Goal: Transaction & Acquisition: Purchase product/service

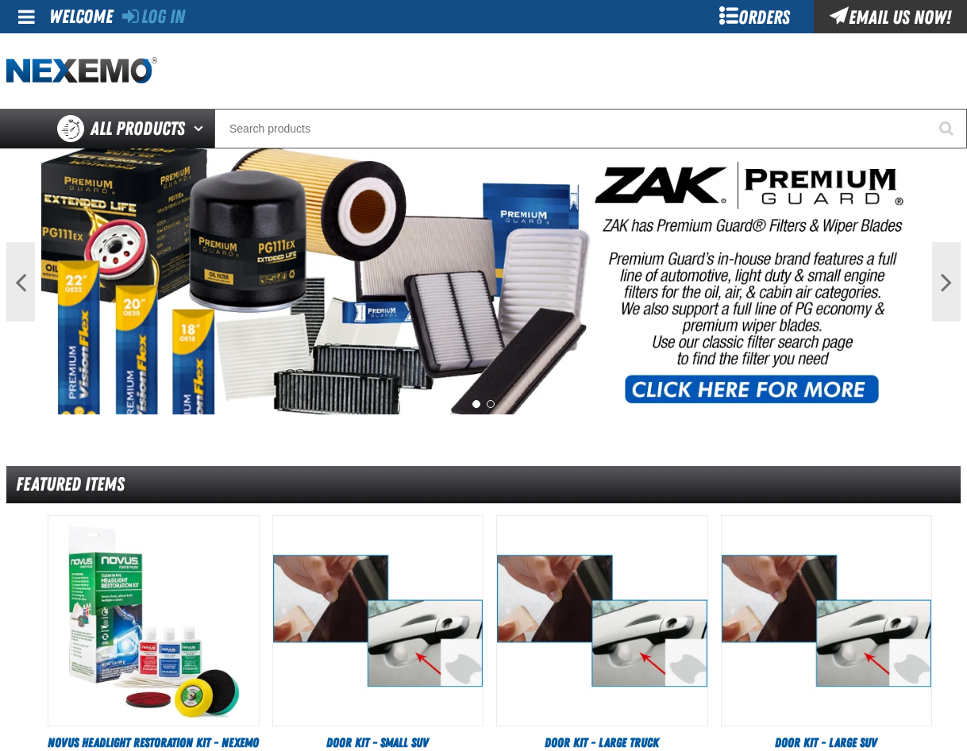
click at [761, 9] on div "Orders" at bounding box center [754, 16] width 119 height 33
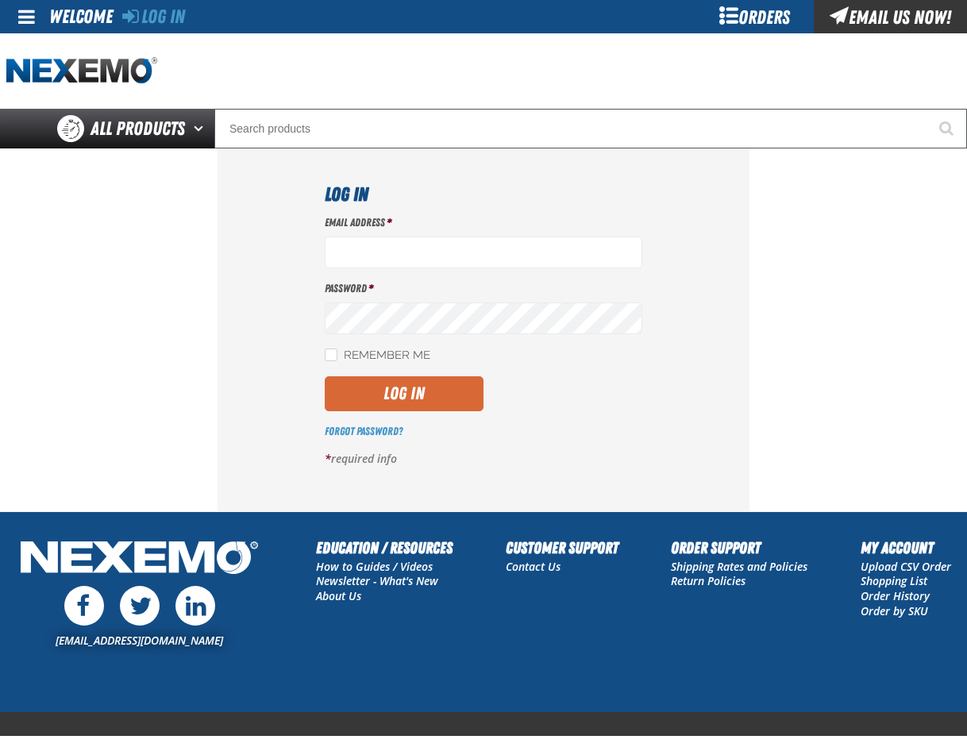
type input "pmcnish@vtaig.com"
click at [372, 389] on button "Log In" at bounding box center [404, 393] width 159 height 35
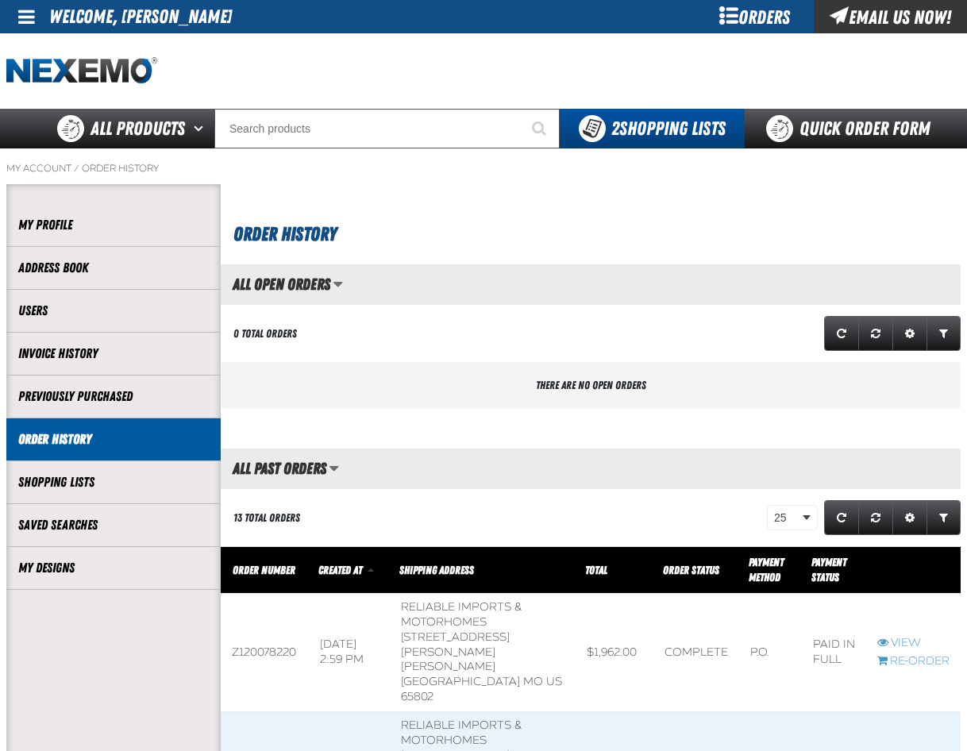
scroll to position [1, 1]
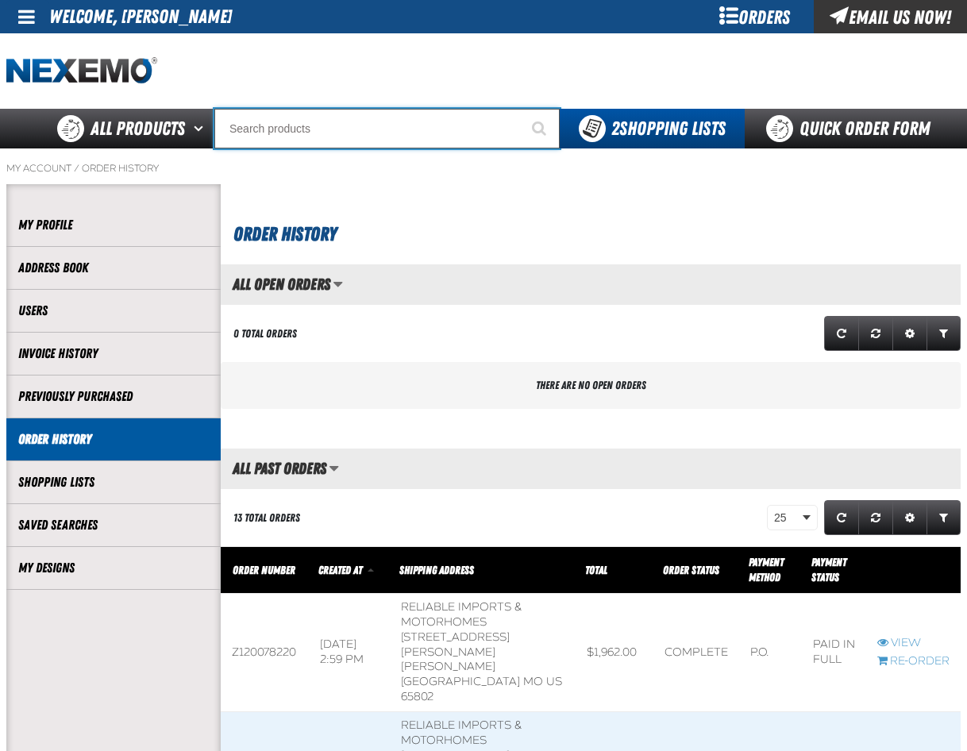
click at [280, 133] on input "Search" at bounding box center [386, 129] width 345 height 40
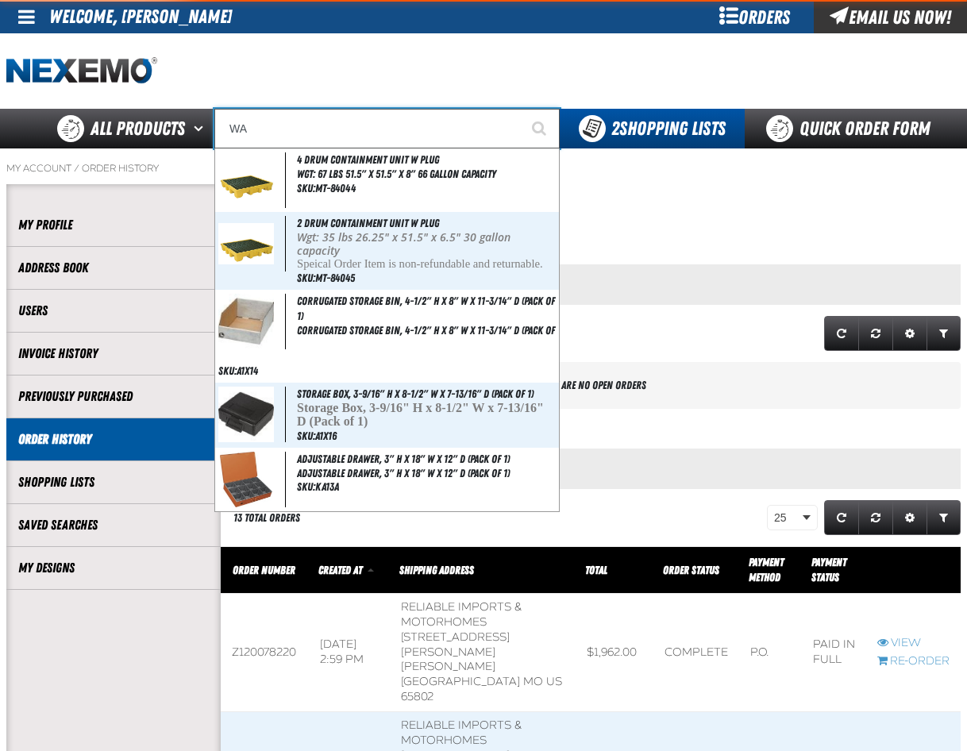
type input "WAS"
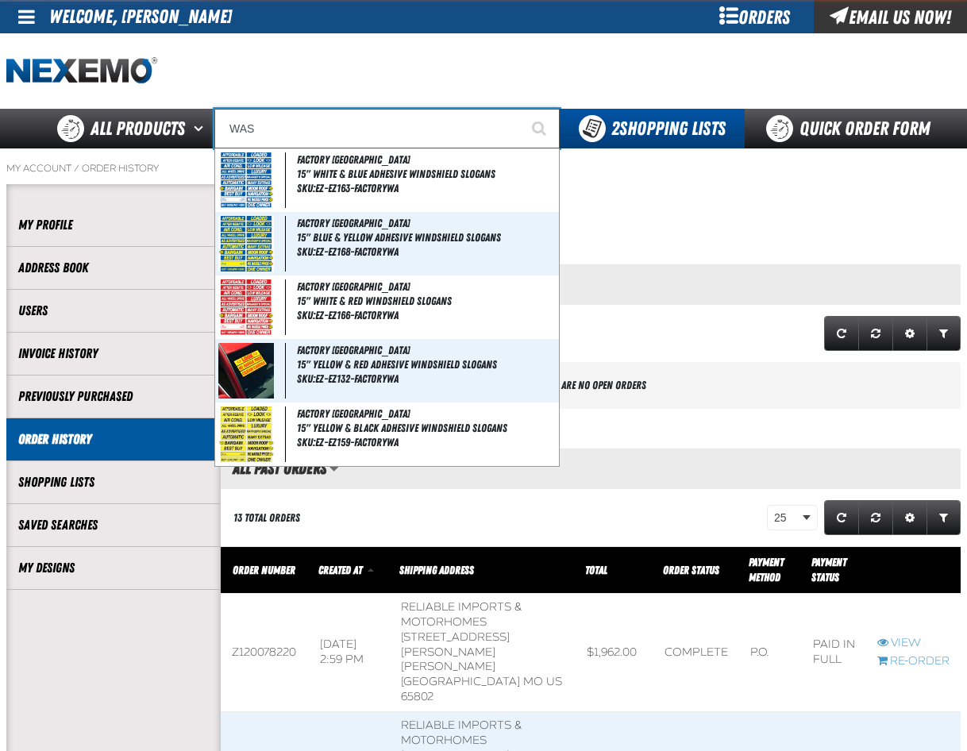
type input "WAS NOW"
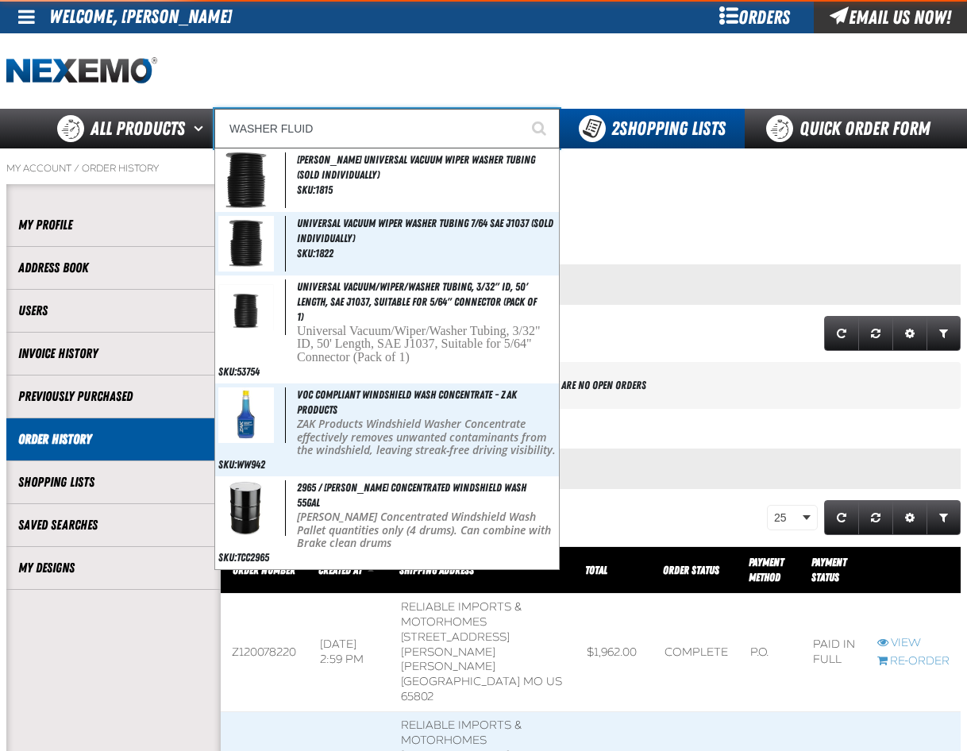
type input "WASHER FLUID"
click at [520, 109] on button "Start Searching" at bounding box center [540, 129] width 40 height 40
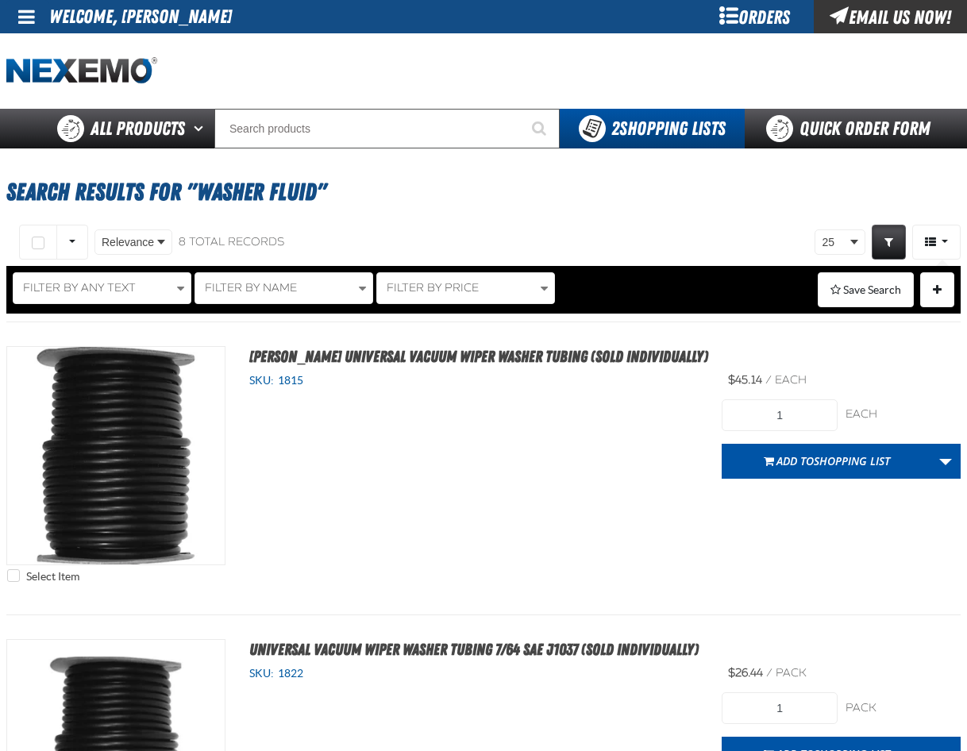
click at [769, 2] on div "Orders" at bounding box center [754, 16] width 119 height 33
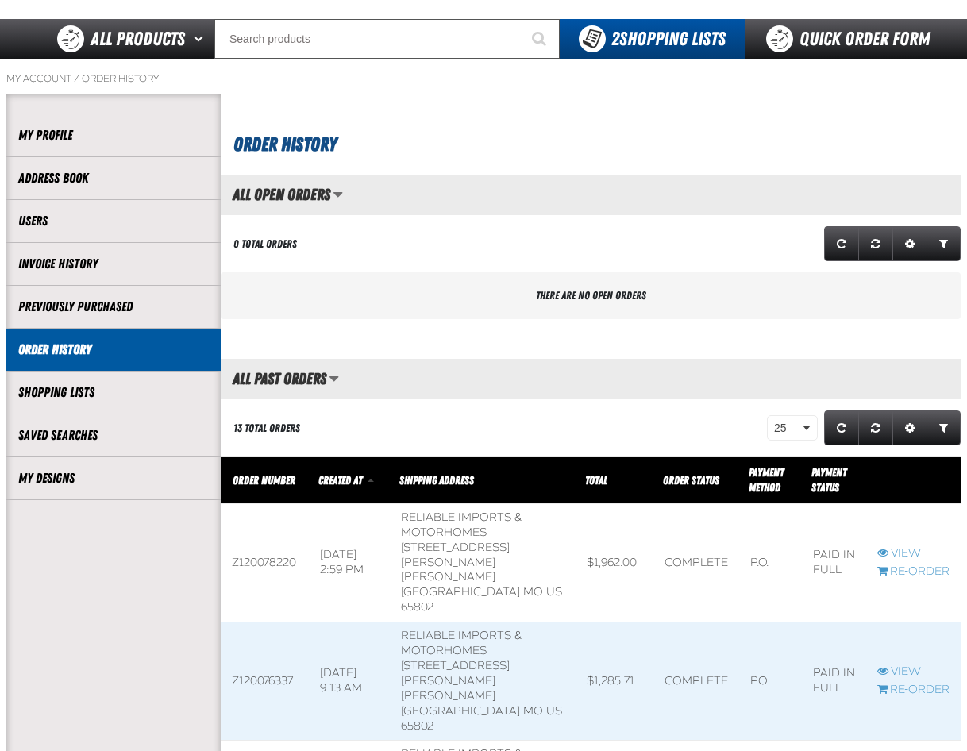
scroll to position [79, 0]
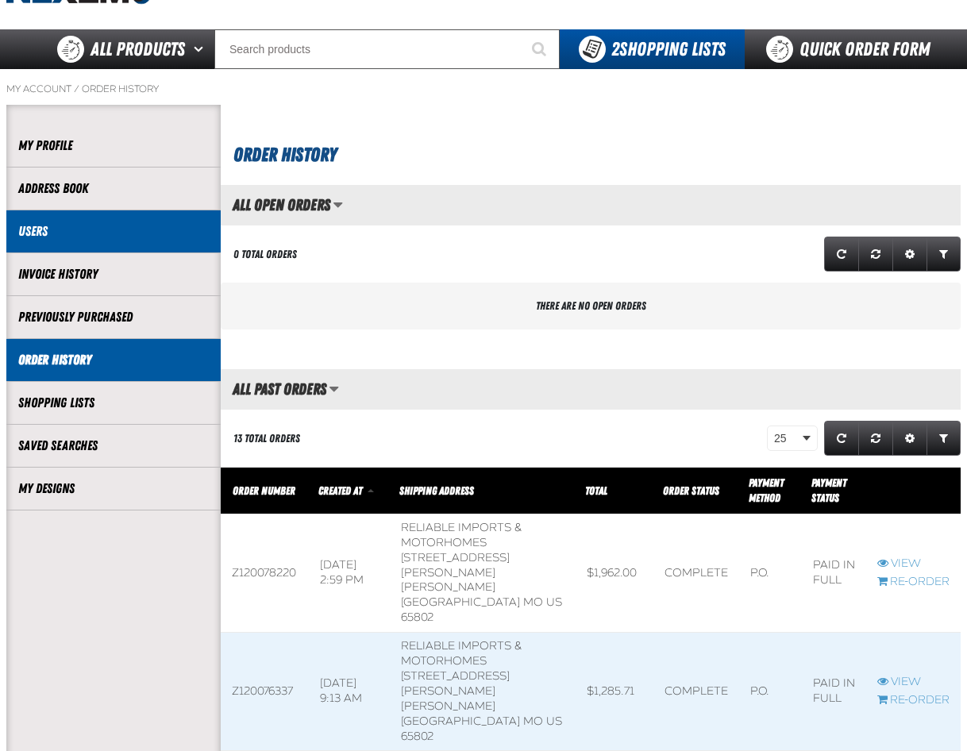
click at [71, 245] on li "Users" at bounding box center [113, 231] width 214 height 43
click at [20, 229] on link "Users" at bounding box center [113, 231] width 191 height 18
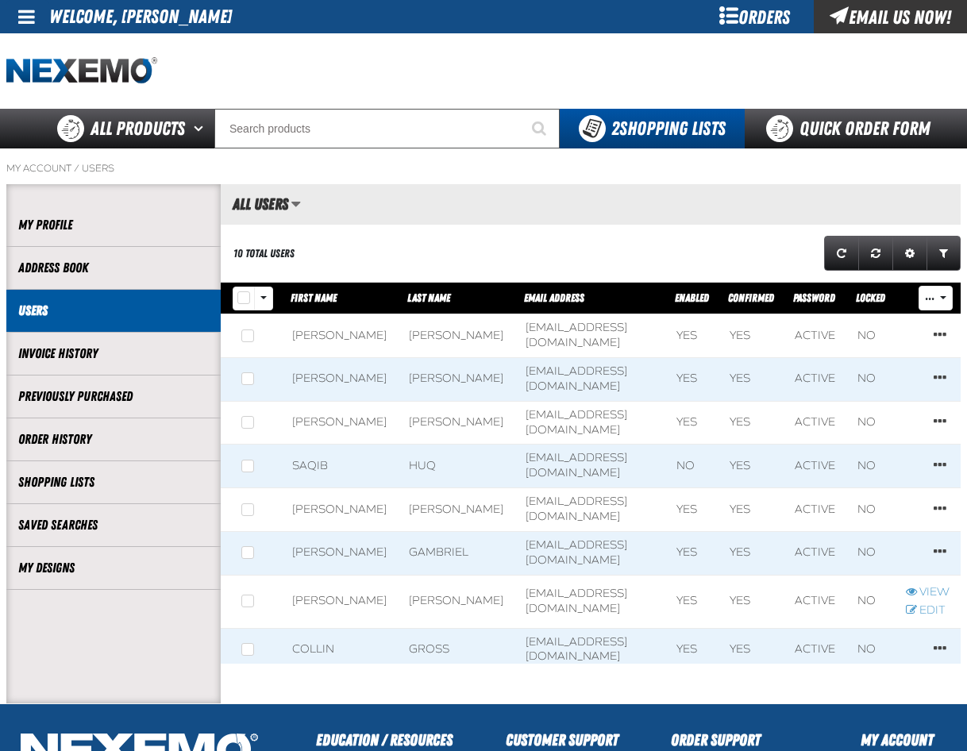
scroll to position [1, 1]
click at [314, 531] on td "[PERSON_NAME]" at bounding box center [339, 553] width 117 height 44
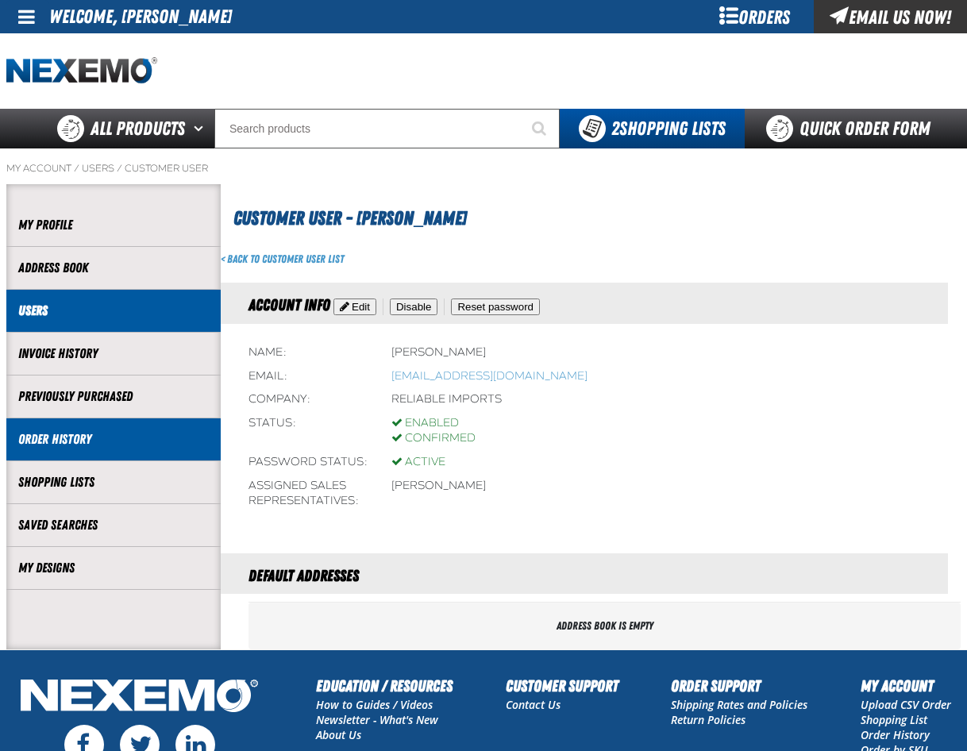
click at [48, 439] on link "Order History" at bounding box center [113, 439] width 191 height 18
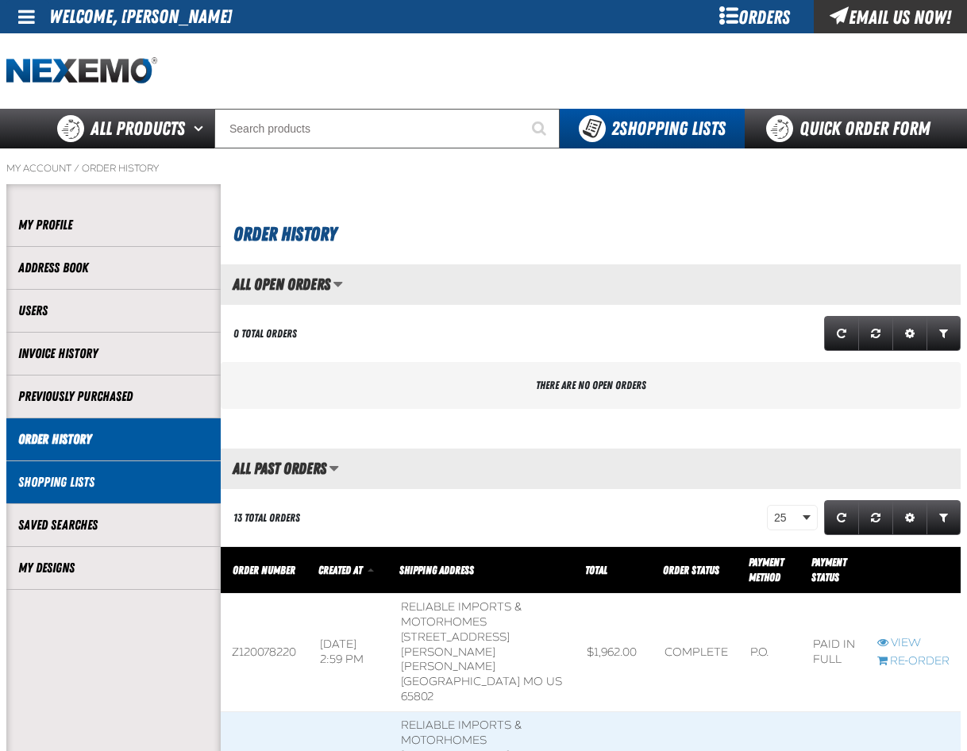
click at [71, 484] on link "Shopping Lists" at bounding box center [113, 482] width 191 height 18
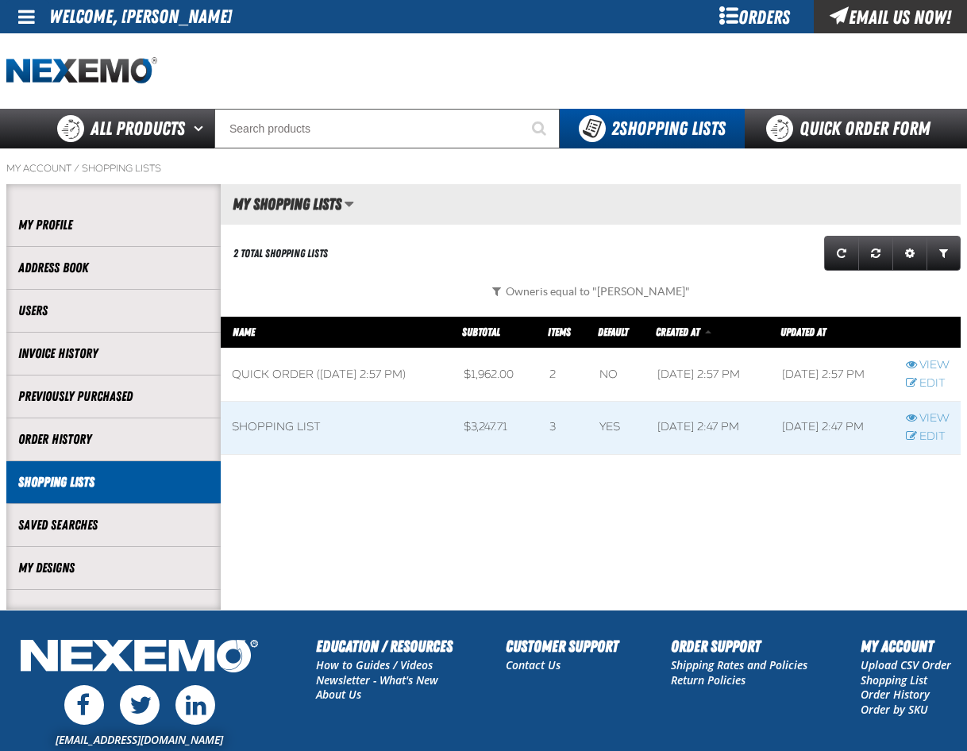
scroll to position [1, 1]
click at [938, 360] on link "View" at bounding box center [928, 365] width 44 height 15
click at [930, 419] on link "View" at bounding box center [928, 418] width 44 height 15
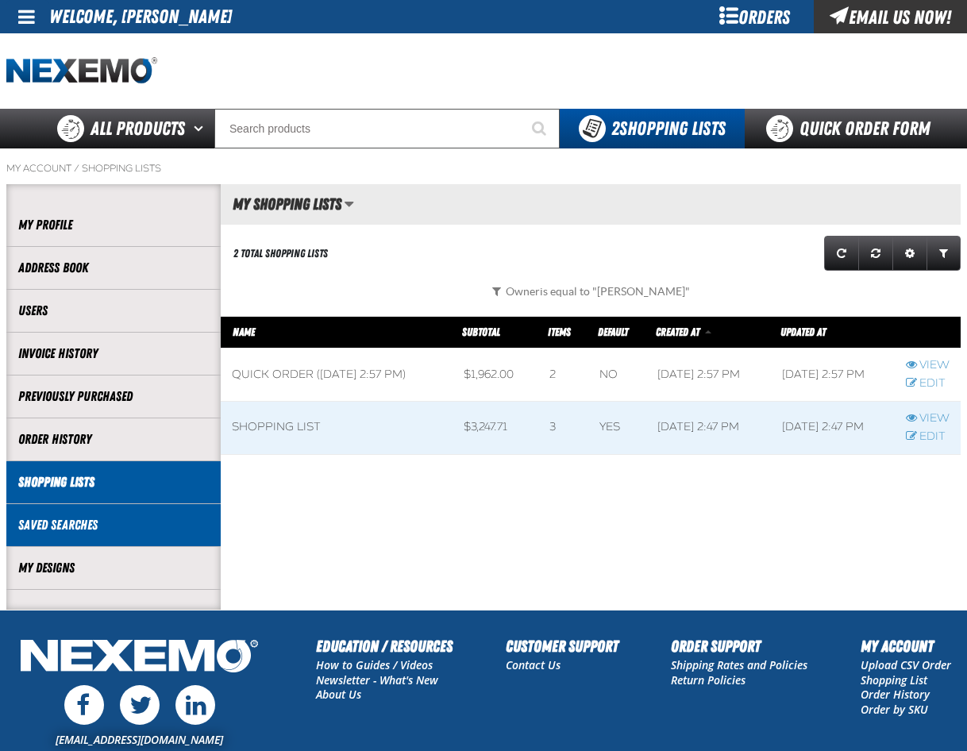
click at [71, 532] on link "Saved Searches" at bounding box center [113, 525] width 191 height 18
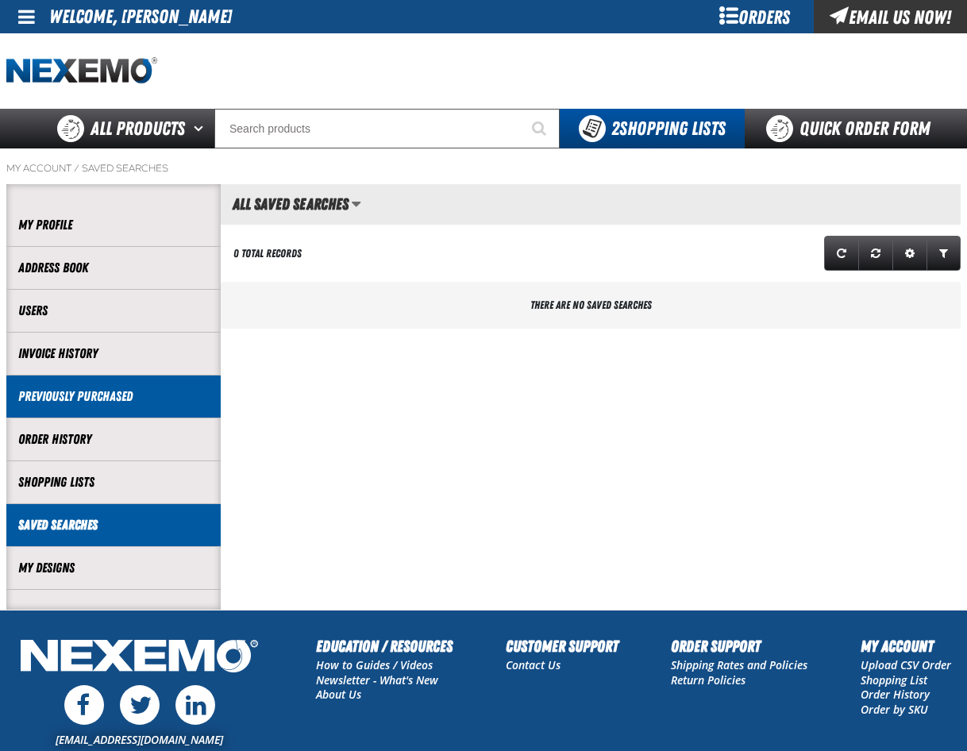
click at [60, 399] on link "Previously Purchased" at bounding box center [113, 396] width 191 height 18
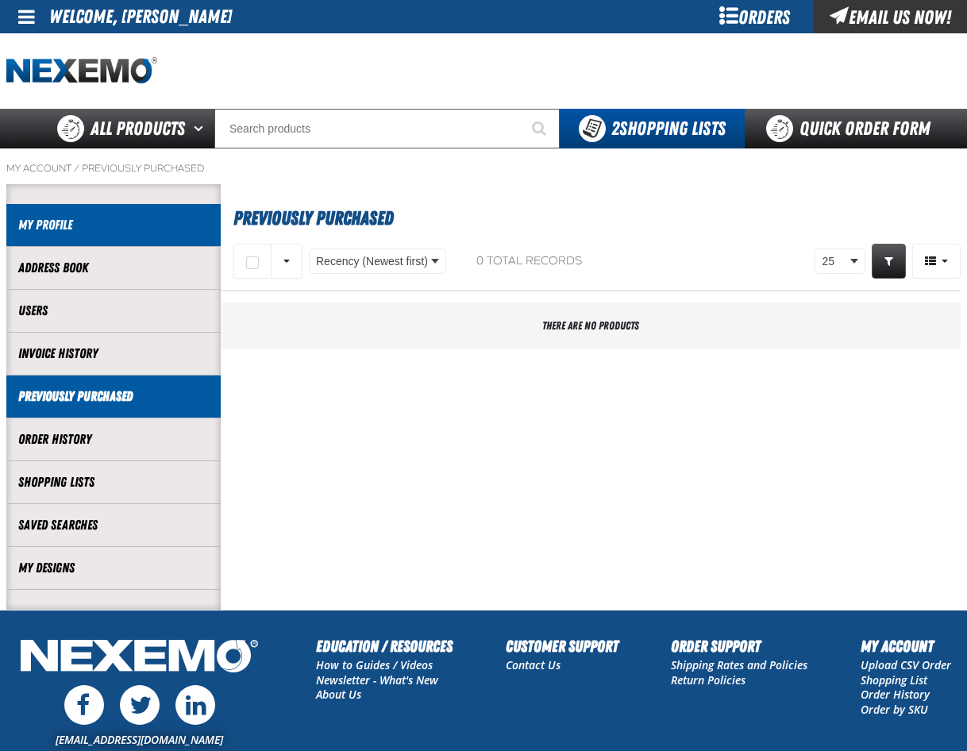
click at [34, 227] on link "My Profile" at bounding box center [113, 225] width 191 height 18
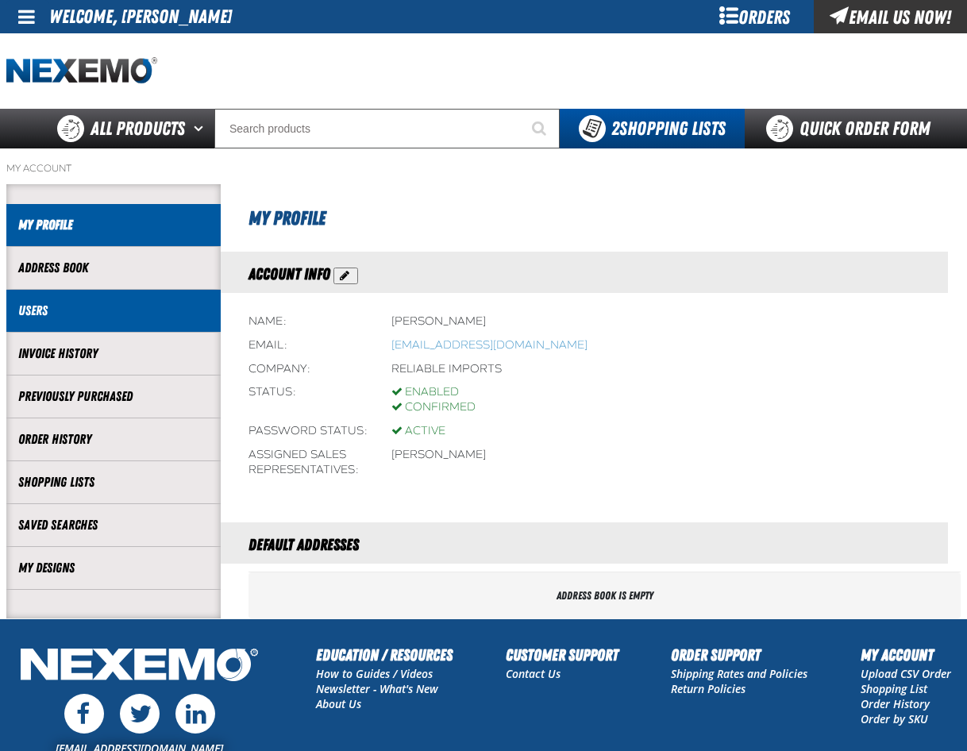
click at [28, 314] on link "Users" at bounding box center [113, 311] width 191 height 18
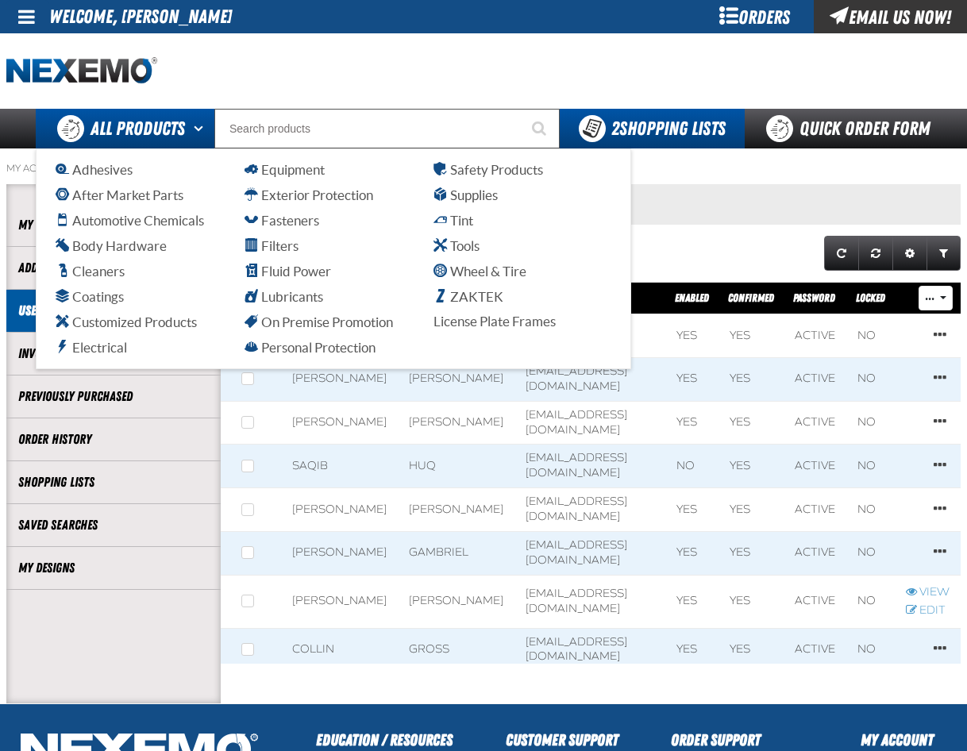
scroll to position [1, 1]
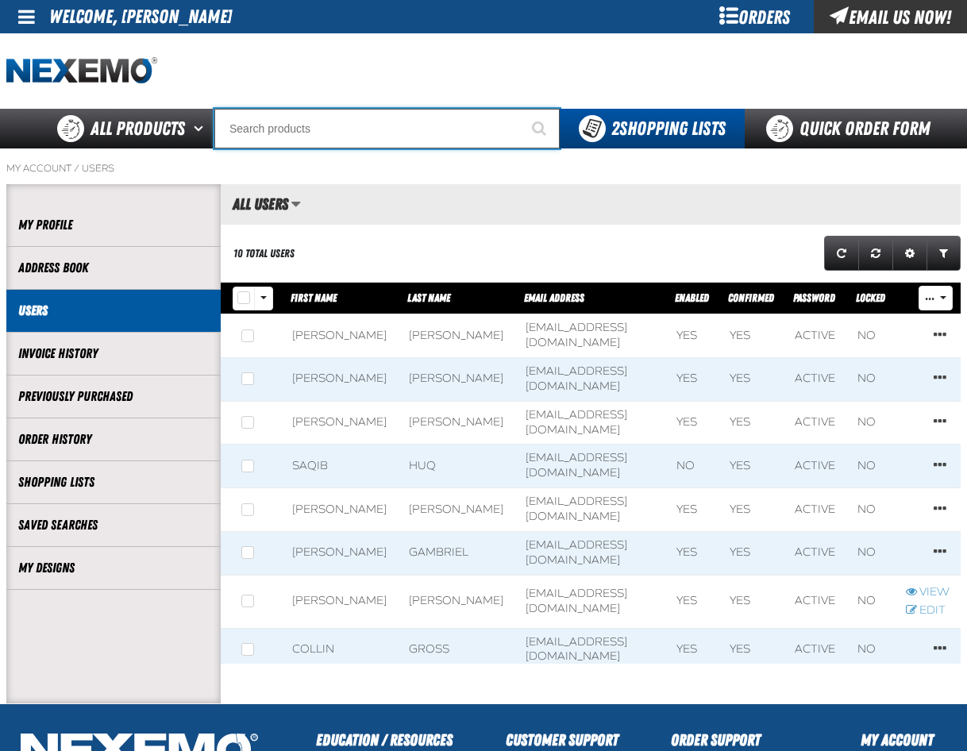
click at [256, 121] on input "Search" at bounding box center [386, 129] width 345 height 40
type input "2965"
type input "2965 / [PERSON_NAME] Concentrated Windshield Wash 55gal"
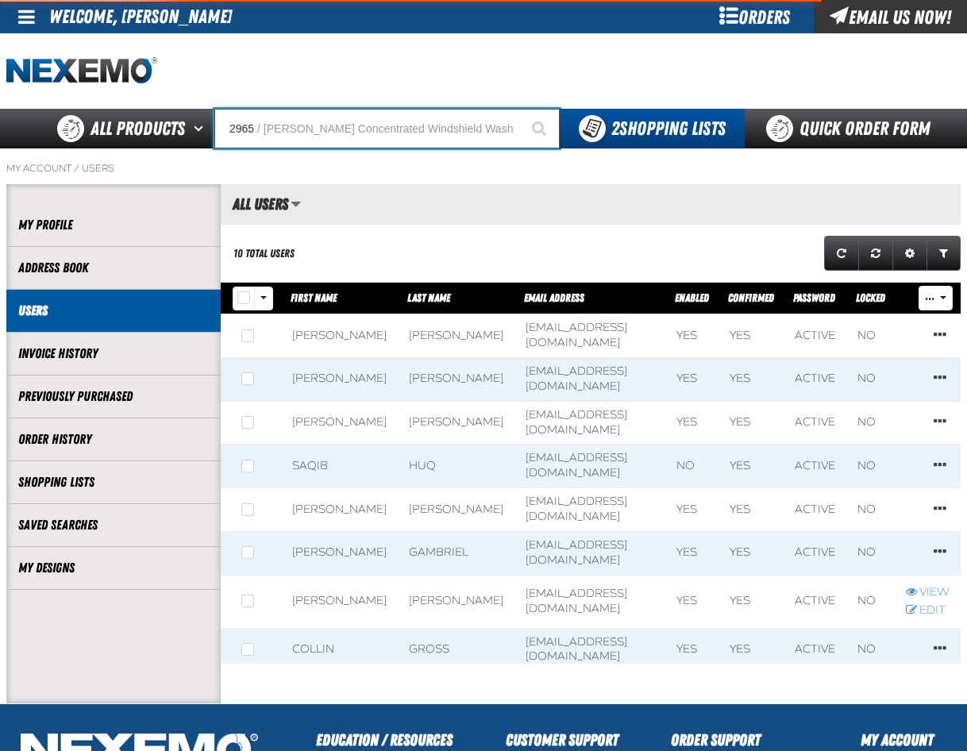
type input "2965"
click at [520, 109] on button "Start Searching" at bounding box center [540, 129] width 40 height 40
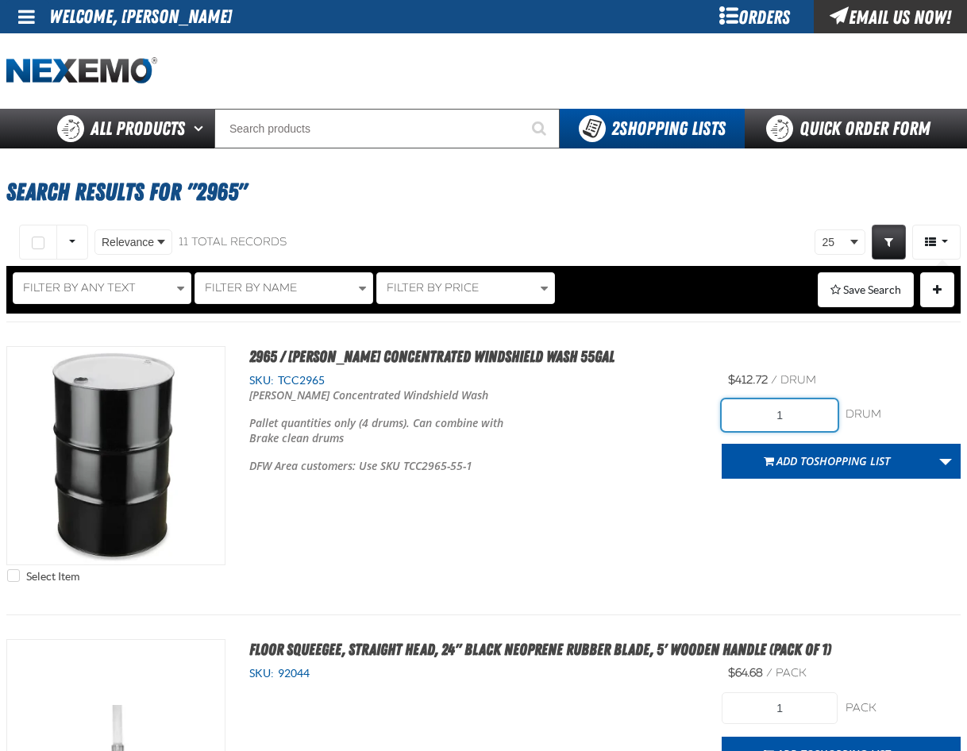
drag, startPoint x: 764, startPoint y: 412, endPoint x: 800, endPoint y: 411, distance: 36.5
click at [800, 411] on input "1" at bounding box center [779, 415] width 115 height 32
type input "2"
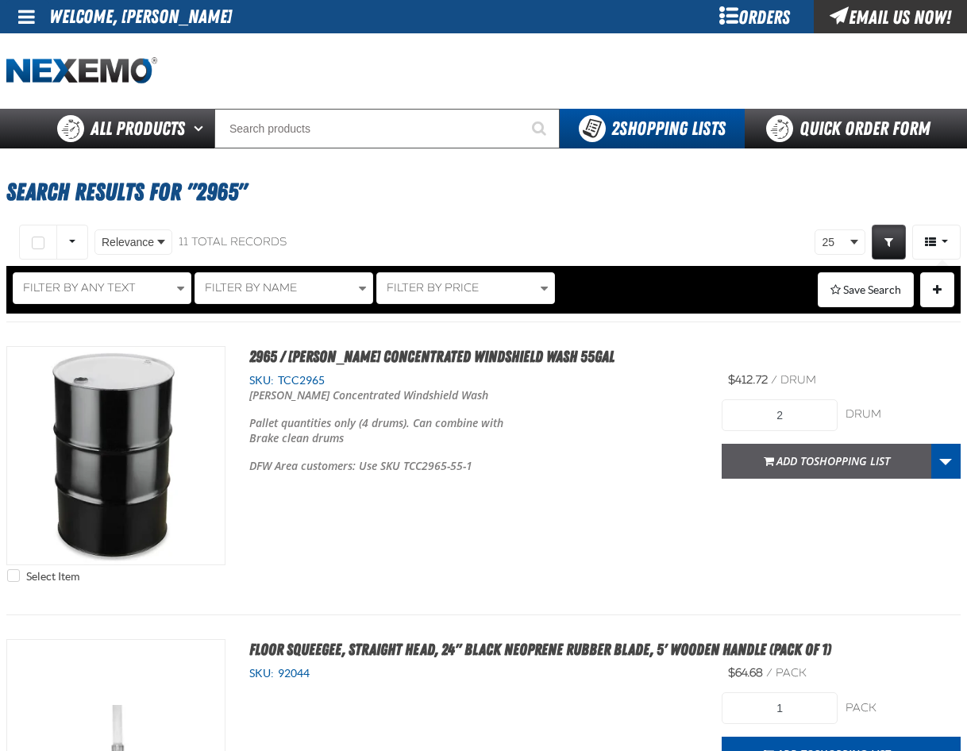
click at [844, 460] on span "Shopping List" at bounding box center [852, 460] width 76 height 15
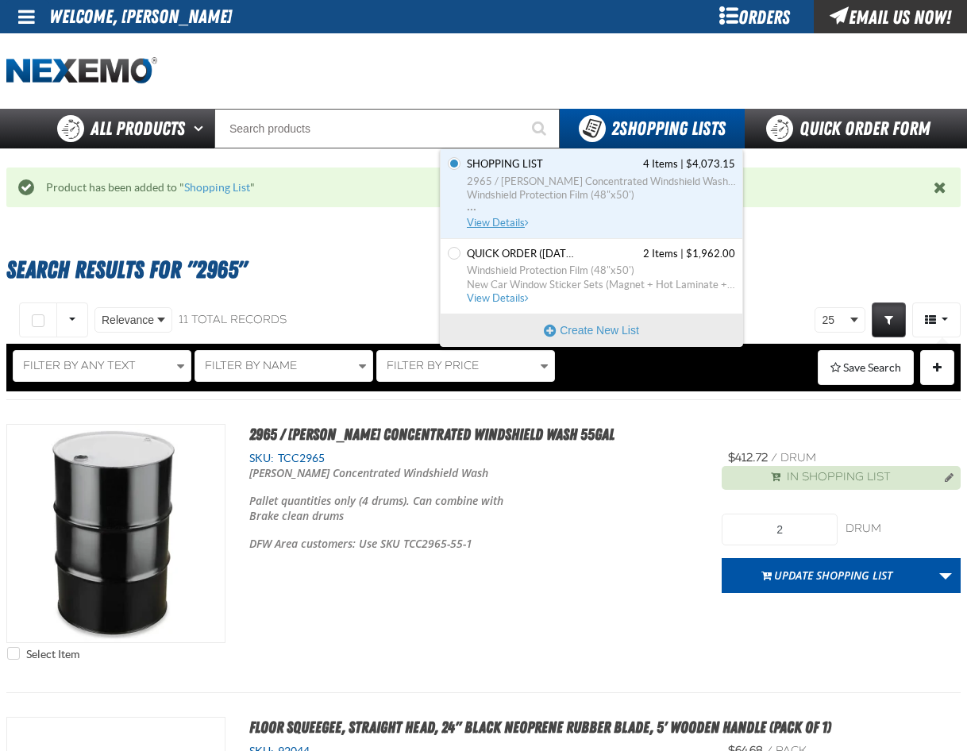
click at [576, 185] on span "2965 / [PERSON_NAME] Concentrated Windshield Wash 55gal" at bounding box center [601, 182] width 268 height 14
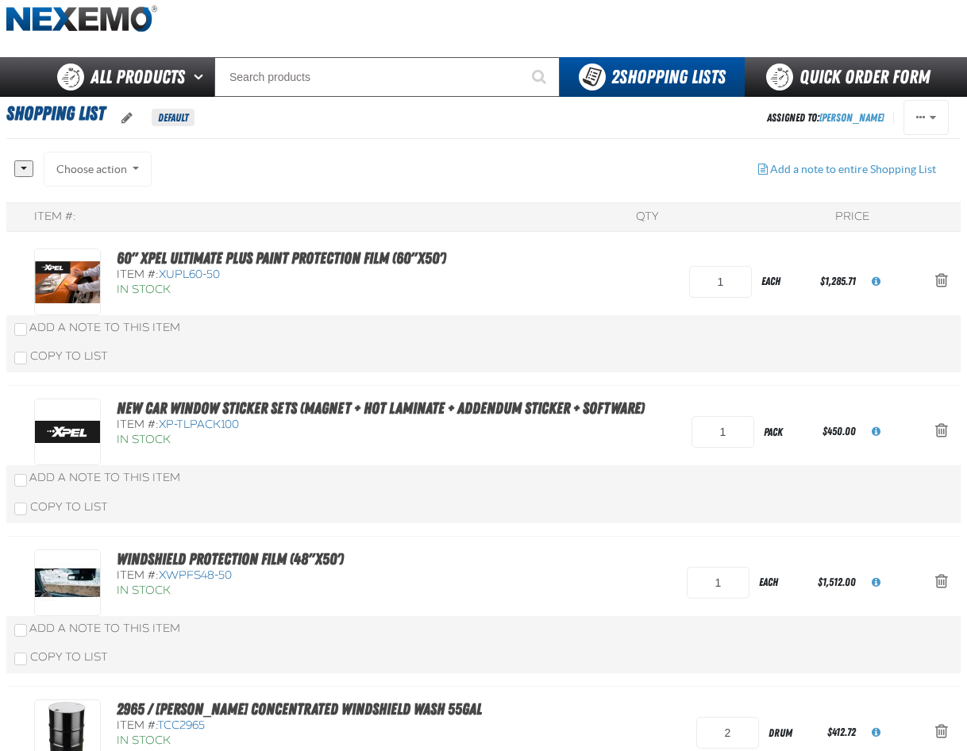
scroll to position [79, 0]
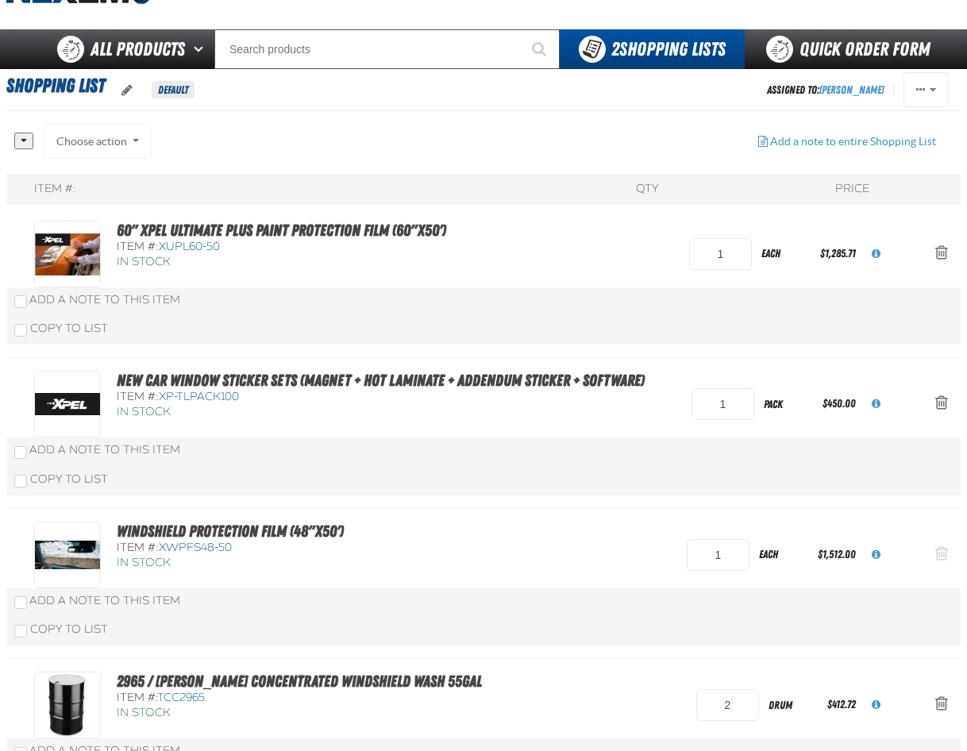
click at [942, 553] on span "Action Remove Windshield Protection Film (48&quot;x50&#039;) from Shopping List" at bounding box center [941, 553] width 13 height 16
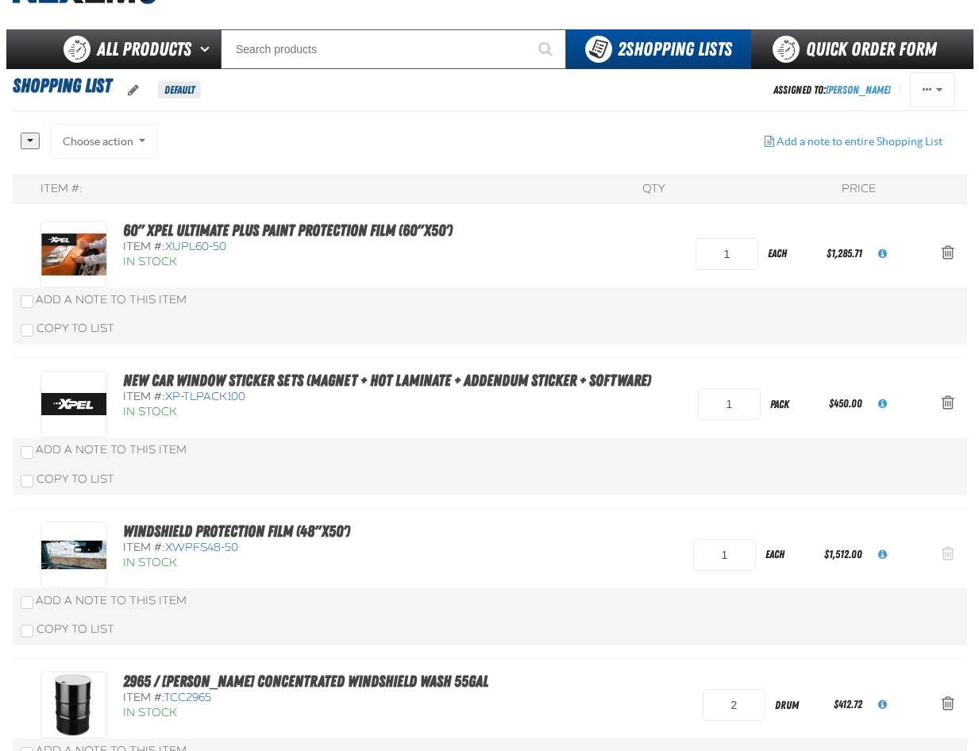
scroll to position [0, 0]
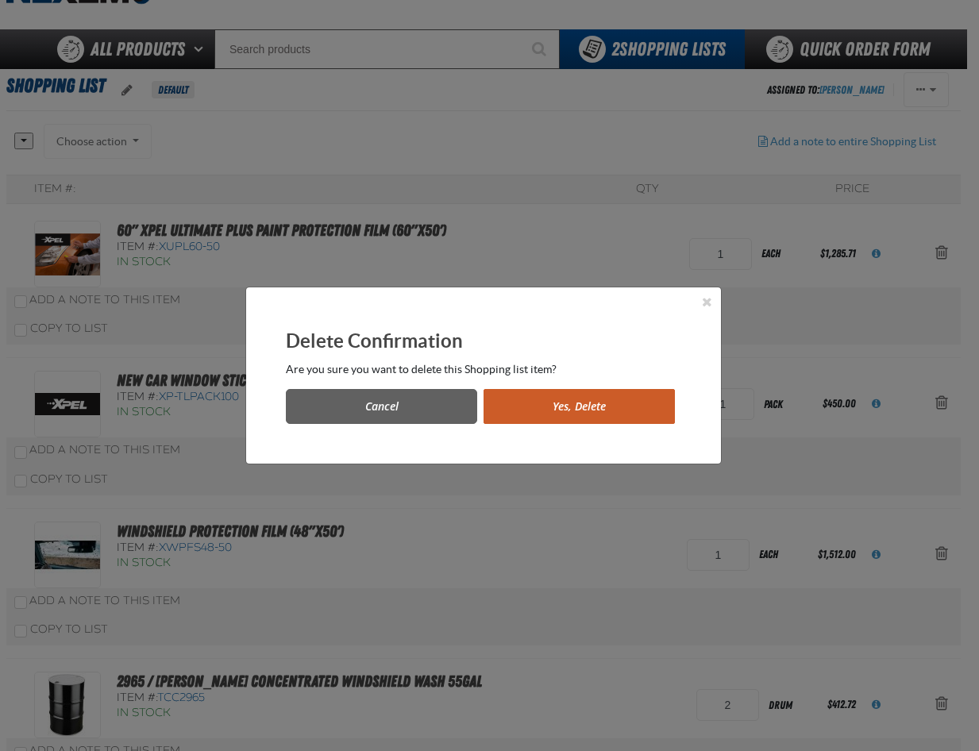
click at [508, 410] on button "Yes, Delete" at bounding box center [579, 406] width 191 height 35
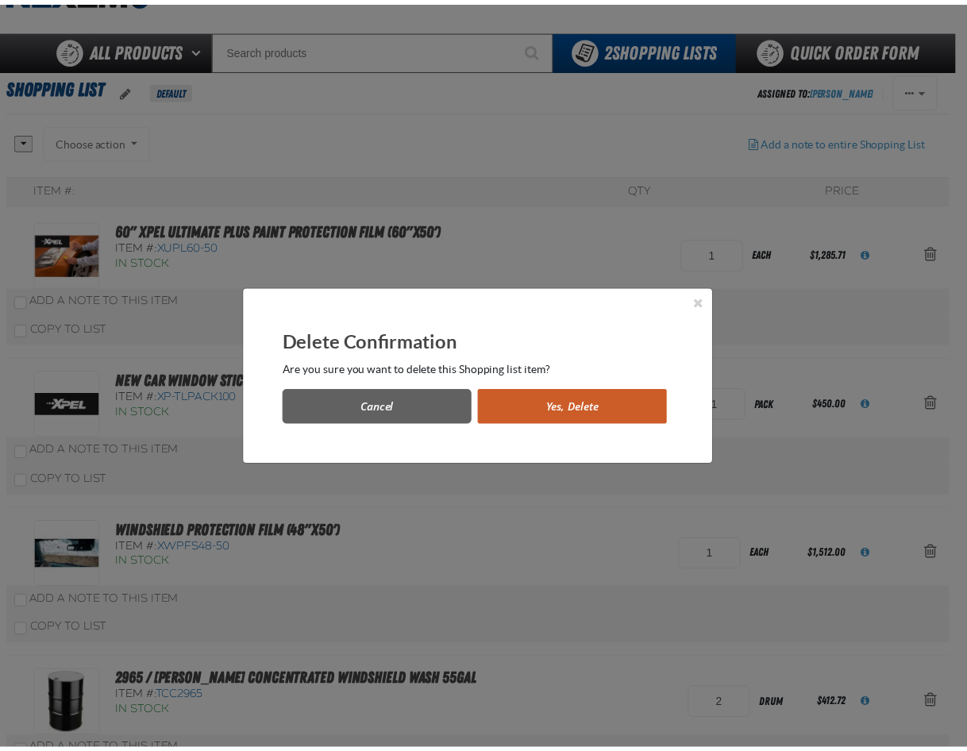
scroll to position [79, 0]
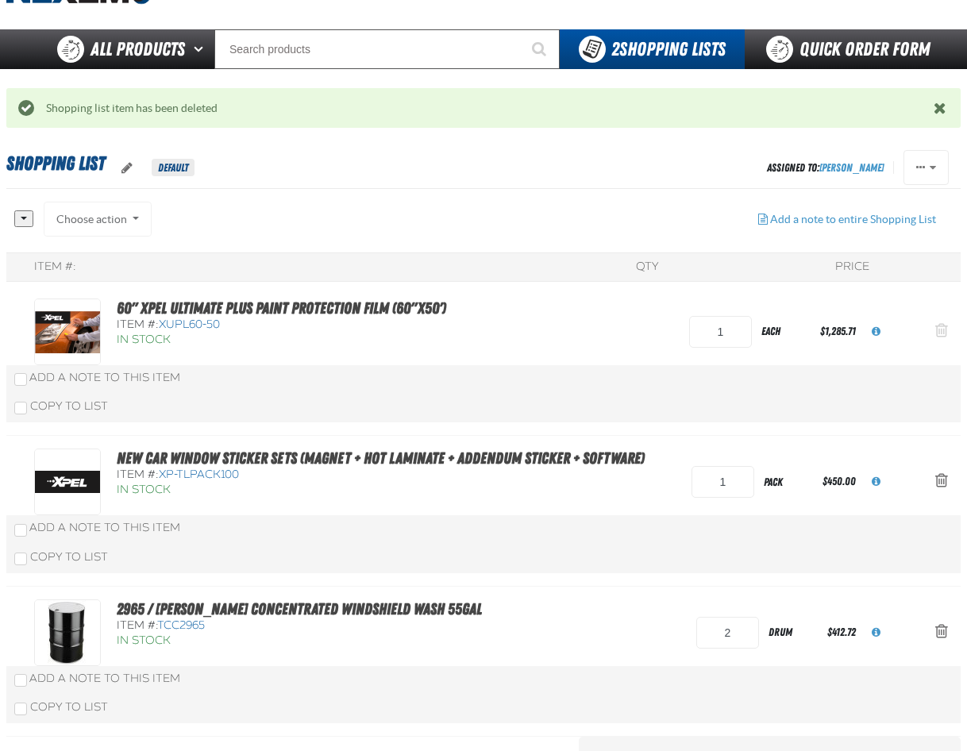
click at [942, 331] on span "Action Remove 60&quot; XPEL ULTIMATE PLUS Paint Protection Film (60&quot;x50&#0…" at bounding box center [941, 330] width 13 height 16
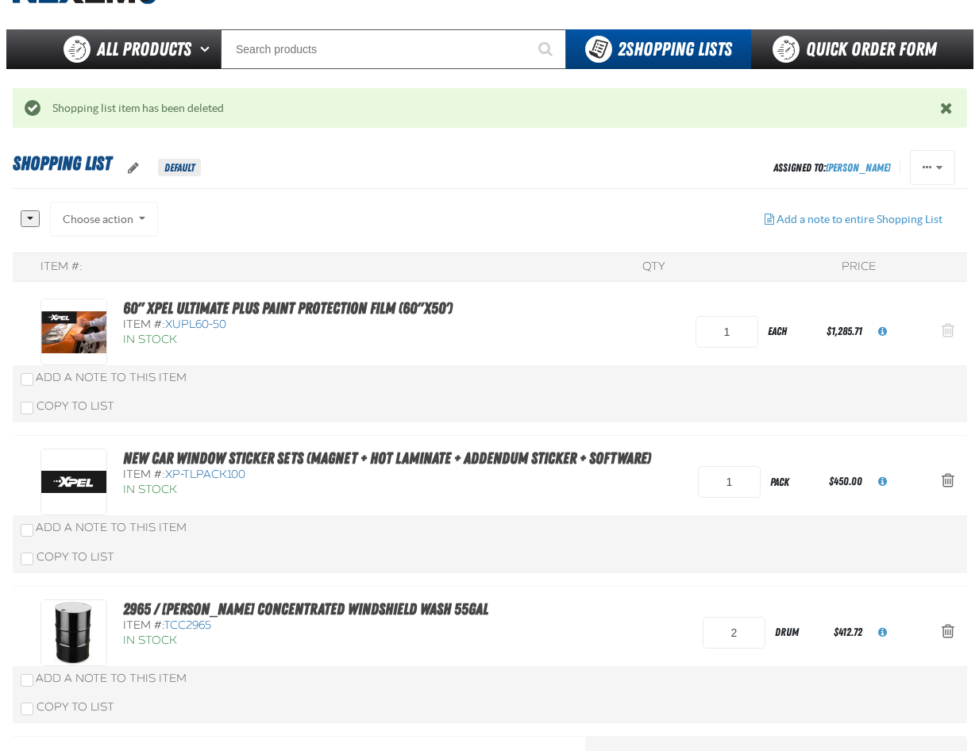
scroll to position [0, 0]
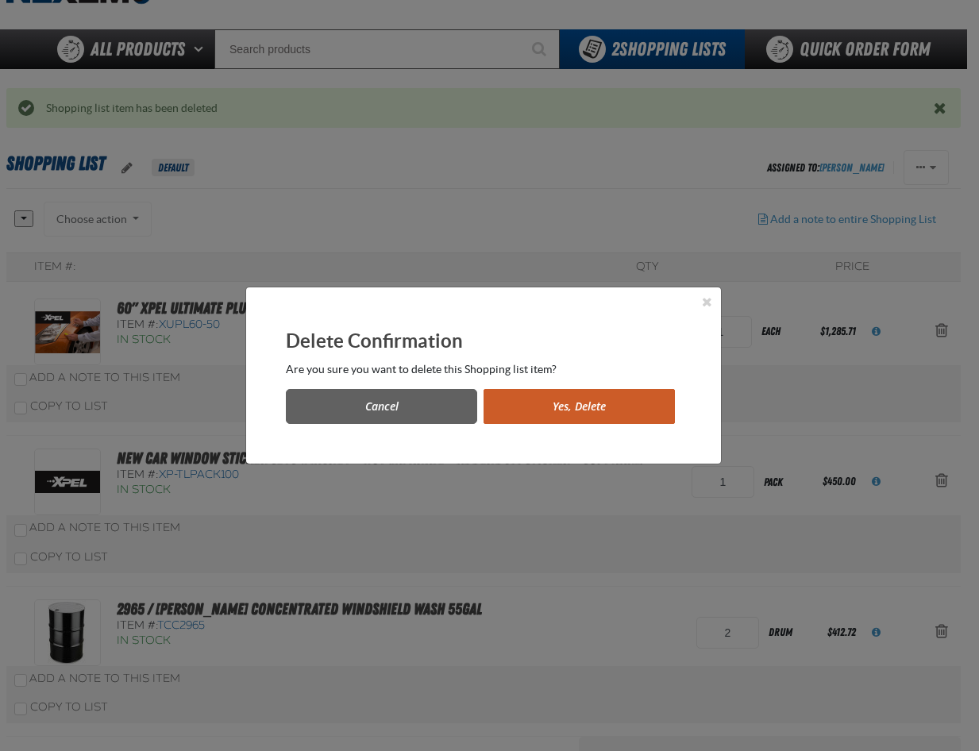
click at [556, 407] on button "Yes, Delete" at bounding box center [579, 406] width 191 height 35
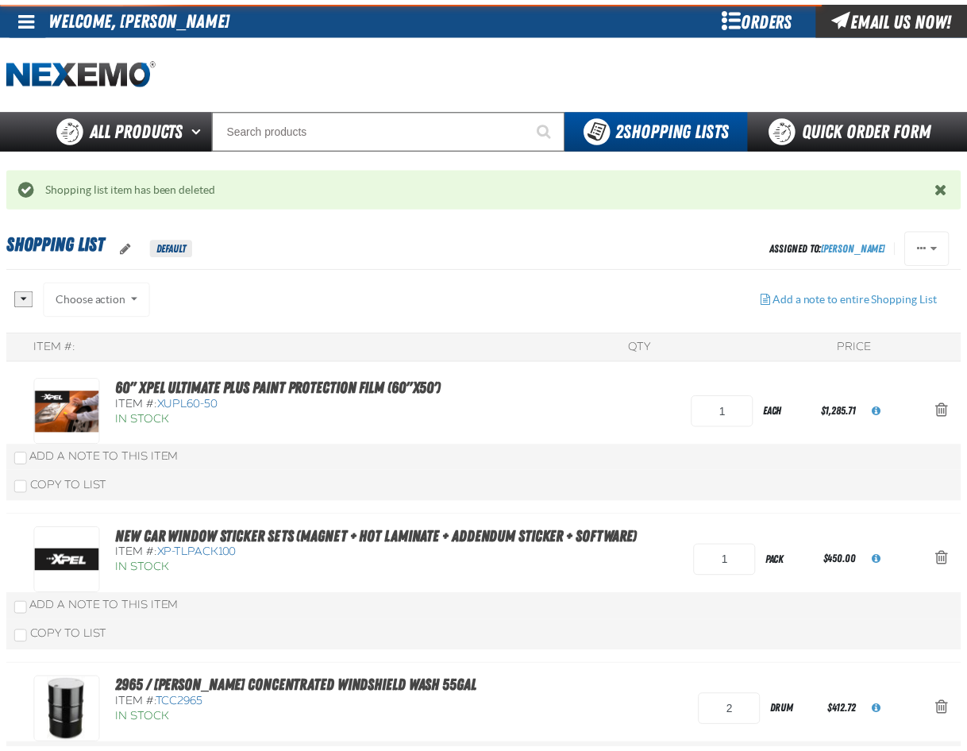
scroll to position [79, 0]
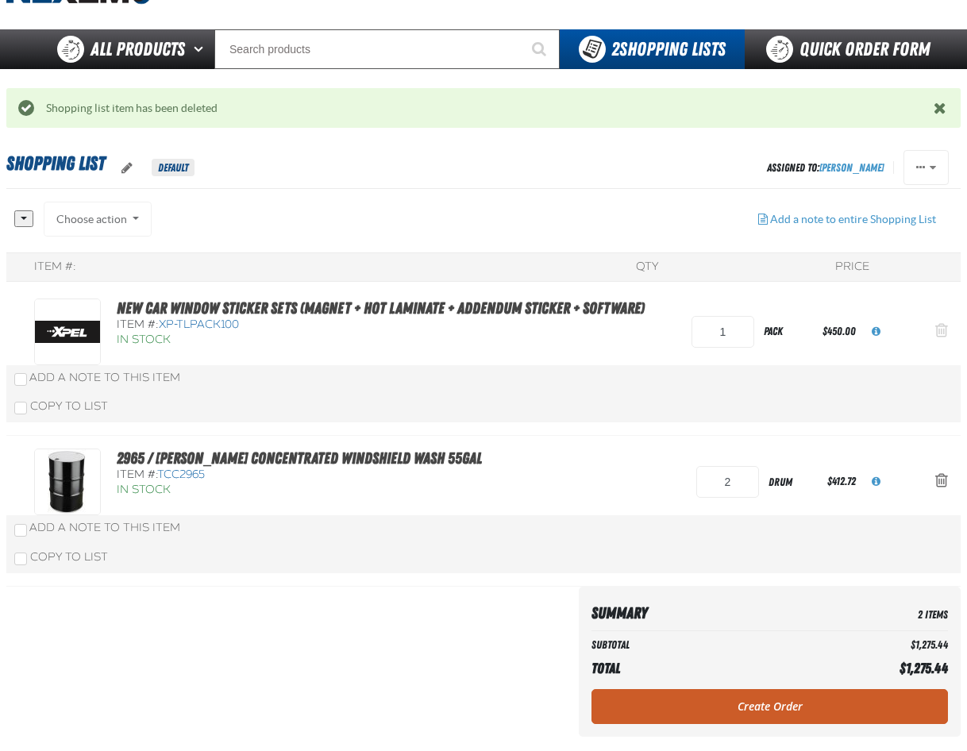
click at [938, 328] on span "Action Remove New Car Window Sticker Sets (Magnet + Hot Laminate + Addendum Sti…" at bounding box center [941, 330] width 13 height 16
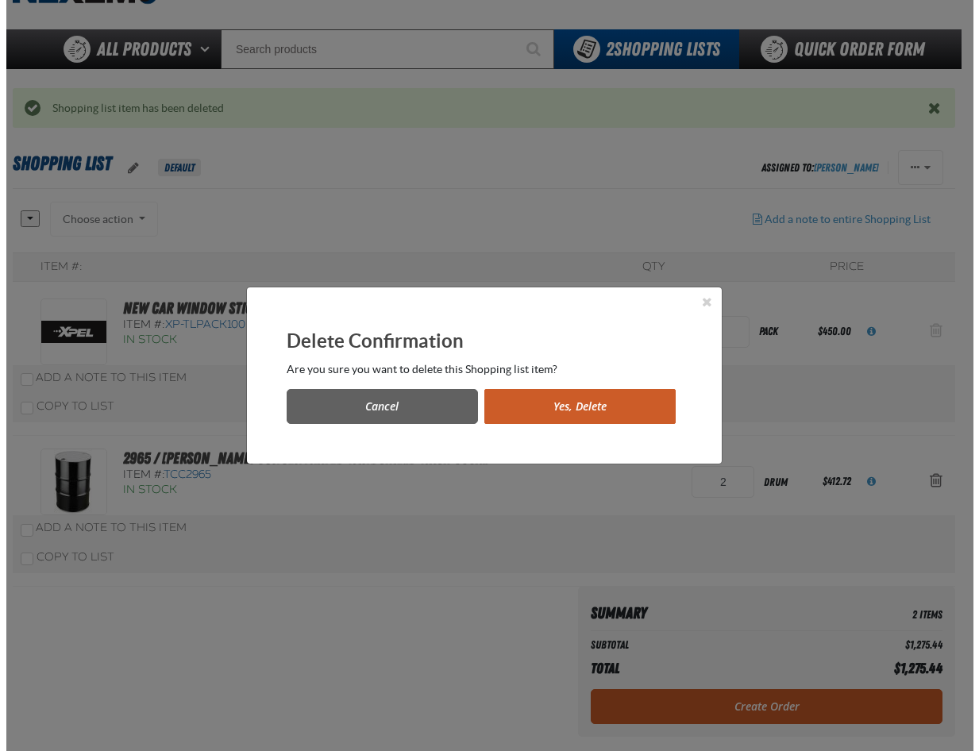
scroll to position [0, 0]
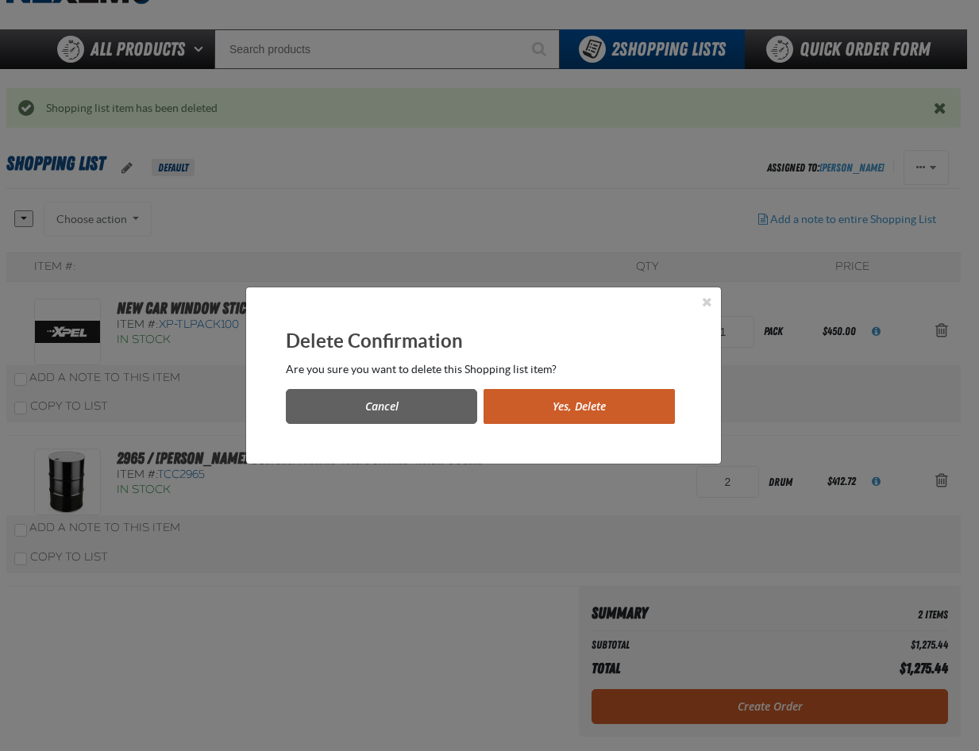
click at [544, 407] on button "Yes, Delete" at bounding box center [579, 406] width 191 height 35
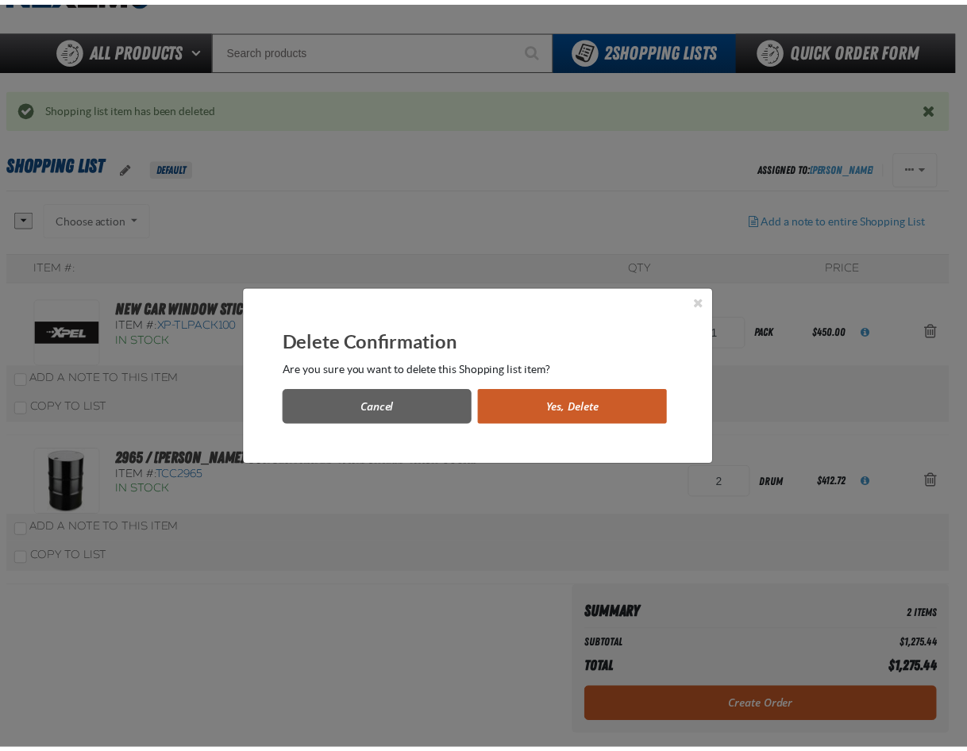
scroll to position [79, 0]
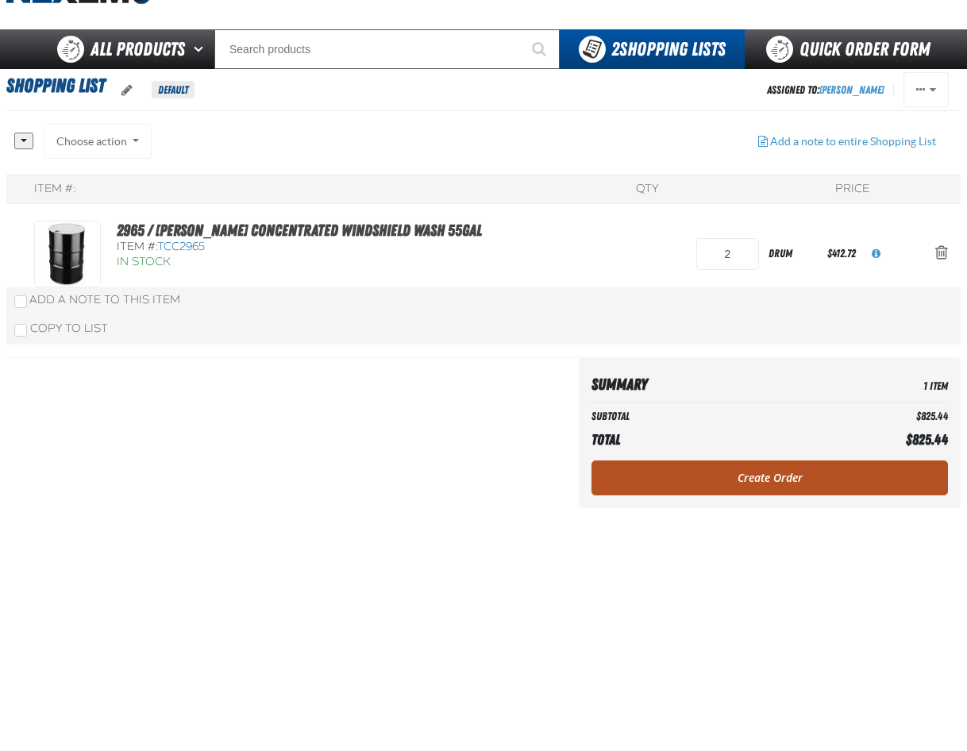
click at [773, 484] on link "Create Order" at bounding box center [769, 477] width 356 height 35
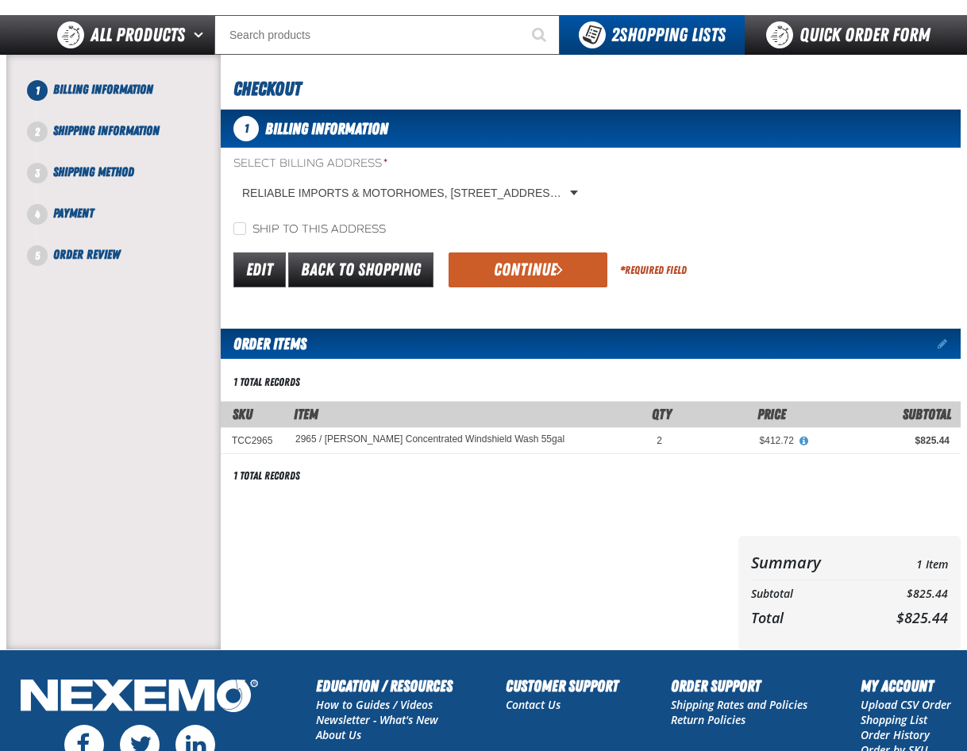
scroll to position [159, 0]
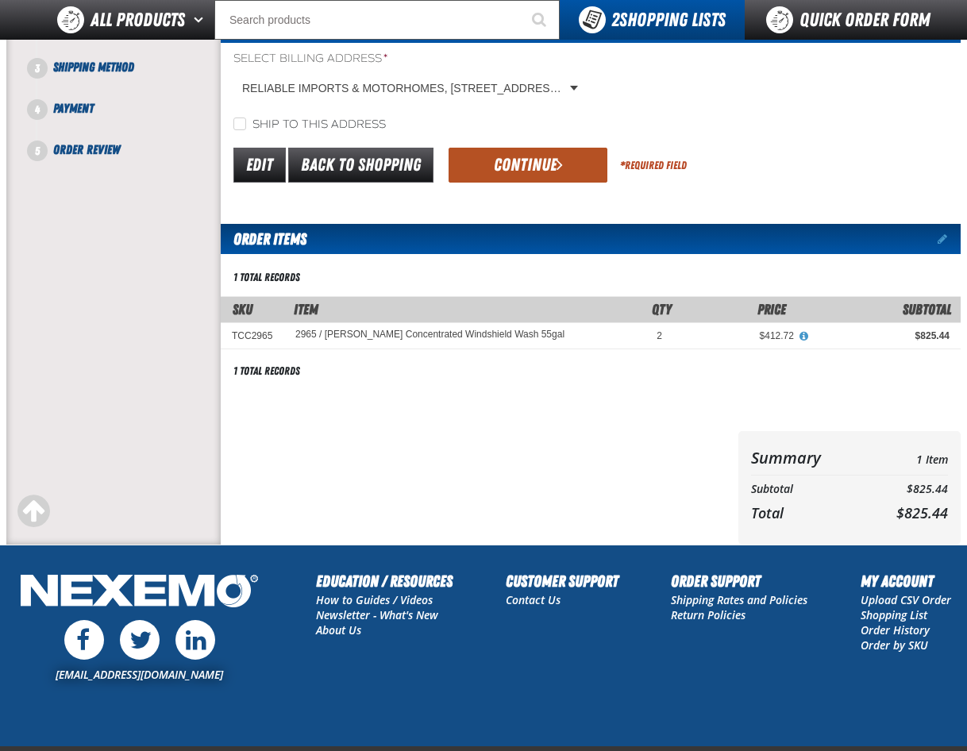
click at [520, 154] on button "Continue" at bounding box center [528, 165] width 159 height 35
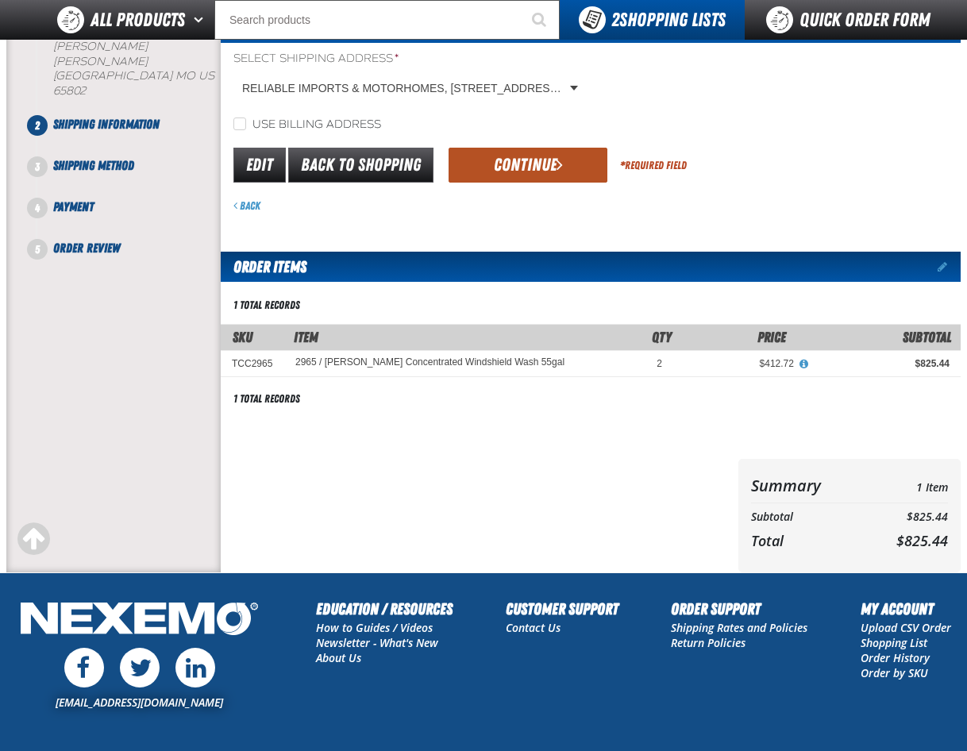
click at [544, 160] on button "Continue" at bounding box center [528, 165] width 159 height 35
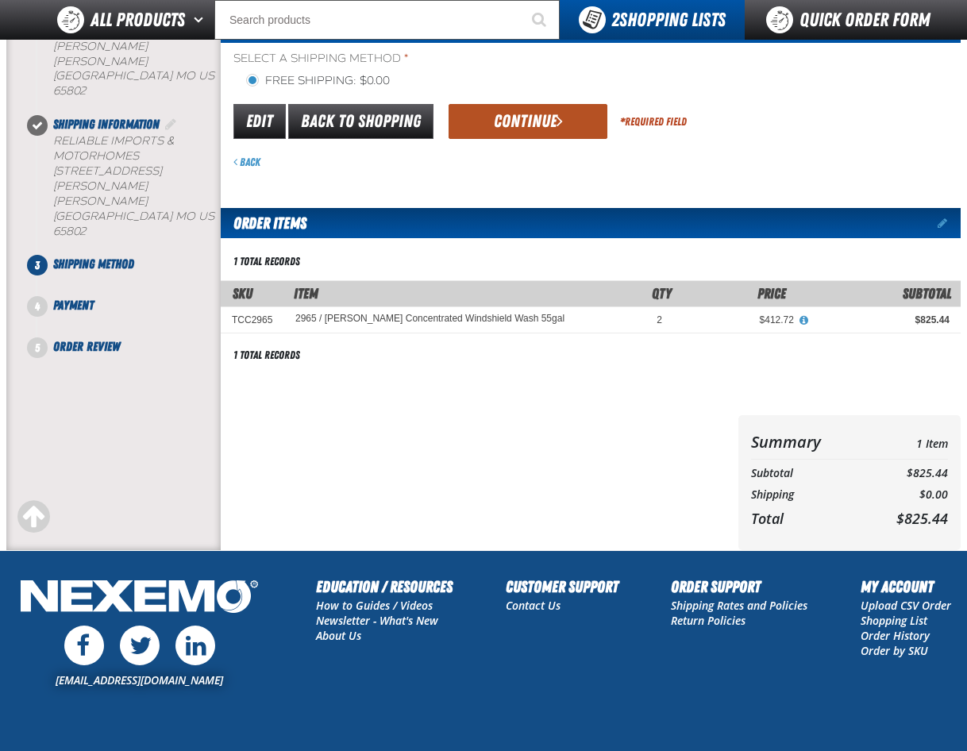
click at [537, 124] on button "Continue" at bounding box center [528, 121] width 159 height 35
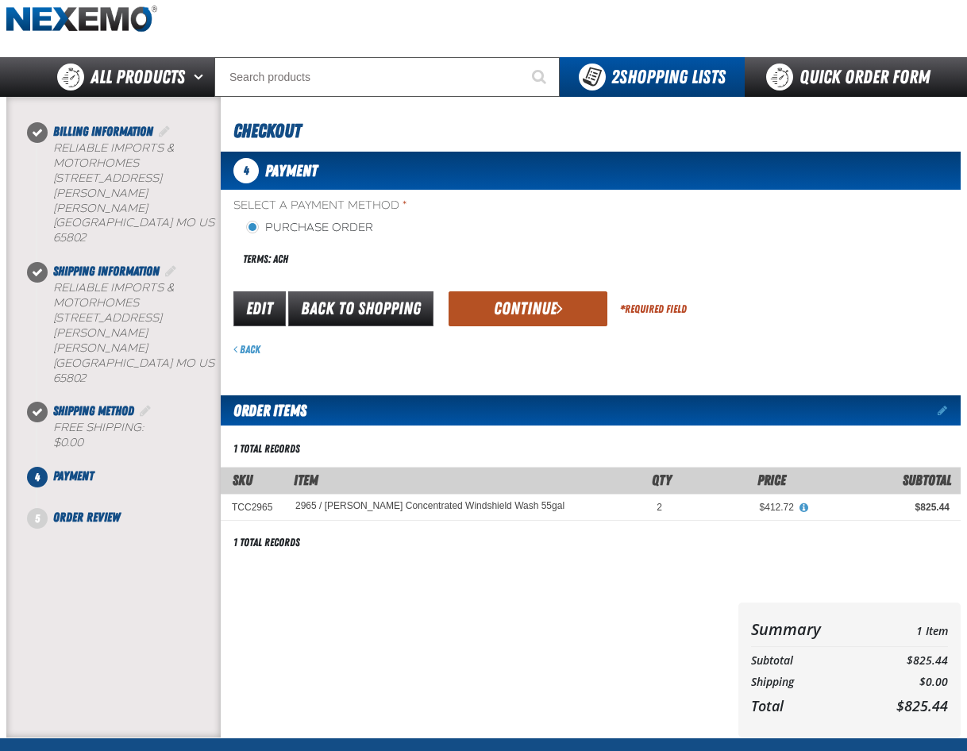
scroll to position [79, 0]
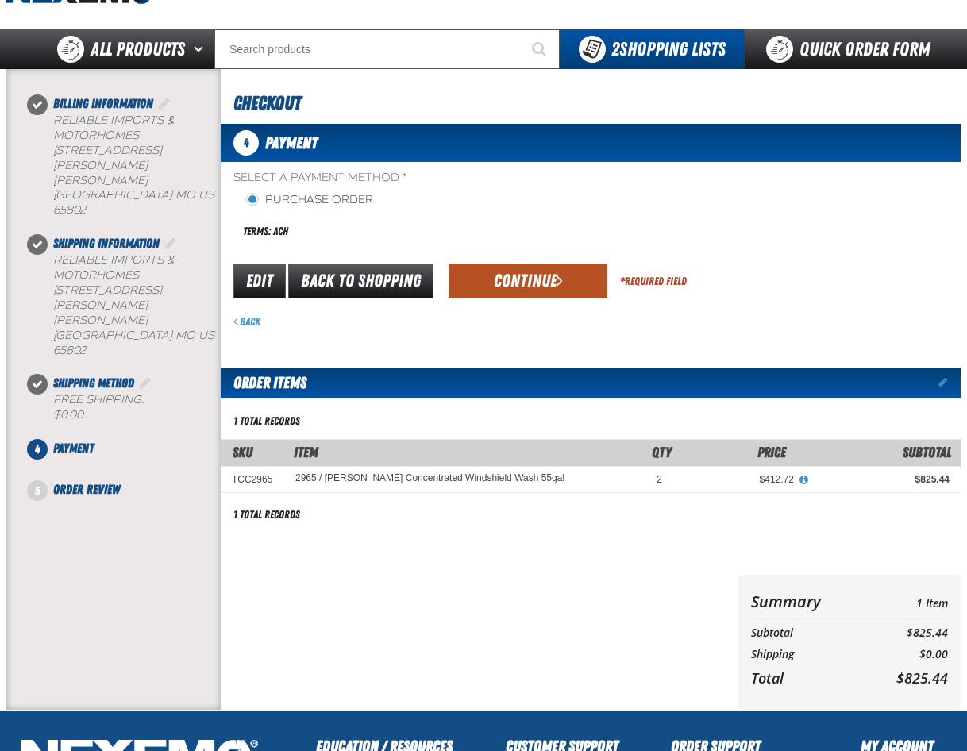
click at [528, 272] on button "Continue" at bounding box center [528, 281] width 159 height 35
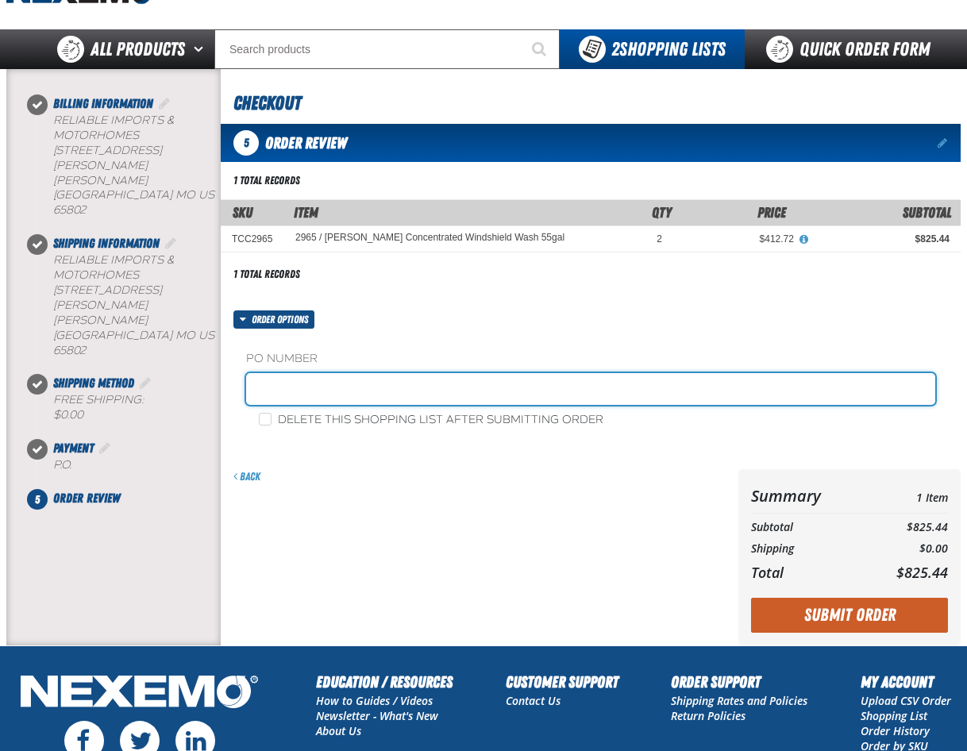
click at [361, 382] on input "text" at bounding box center [590, 389] width 689 height 32
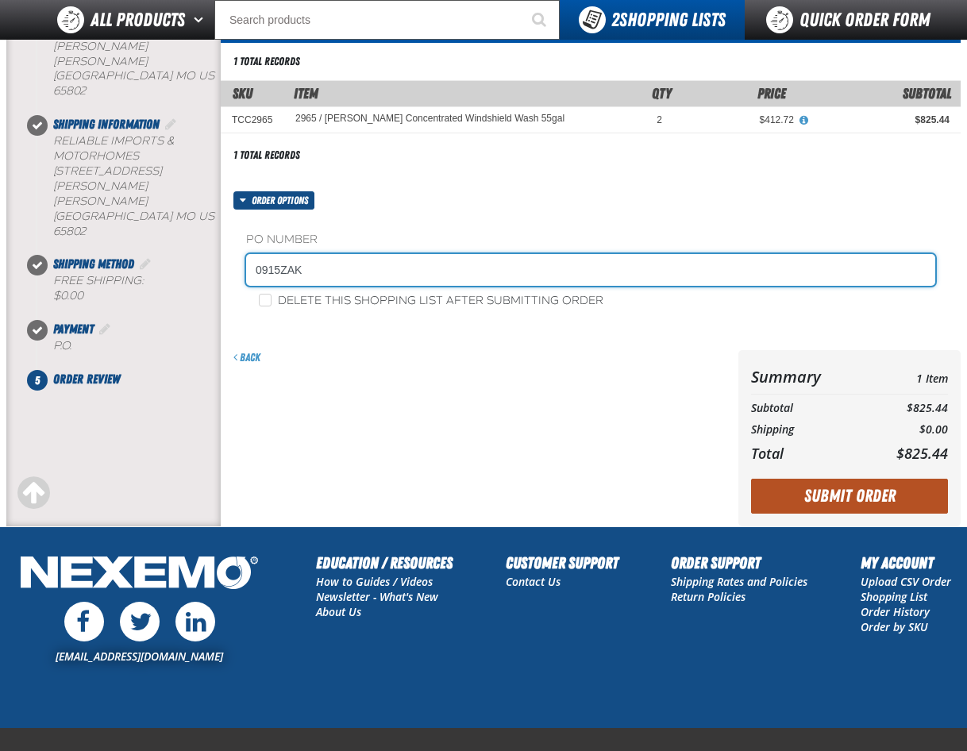
type input "0915ZAK"
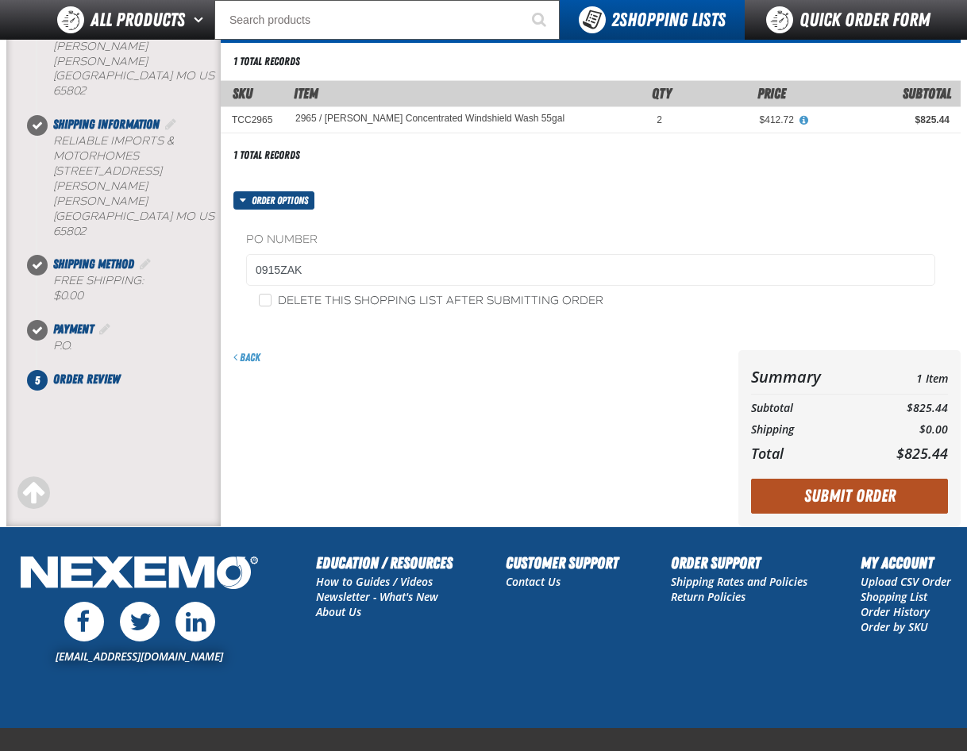
click at [855, 498] on button "Submit Order" at bounding box center [849, 496] width 197 height 35
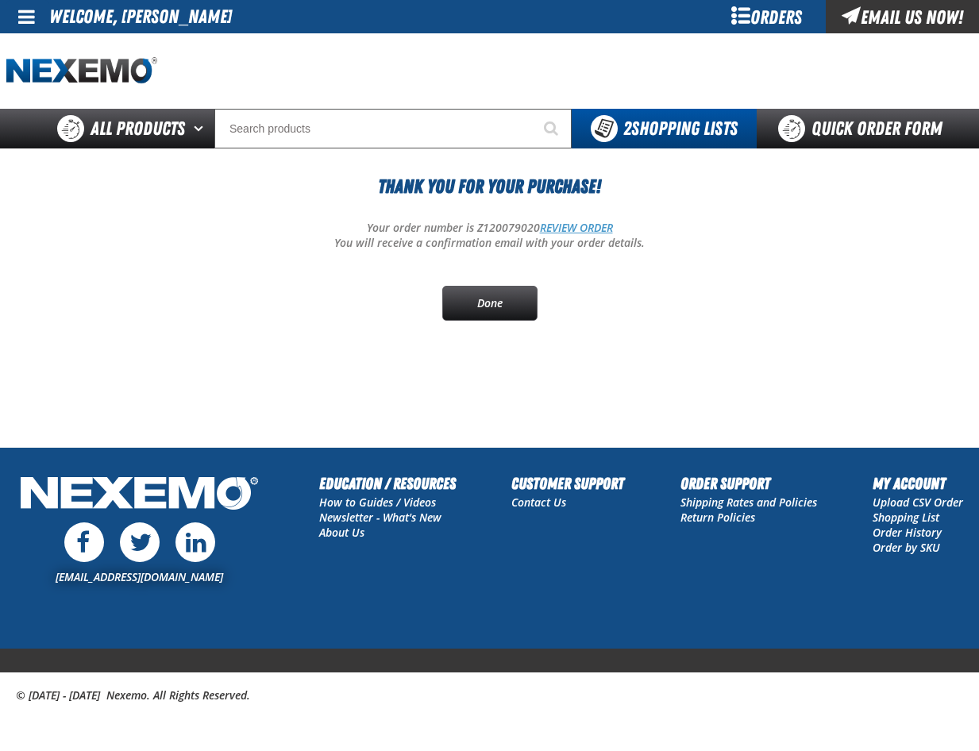
click at [572, 226] on link "REVIEW ORDER" at bounding box center [576, 227] width 73 height 15
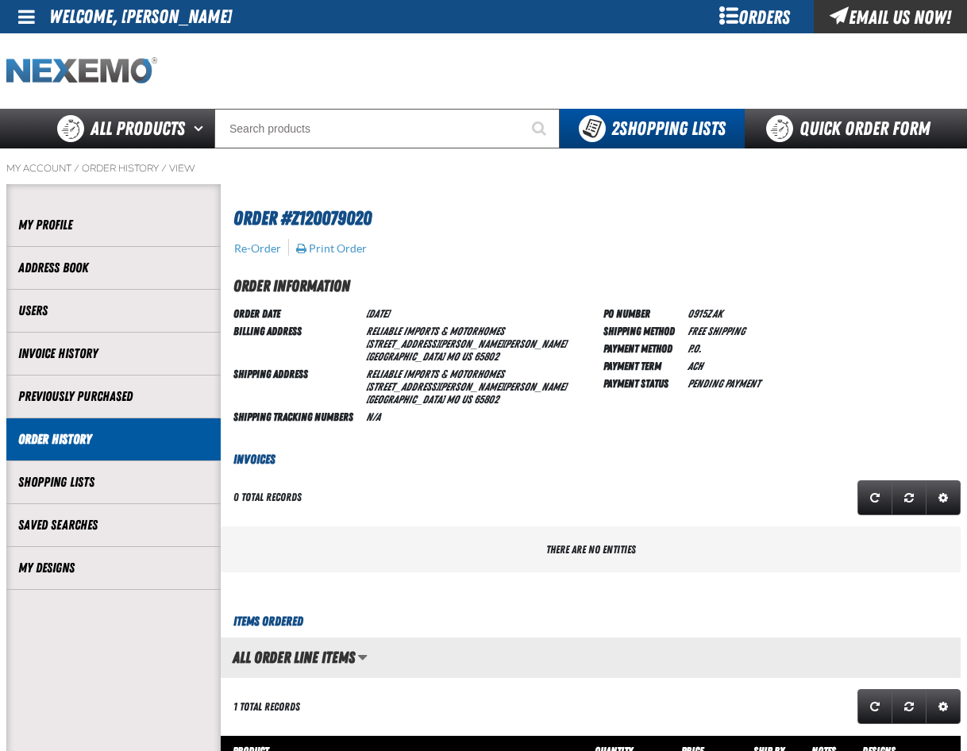
click at [73, 69] on img "Home" at bounding box center [81, 71] width 151 height 28
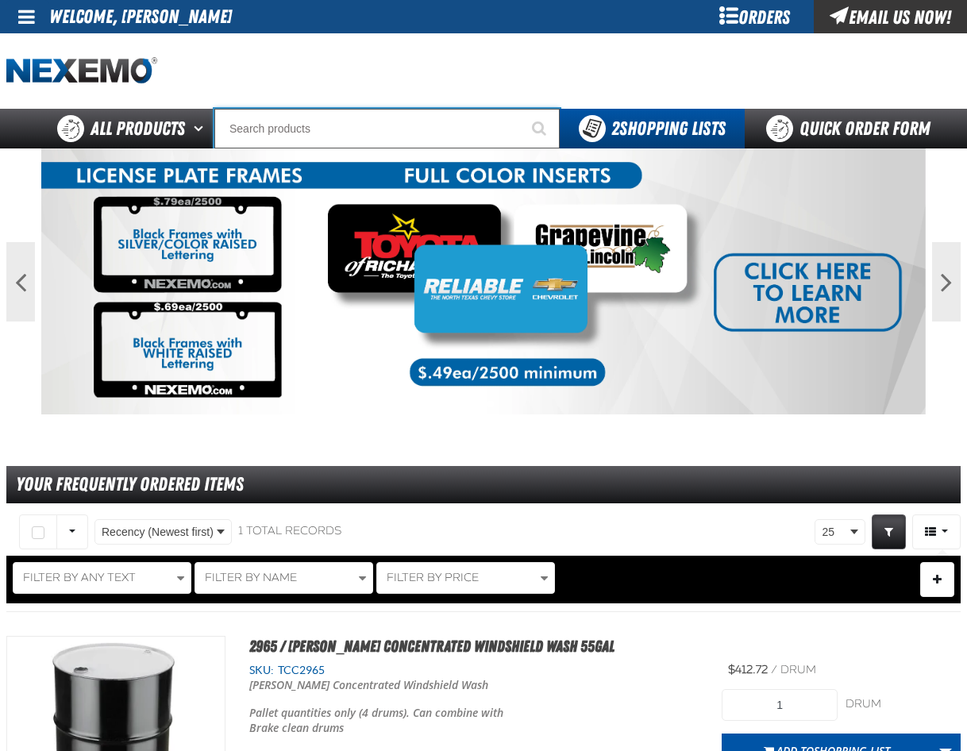
click at [297, 133] on input "Search" at bounding box center [386, 129] width 345 height 40
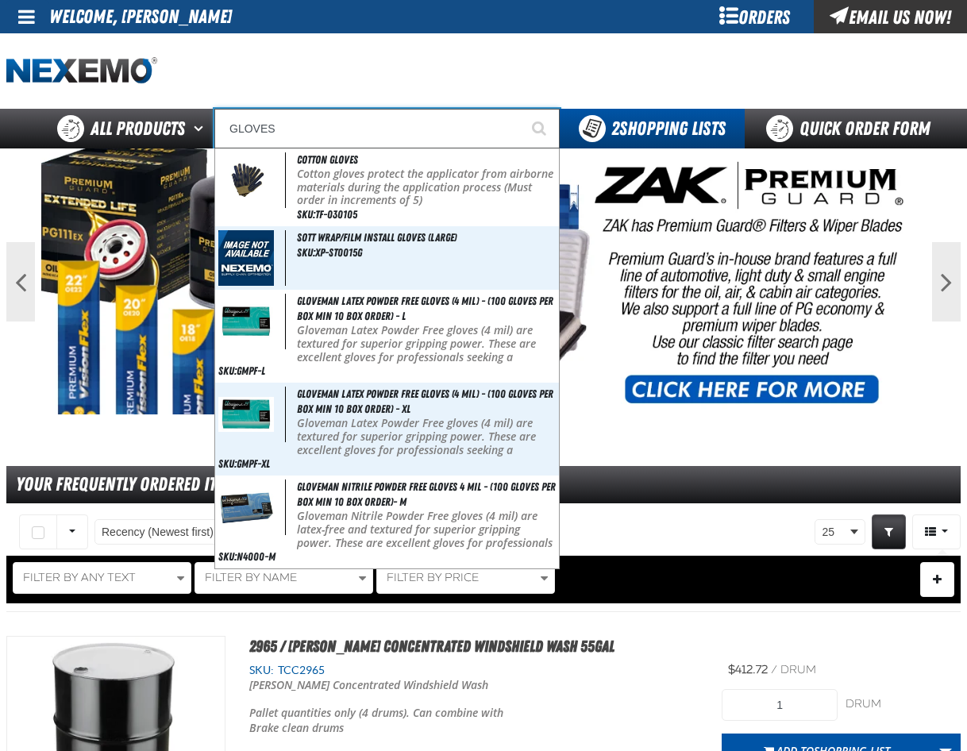
type input "GLOVES"
click at [520, 109] on button "Start Searching" at bounding box center [540, 129] width 40 height 40
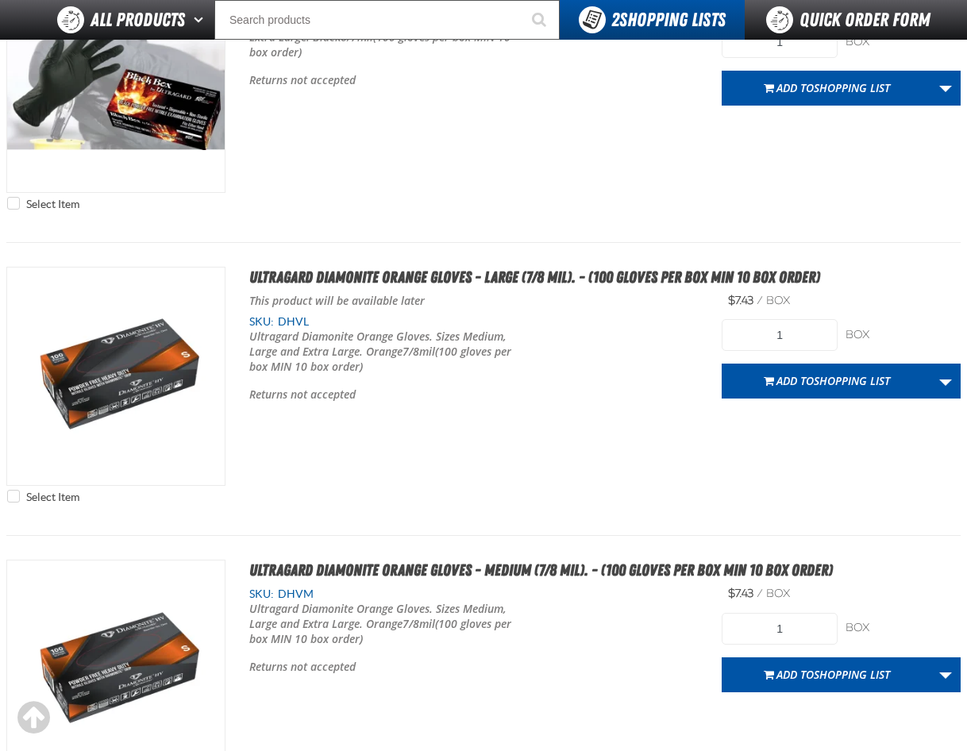
scroll to position [2779, 0]
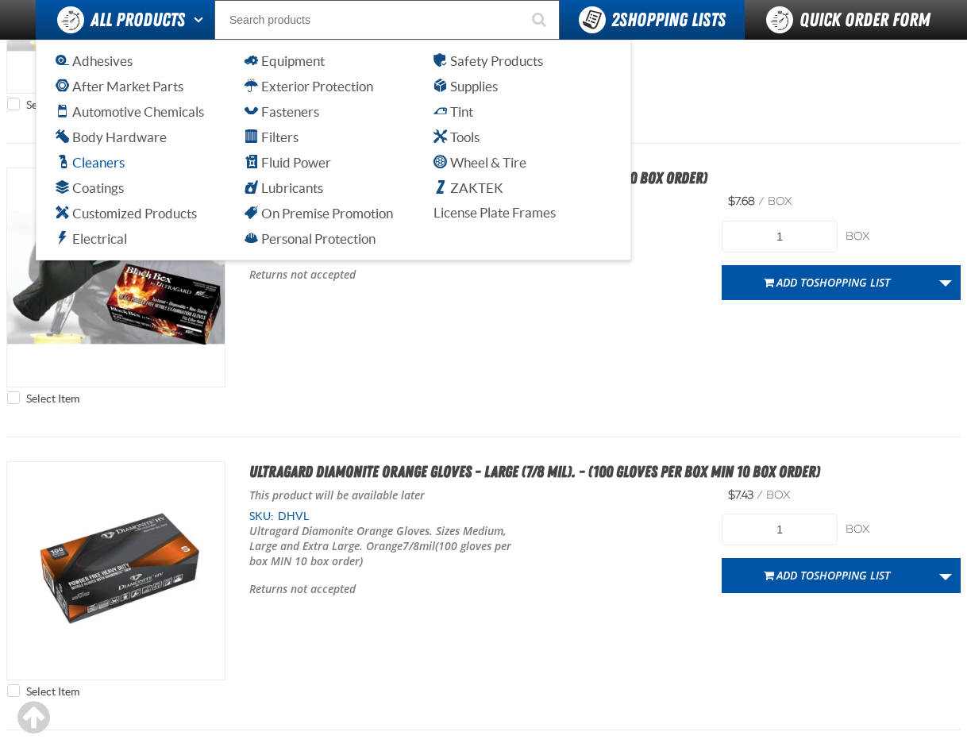
click at [81, 166] on span "Cleaners" at bounding box center [90, 162] width 69 height 15
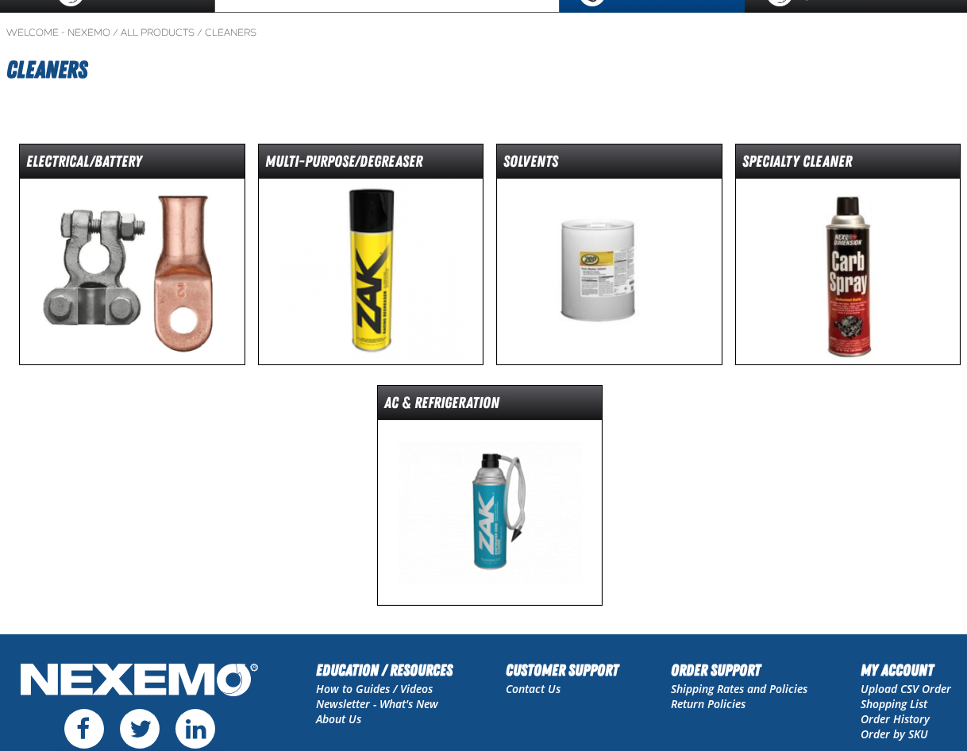
scroll to position [159, 0]
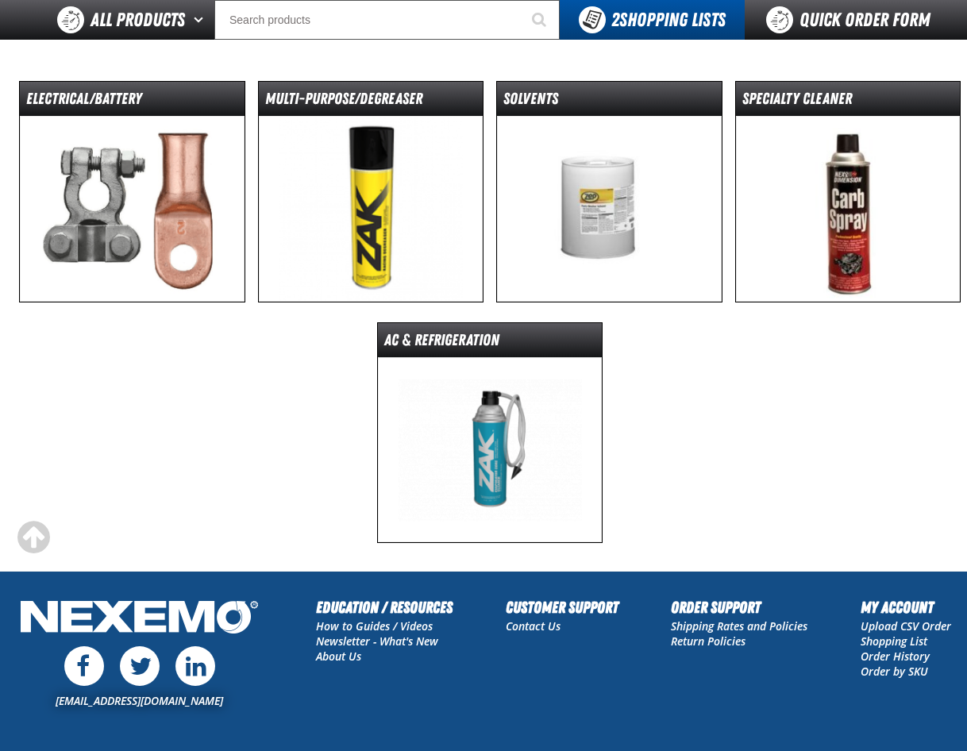
click at [611, 210] on img at bounding box center [609, 209] width 225 height 186
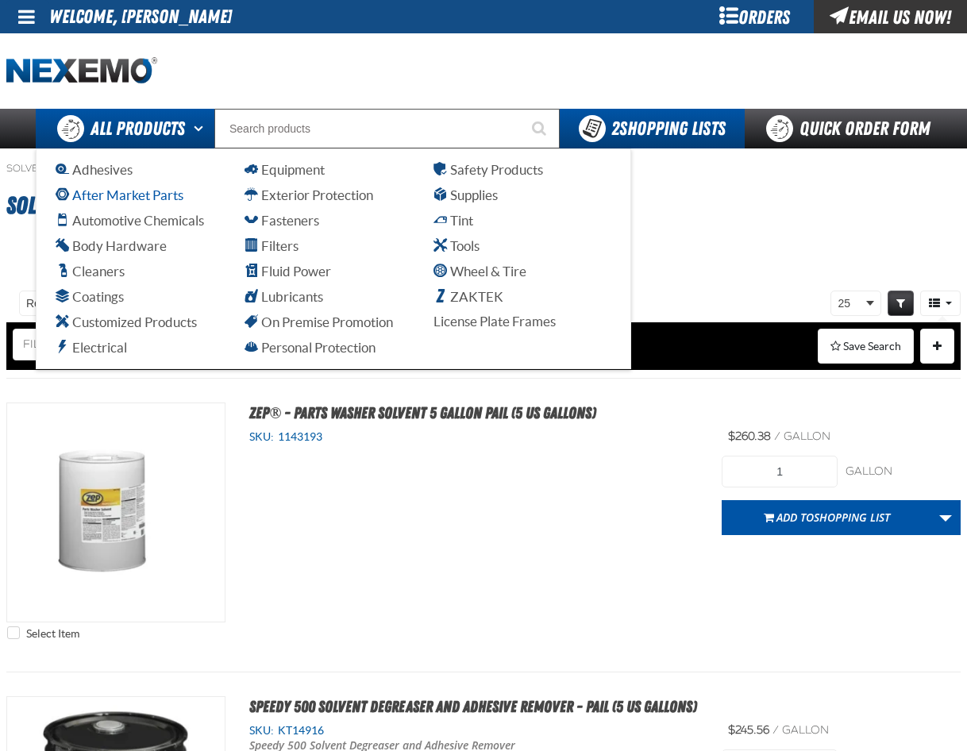
click at [98, 196] on span "After Market Parts" at bounding box center [120, 194] width 128 height 15
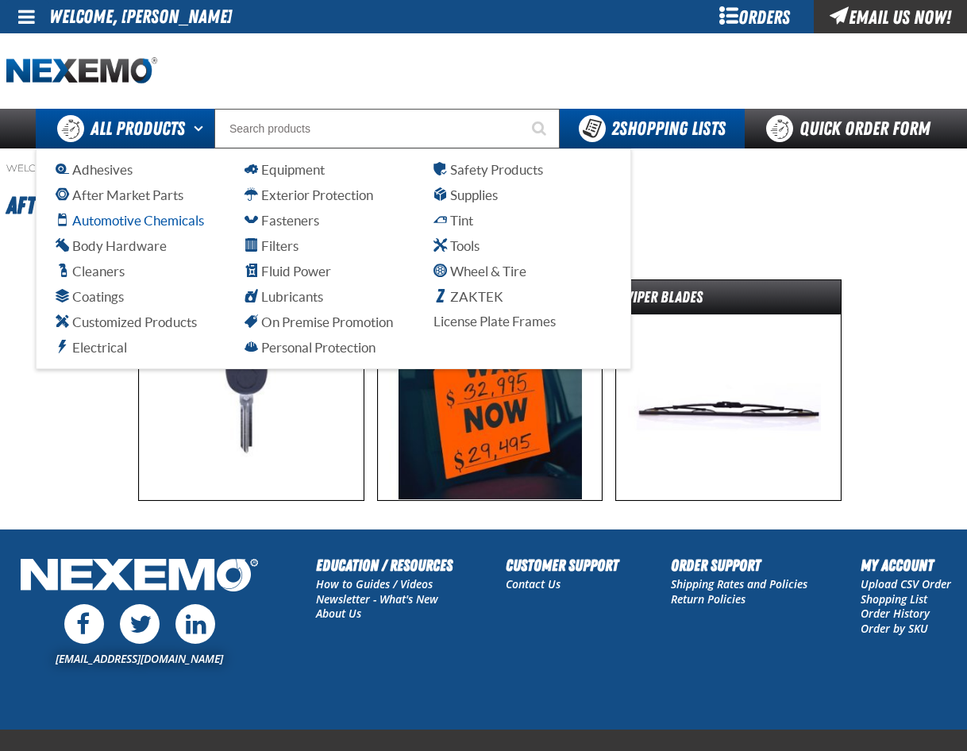
click at [129, 224] on span "Automotive Chemicals" at bounding box center [130, 220] width 148 height 15
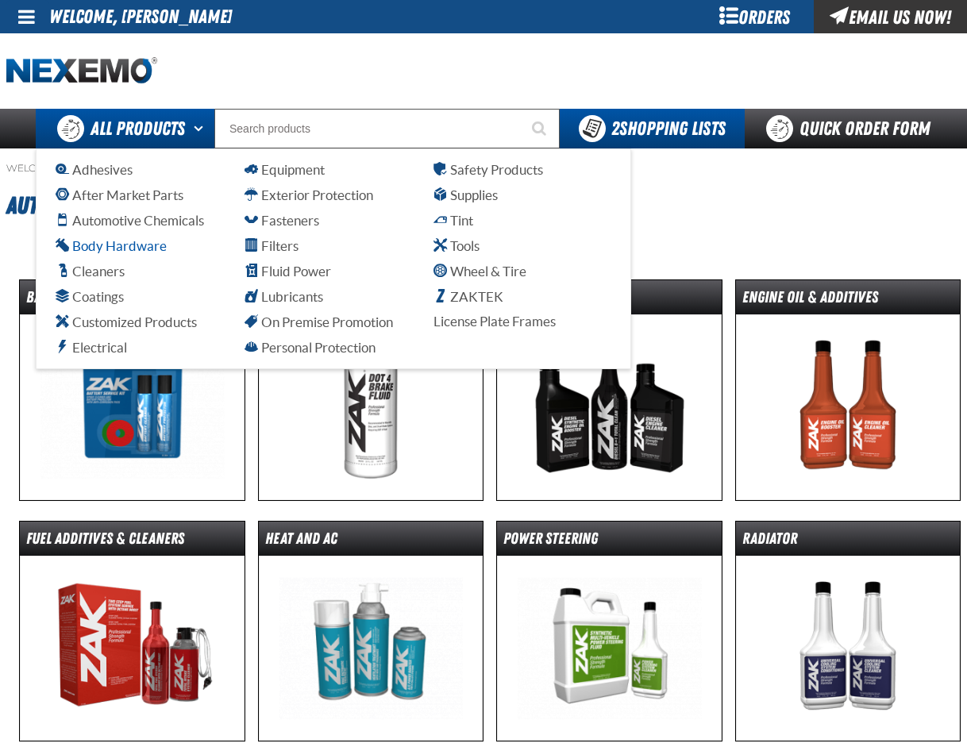
click at [91, 249] on span "Body Hardware" at bounding box center [111, 245] width 111 height 15
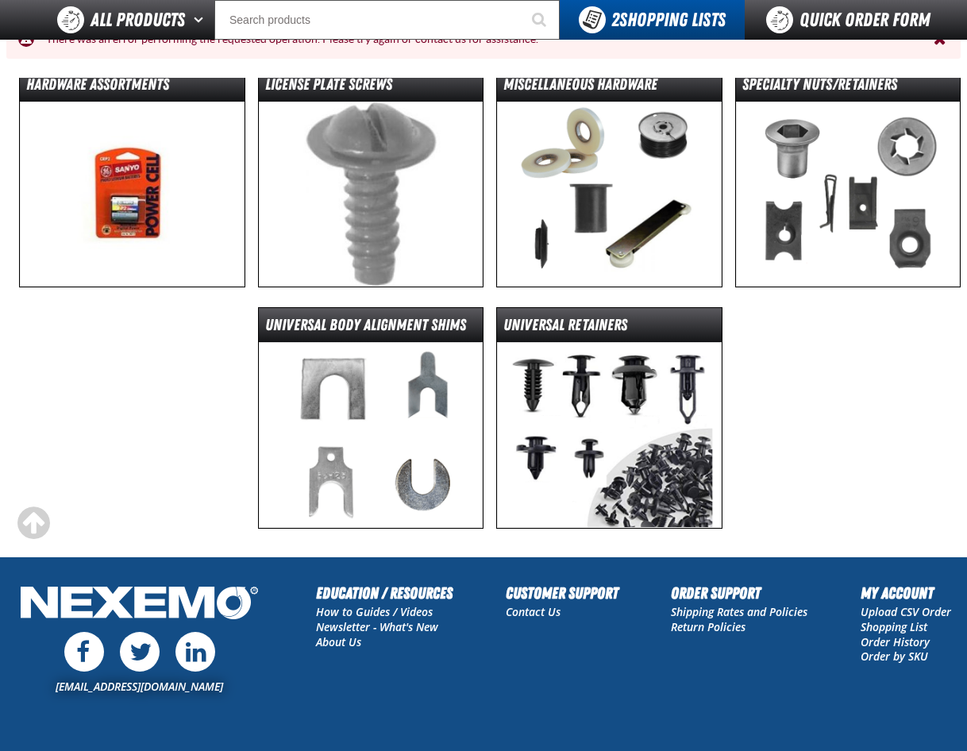
scroll to position [316, 0]
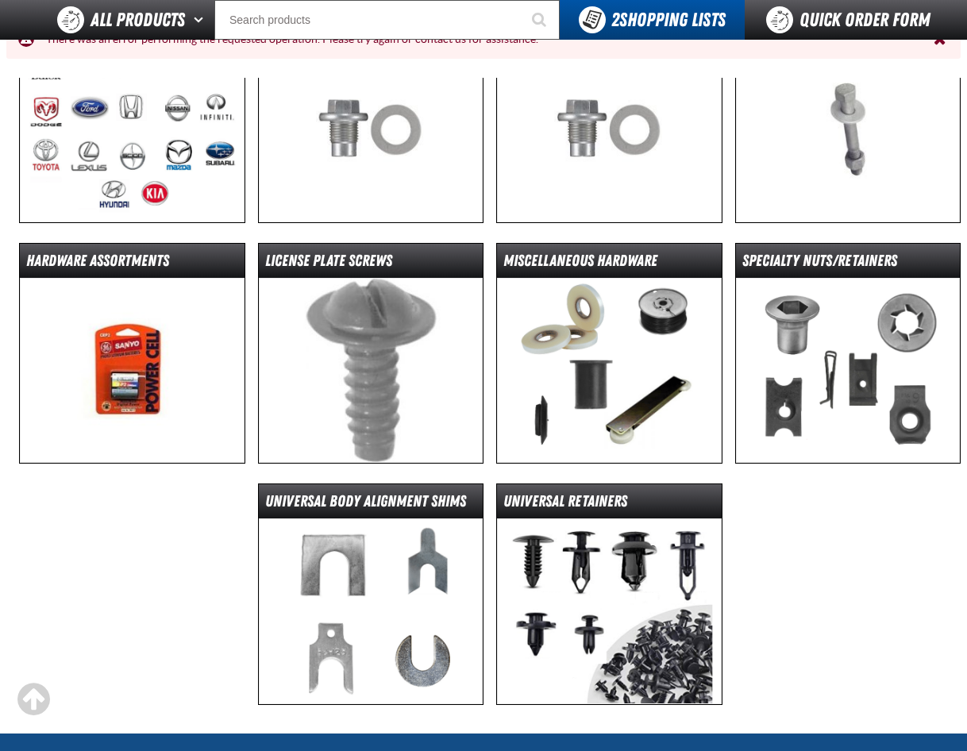
click at [121, 380] on img at bounding box center [132, 371] width 225 height 186
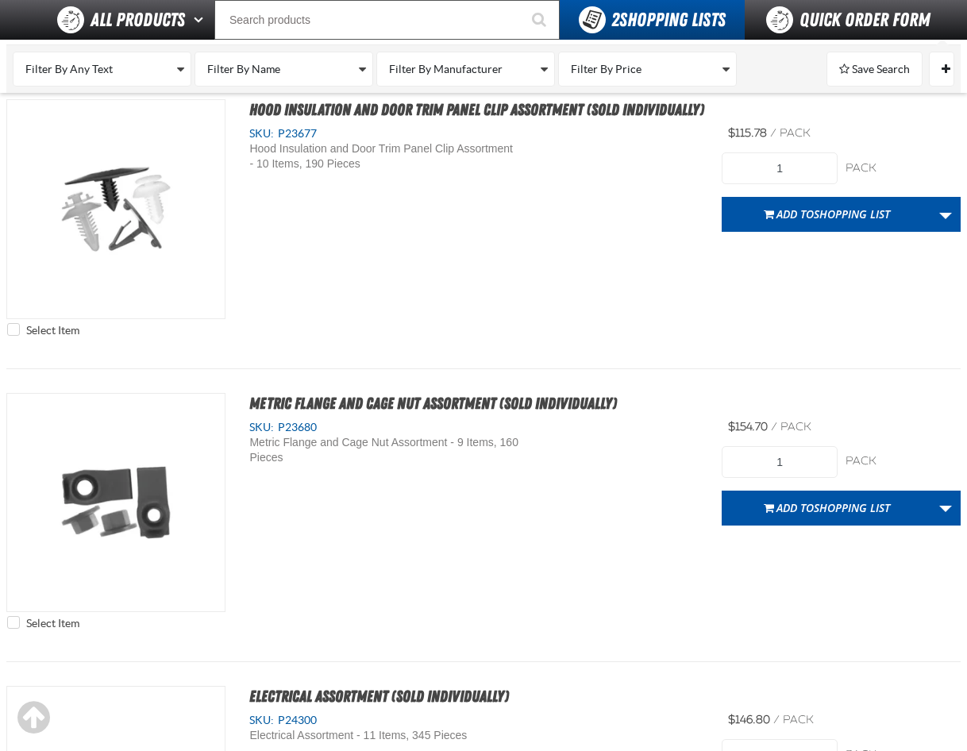
scroll to position [5002, 0]
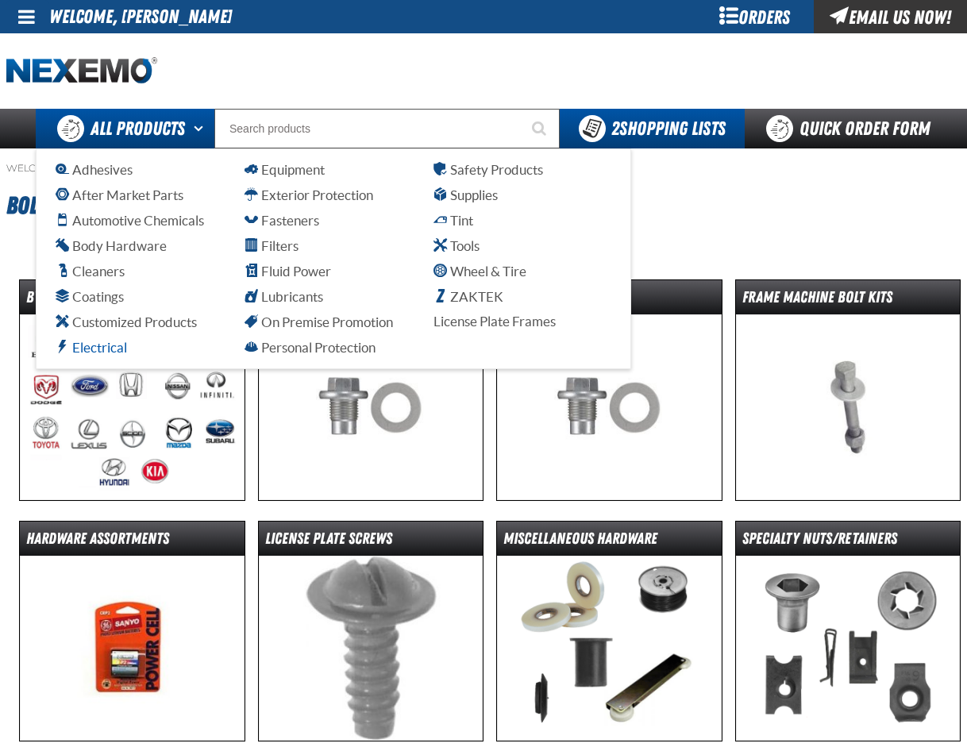
click at [89, 350] on span "Electrical" at bounding box center [91, 347] width 71 height 15
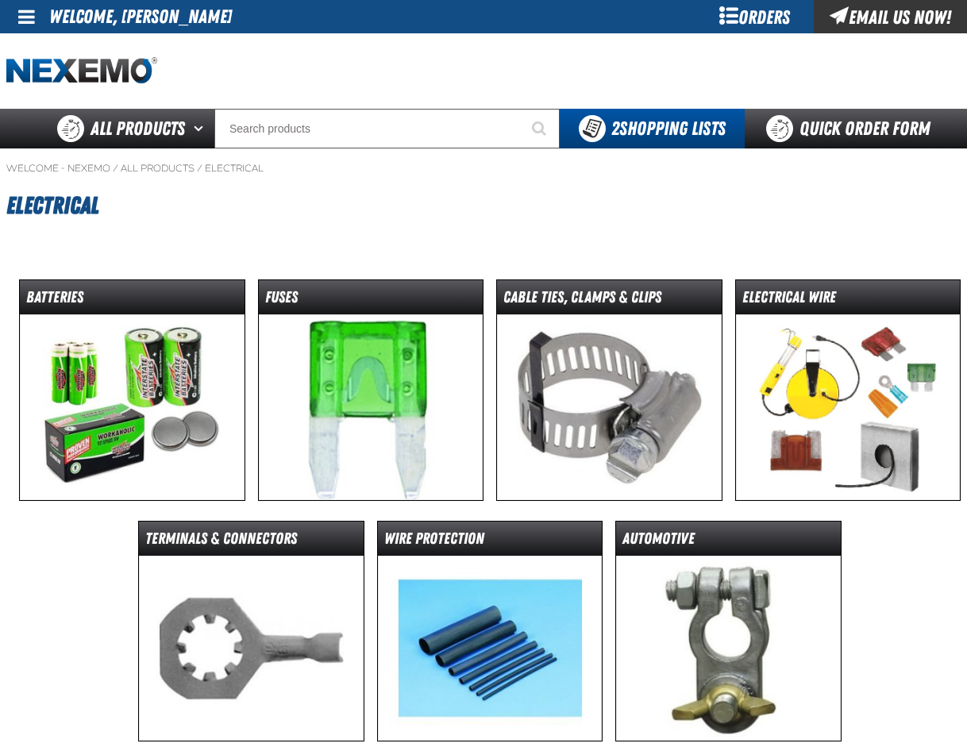
click at [118, 405] on img at bounding box center [132, 407] width 225 height 186
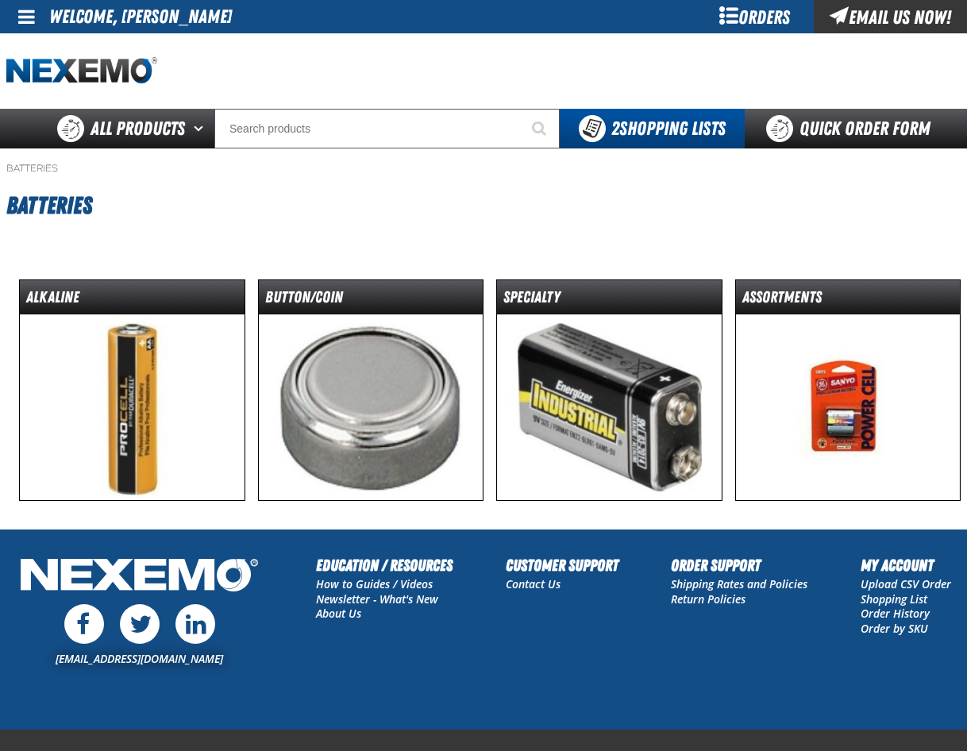
click at [148, 400] on img at bounding box center [132, 407] width 225 height 186
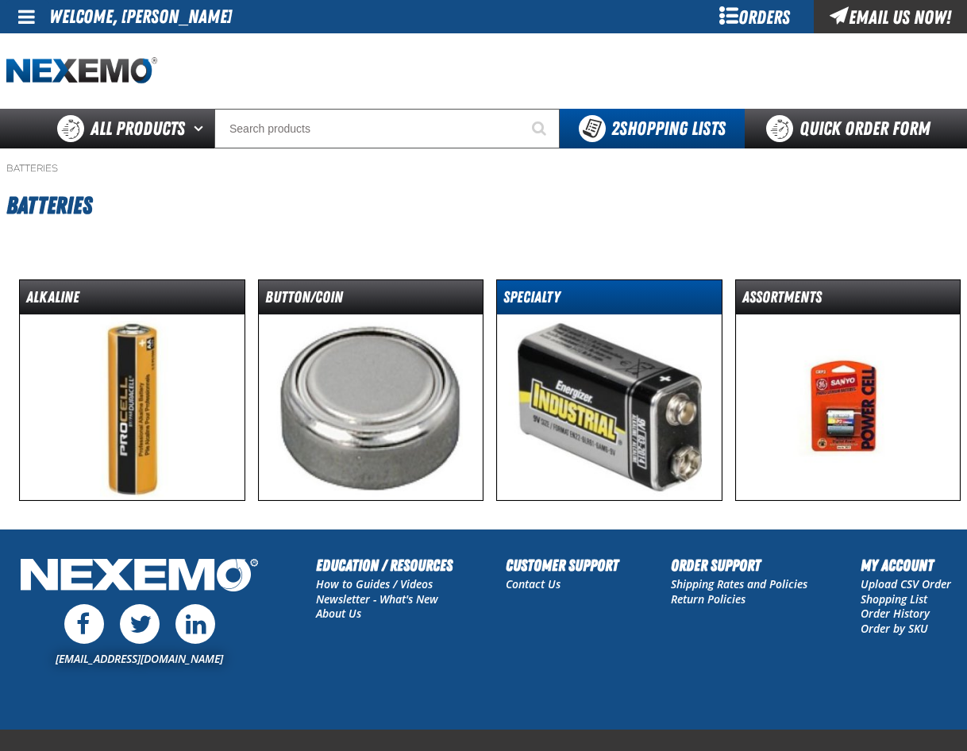
click at [551, 306] on dt "Specialty" at bounding box center [609, 301] width 225 height 28
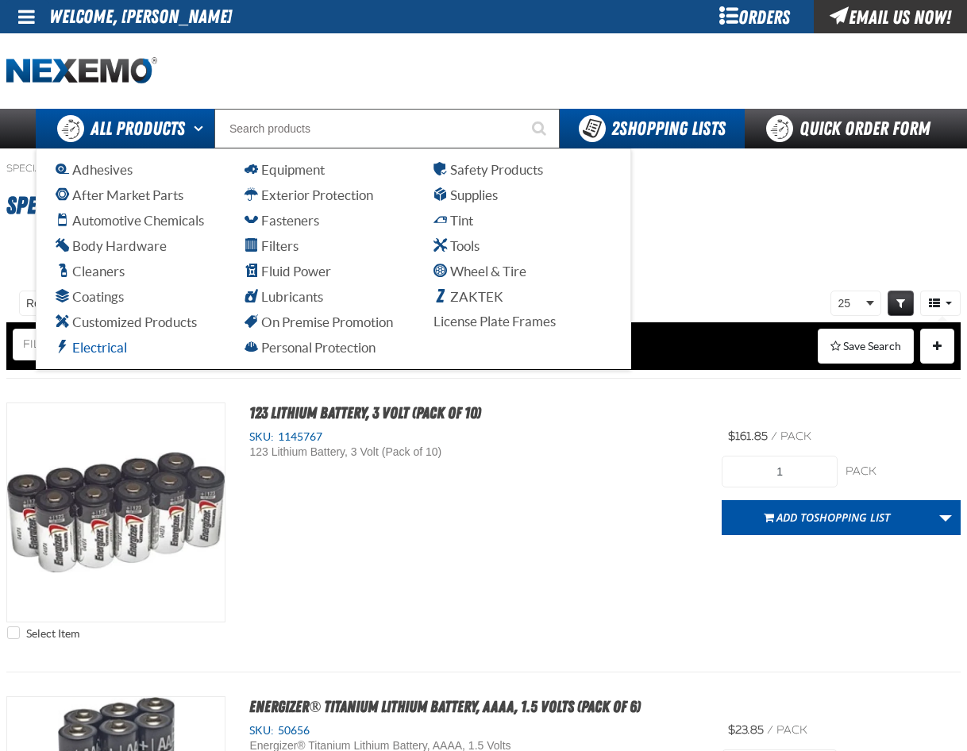
click at [106, 353] on span "Electrical" at bounding box center [91, 347] width 71 height 15
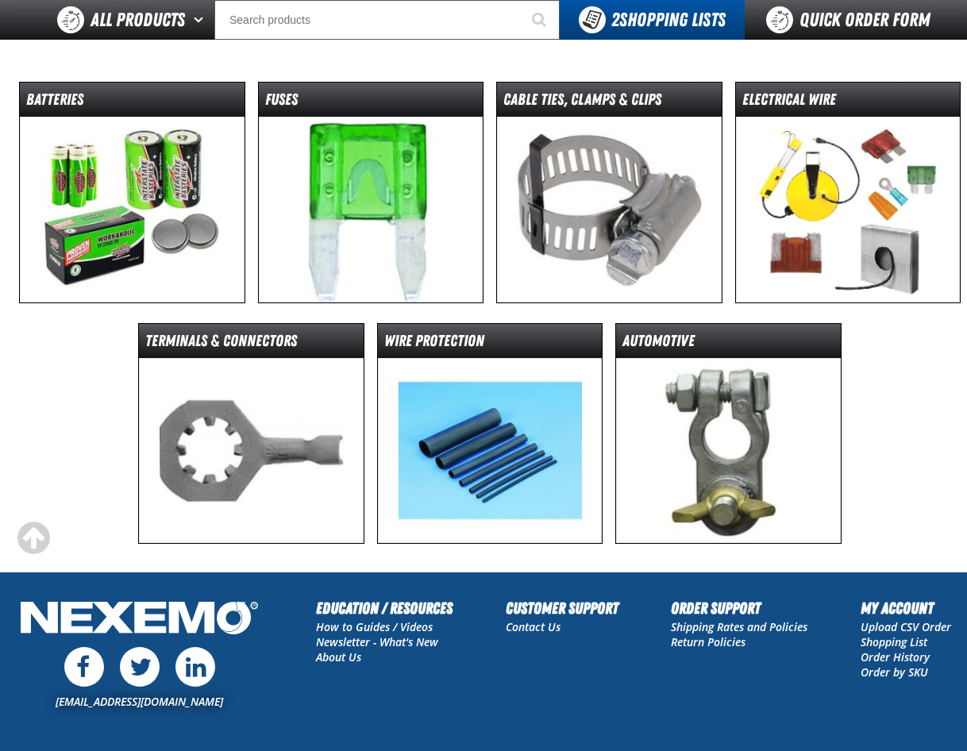
scroll to position [159, 0]
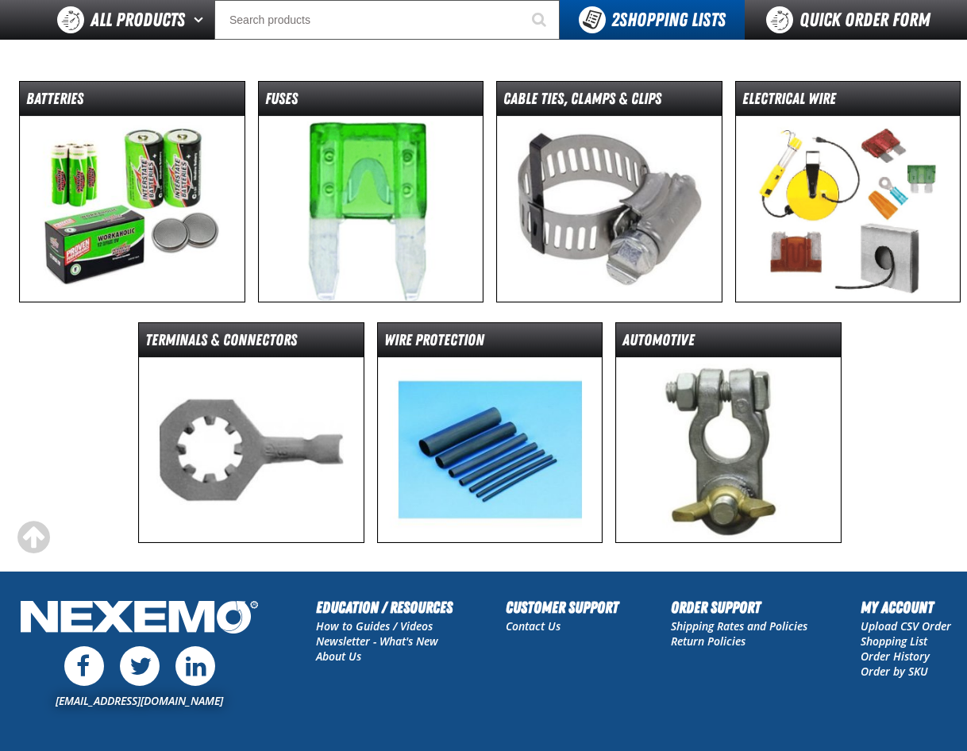
click at [837, 214] on img at bounding box center [848, 209] width 225 height 186
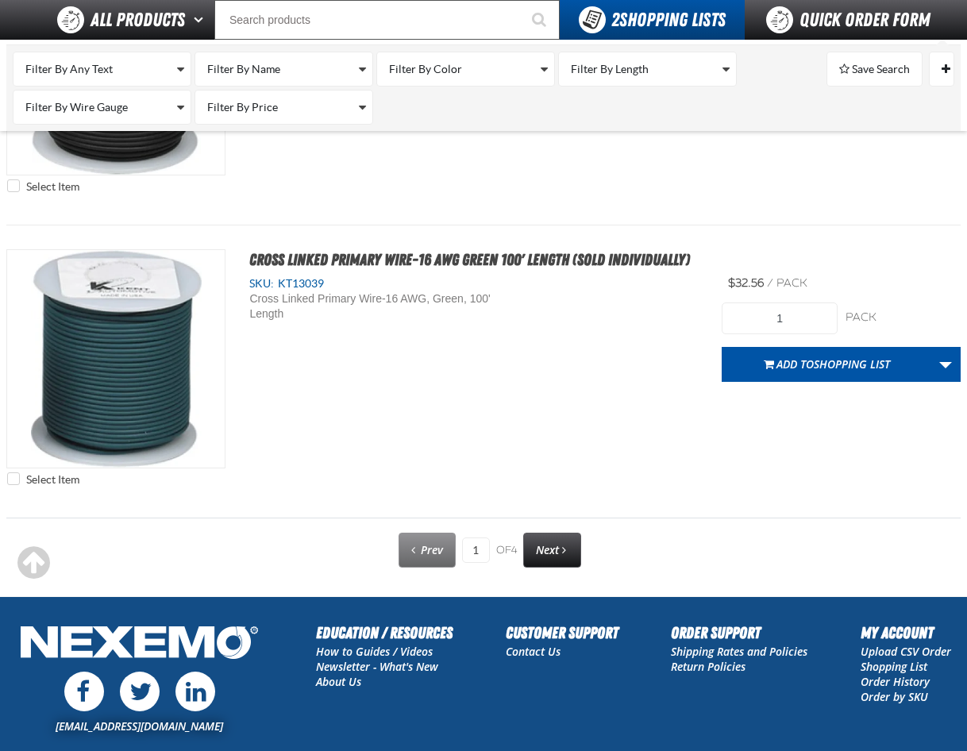
scroll to position [7344, 0]
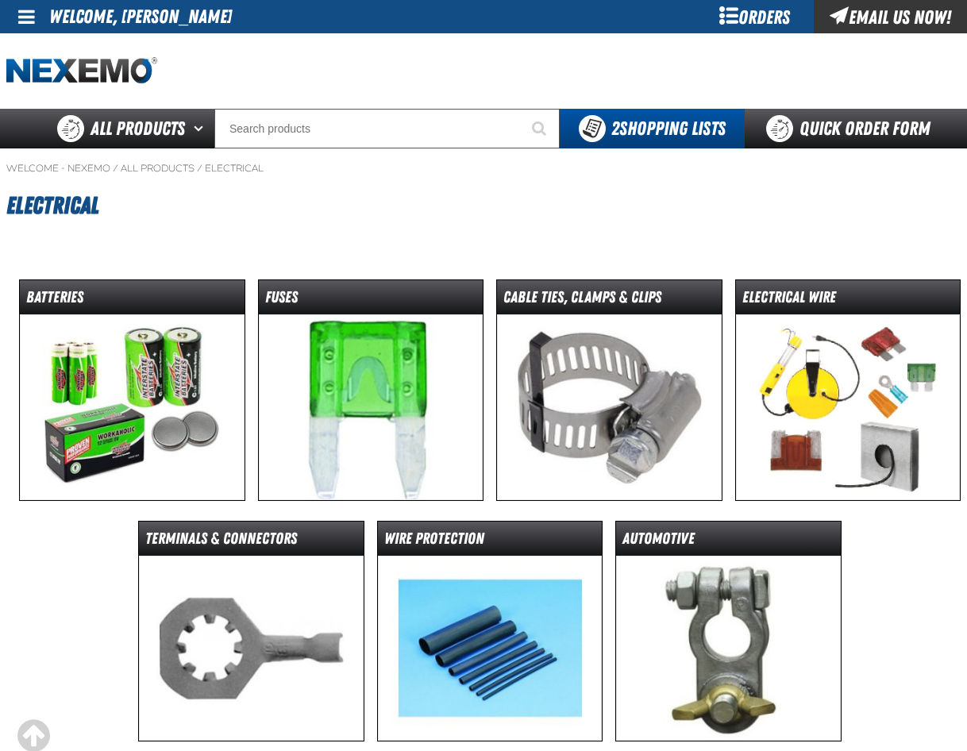
scroll to position [191, 0]
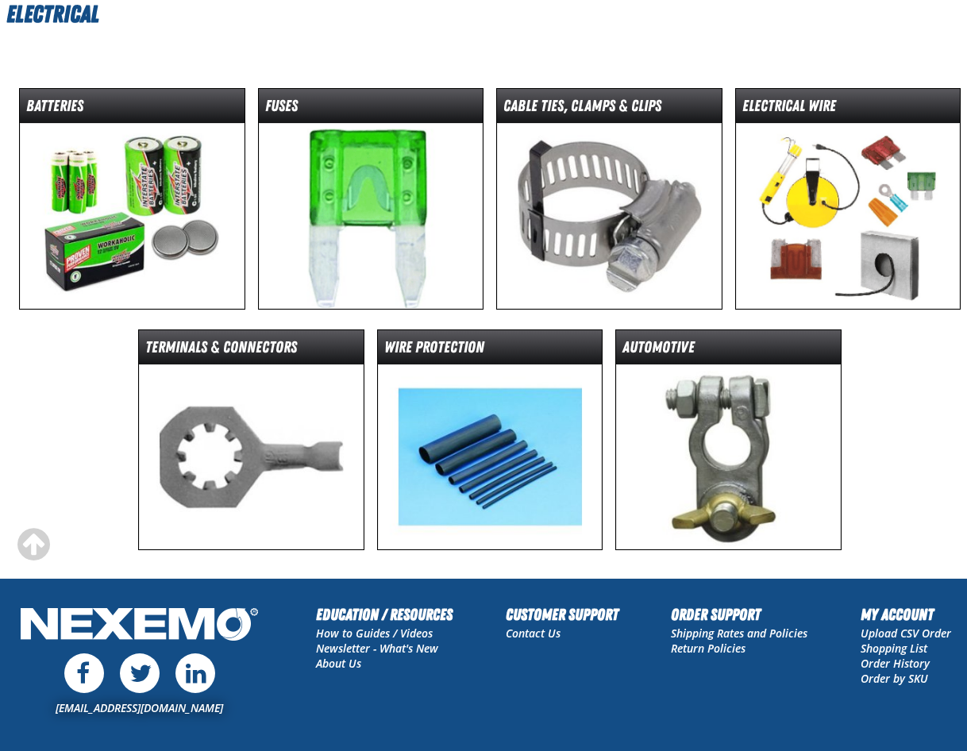
click at [757, 440] on img at bounding box center [728, 457] width 225 height 186
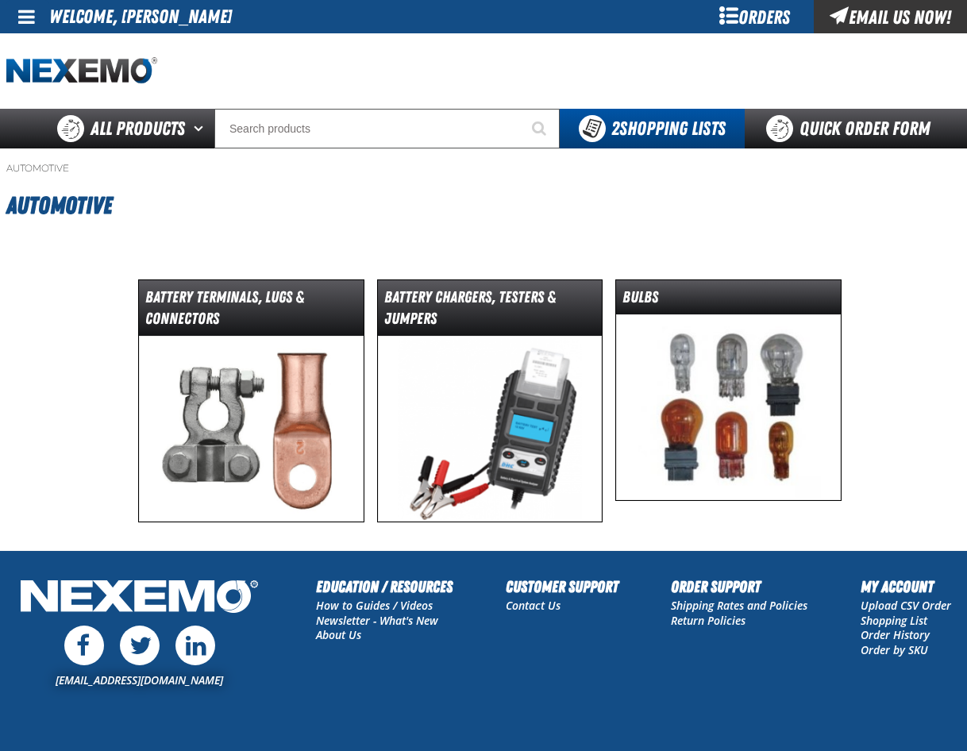
click at [220, 354] on img at bounding box center [251, 429] width 225 height 186
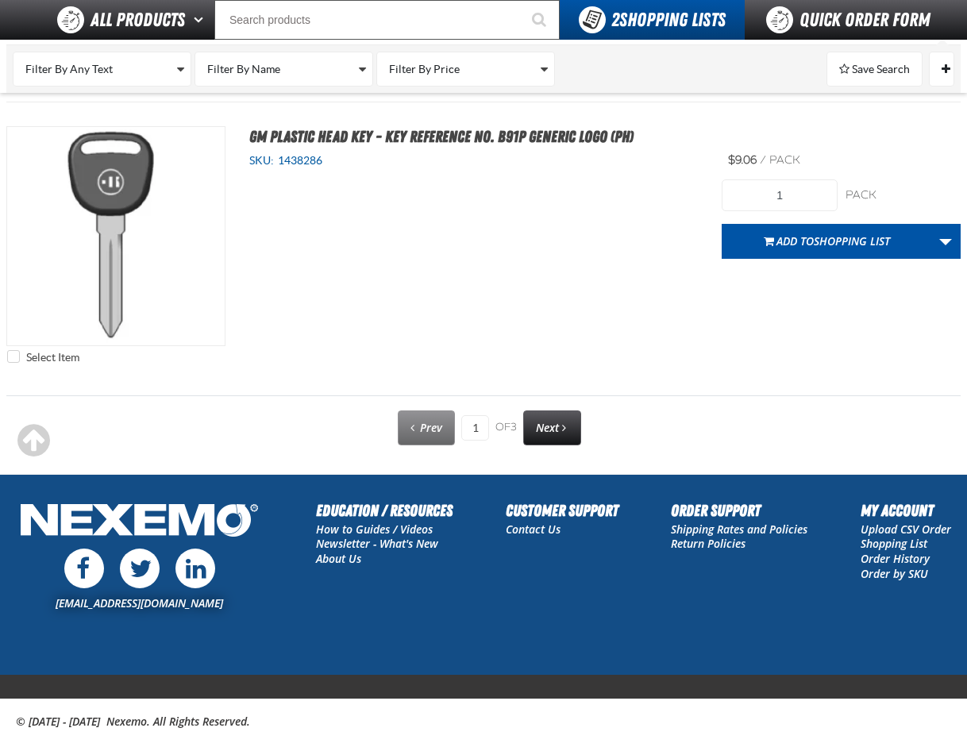
scroll to position [7312, 0]
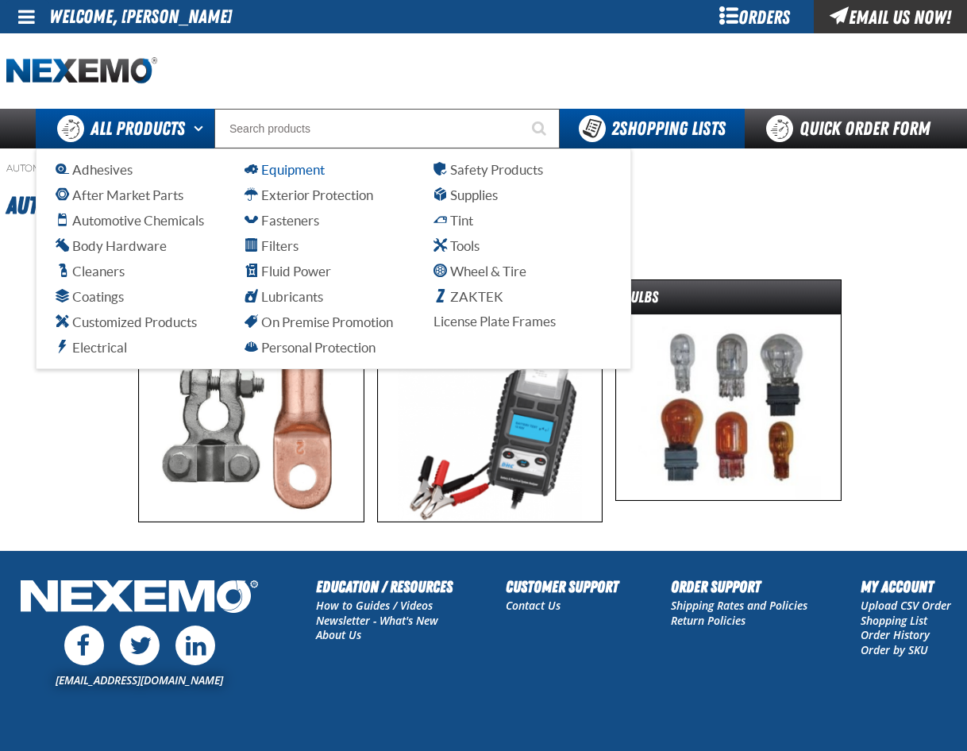
click at [289, 170] on span "Equipment" at bounding box center [285, 169] width 80 height 15
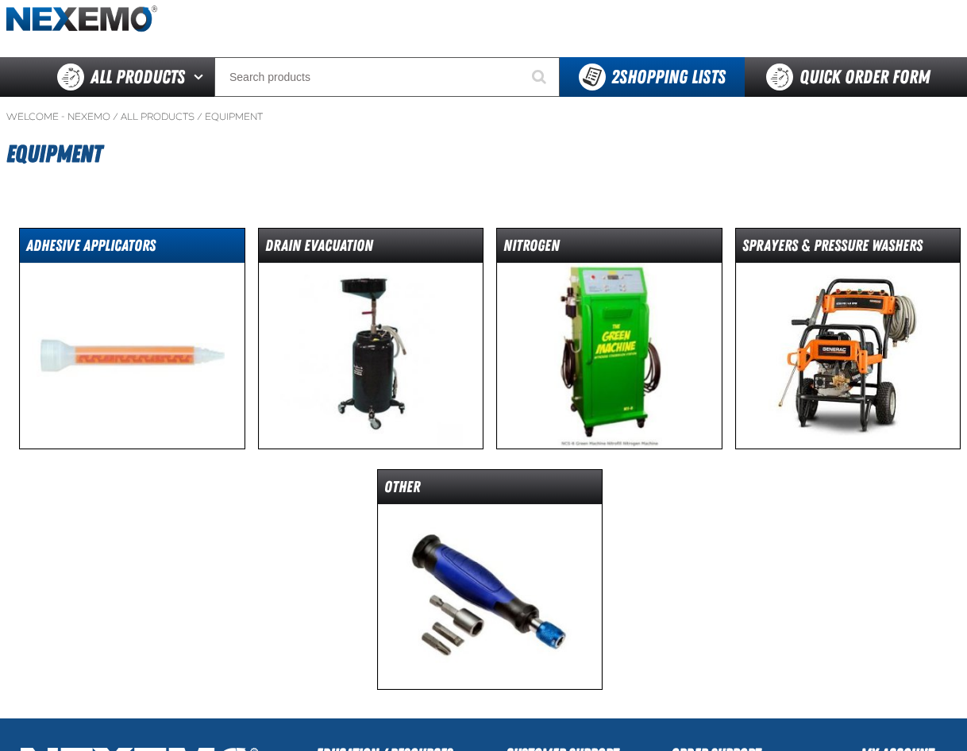
scroll to position [79, 0]
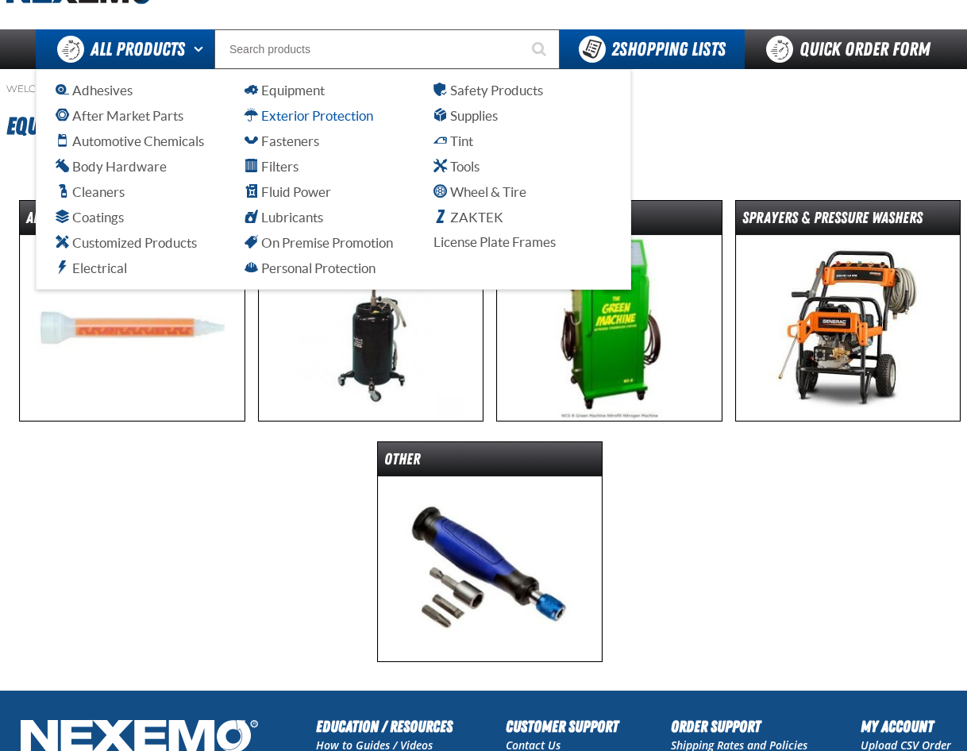
click at [284, 118] on span "Exterior Protection" at bounding box center [309, 115] width 129 height 15
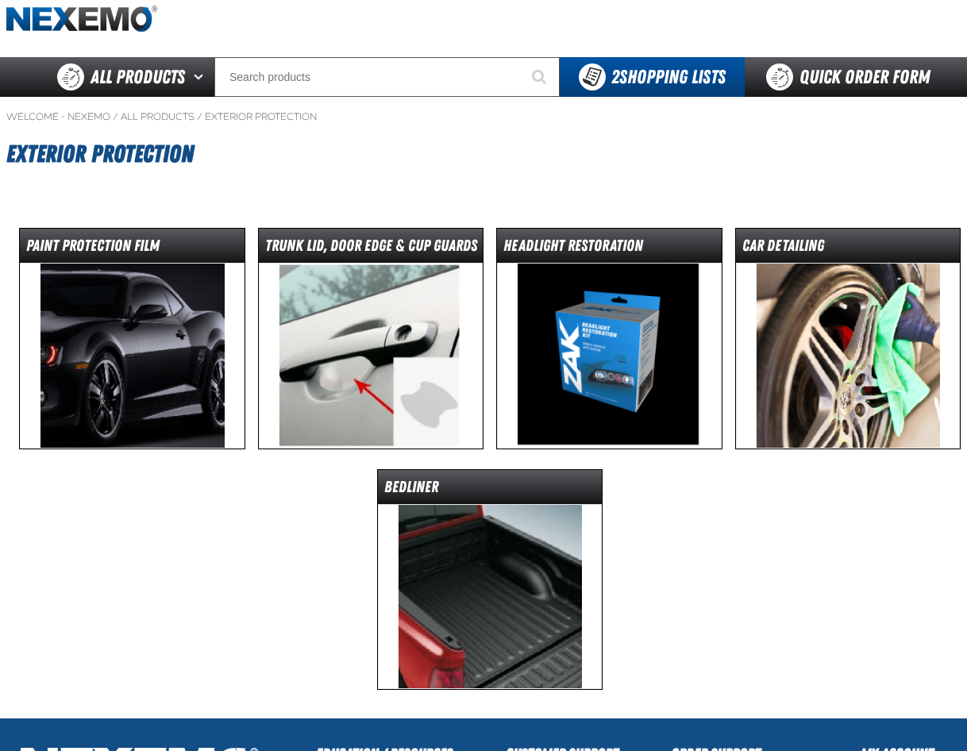
scroll to position [79, 0]
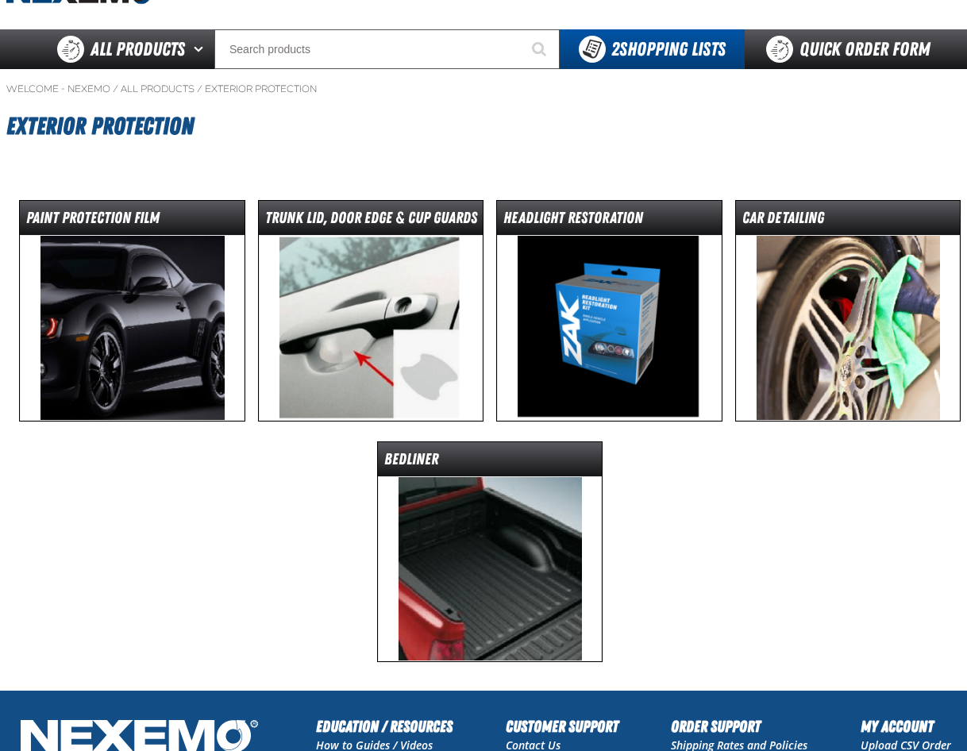
click at [814, 292] on img at bounding box center [848, 328] width 225 height 186
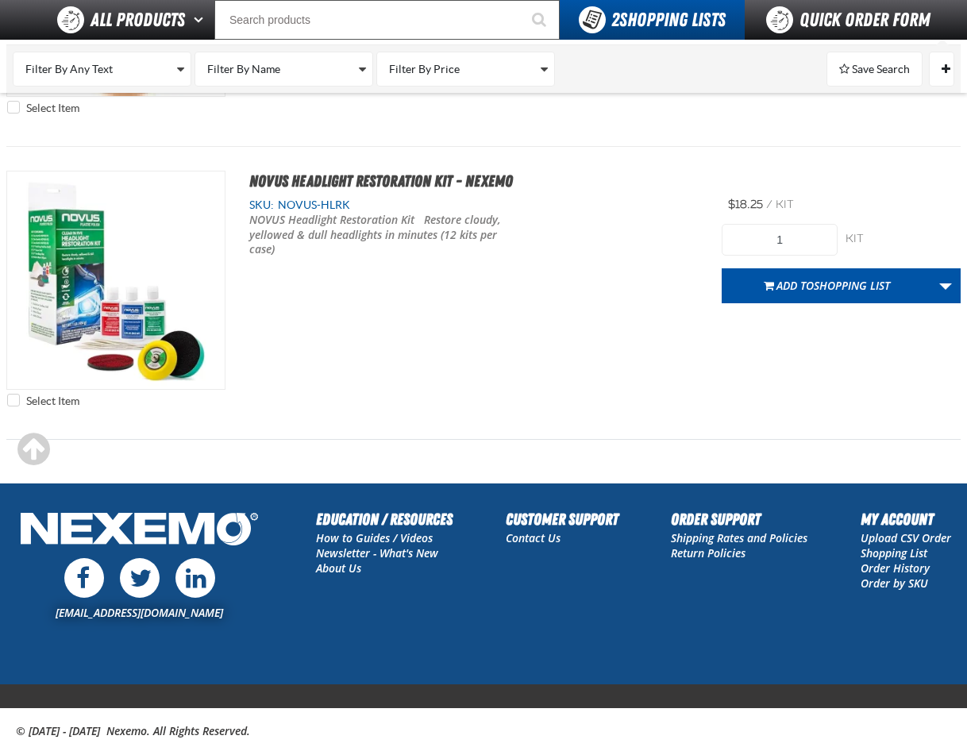
scroll to position [5801, 0]
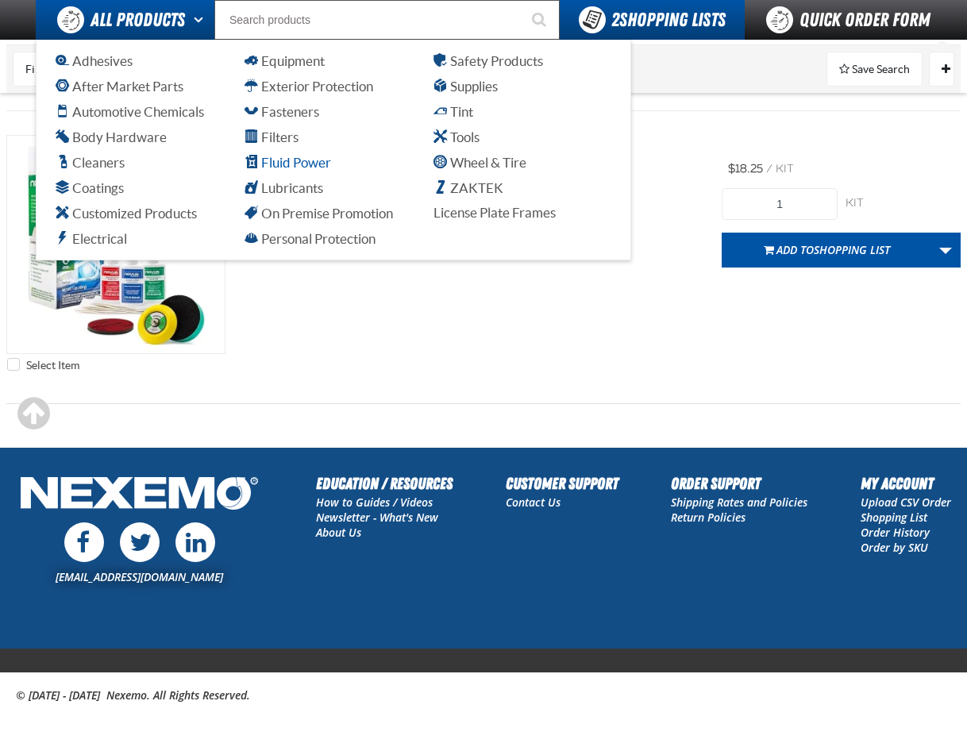
click at [316, 165] on span "Fluid Power" at bounding box center [288, 162] width 87 height 15
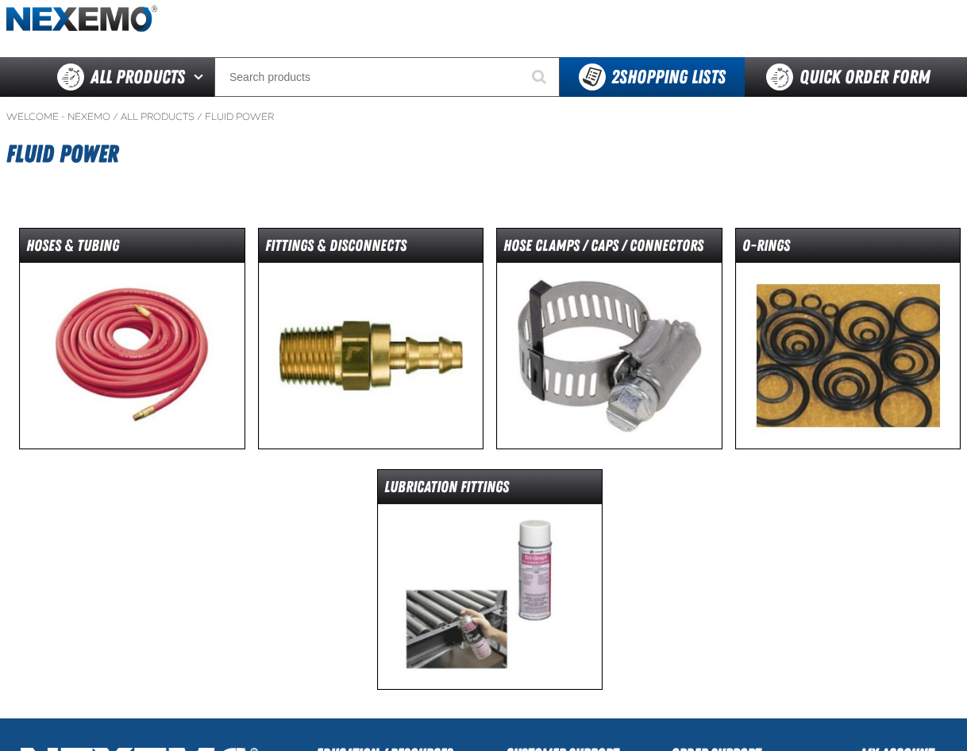
scroll to position [79, 0]
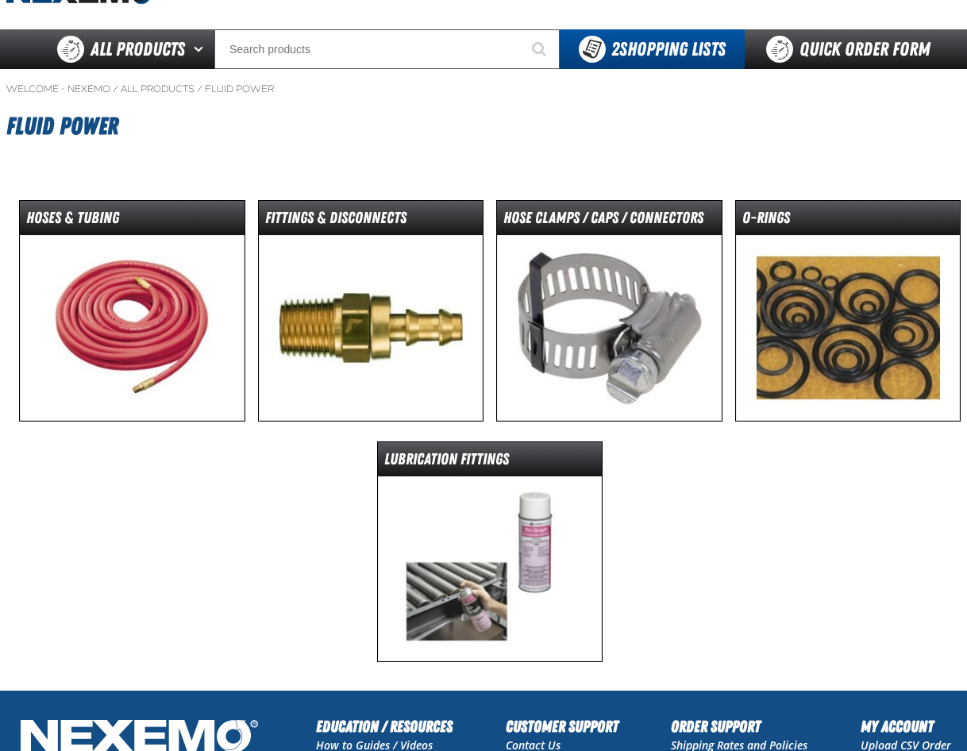
click at [472, 576] on img at bounding box center [490, 569] width 225 height 186
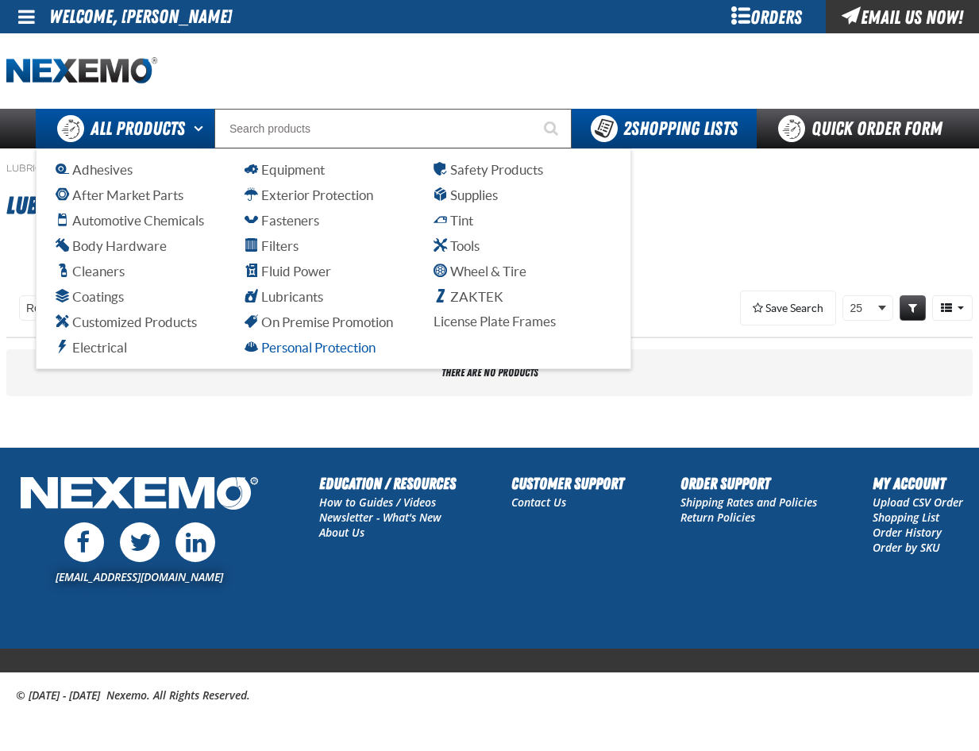
click at [291, 351] on span "Personal Protection" at bounding box center [310, 347] width 131 height 15
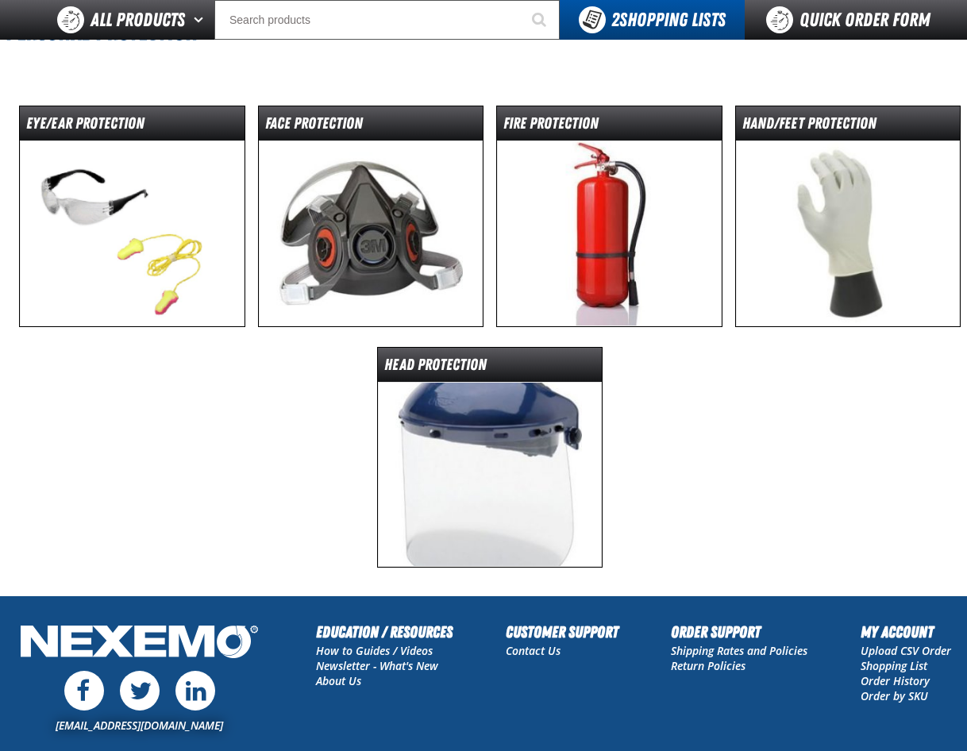
scroll to position [159, 0]
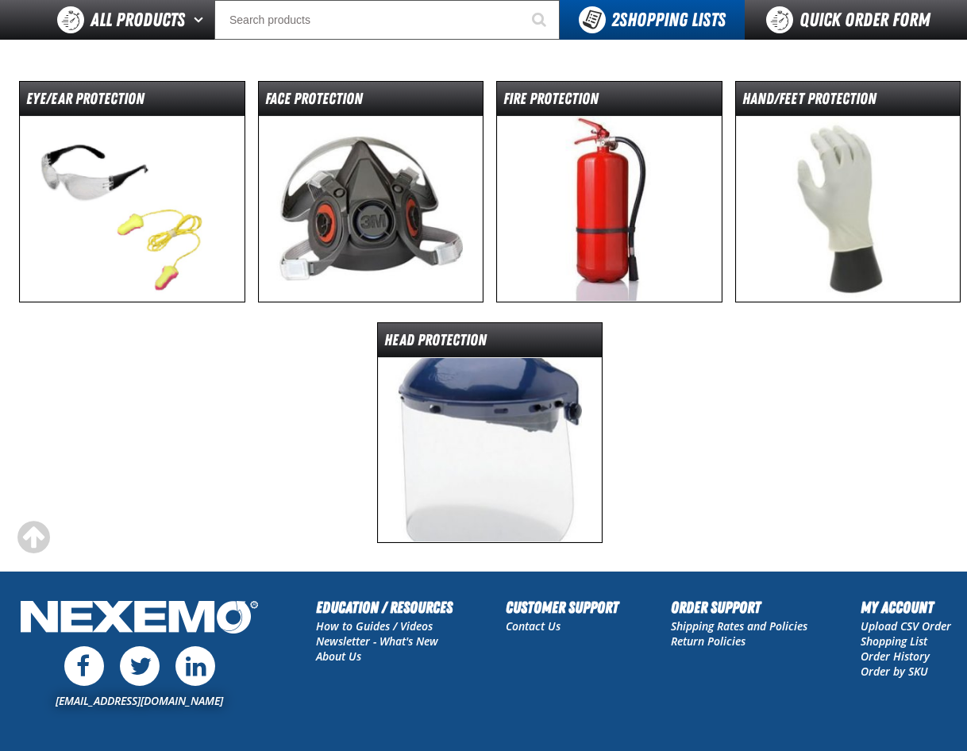
click at [854, 186] on img at bounding box center [848, 209] width 225 height 186
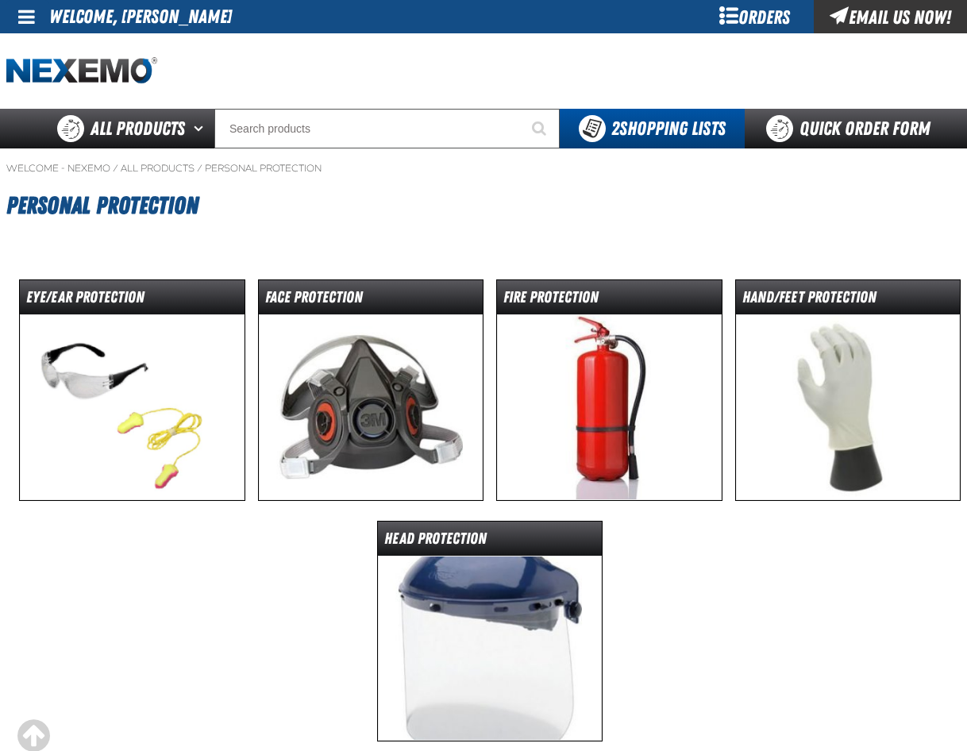
scroll to position [191, 0]
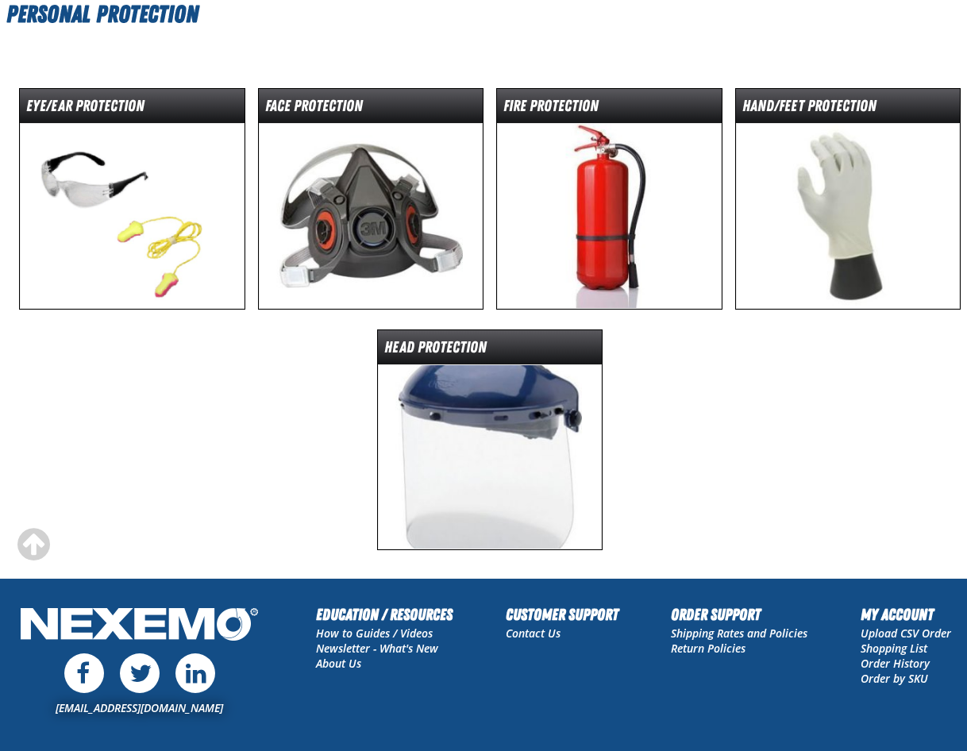
click at [118, 199] on img at bounding box center [132, 216] width 225 height 186
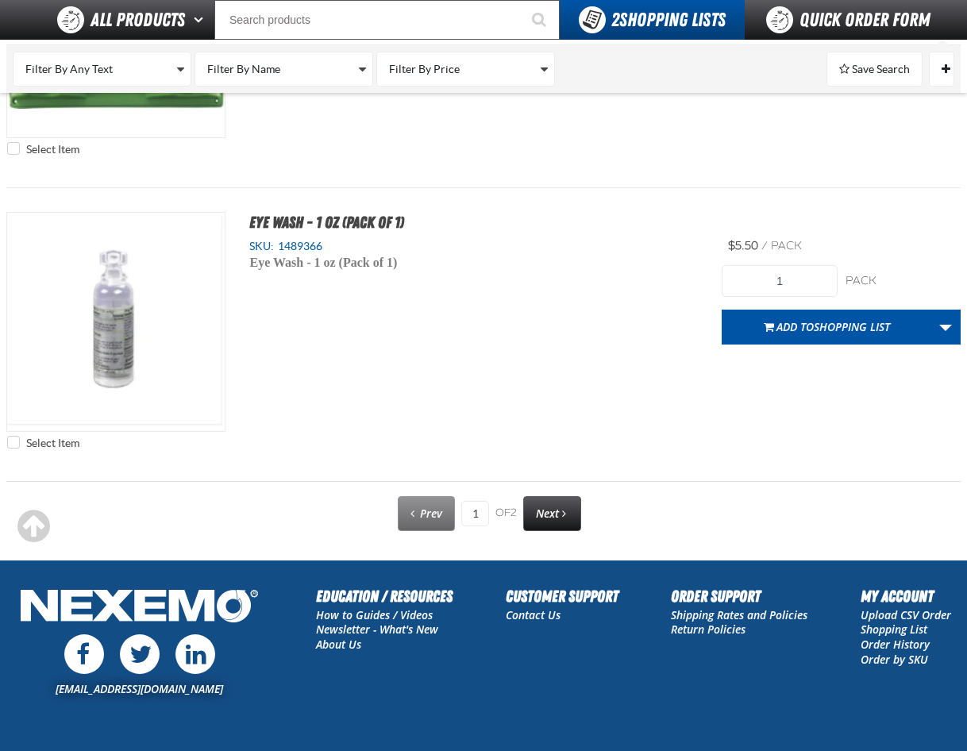
scroll to position [7225, 0]
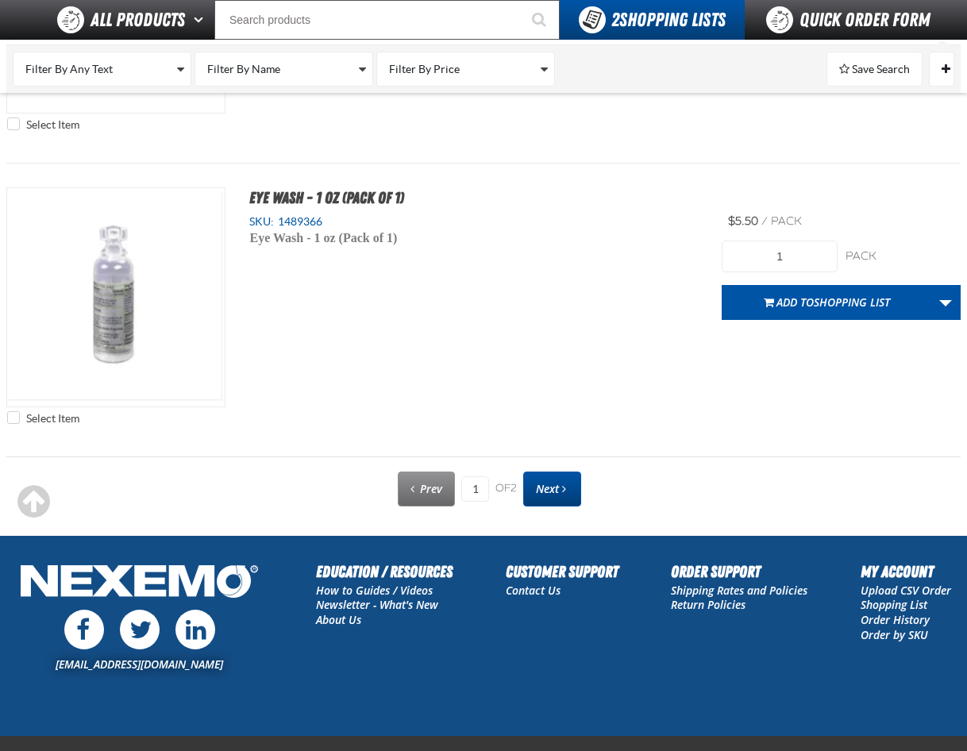
click at [533, 478] on link "Next" at bounding box center [552, 489] width 58 height 35
type input "2"
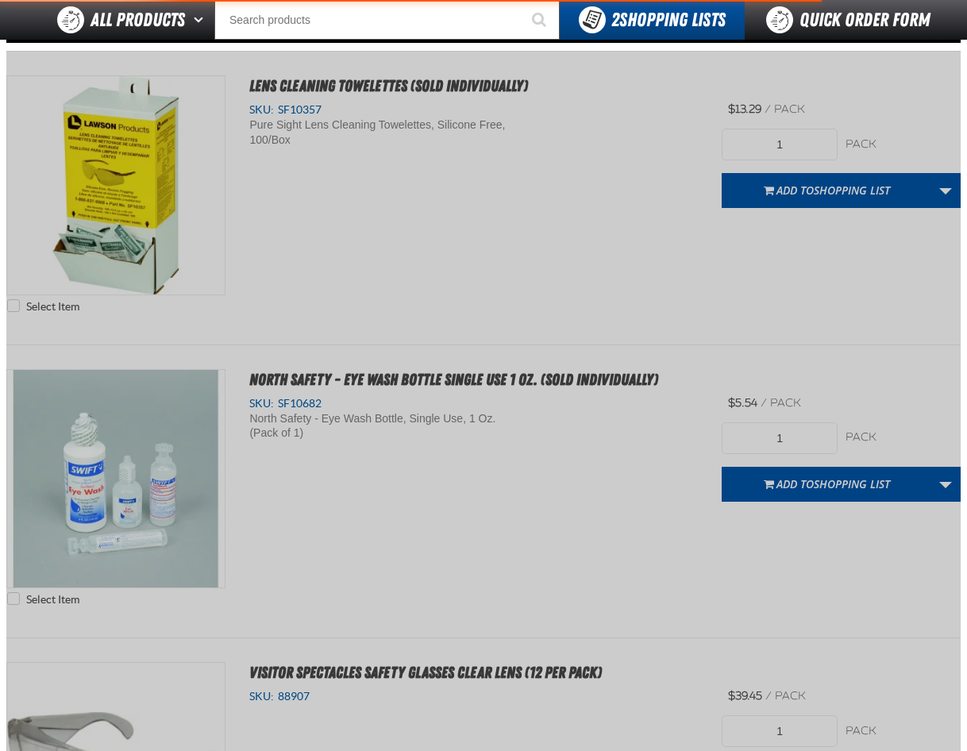
scroll to position [0, 0]
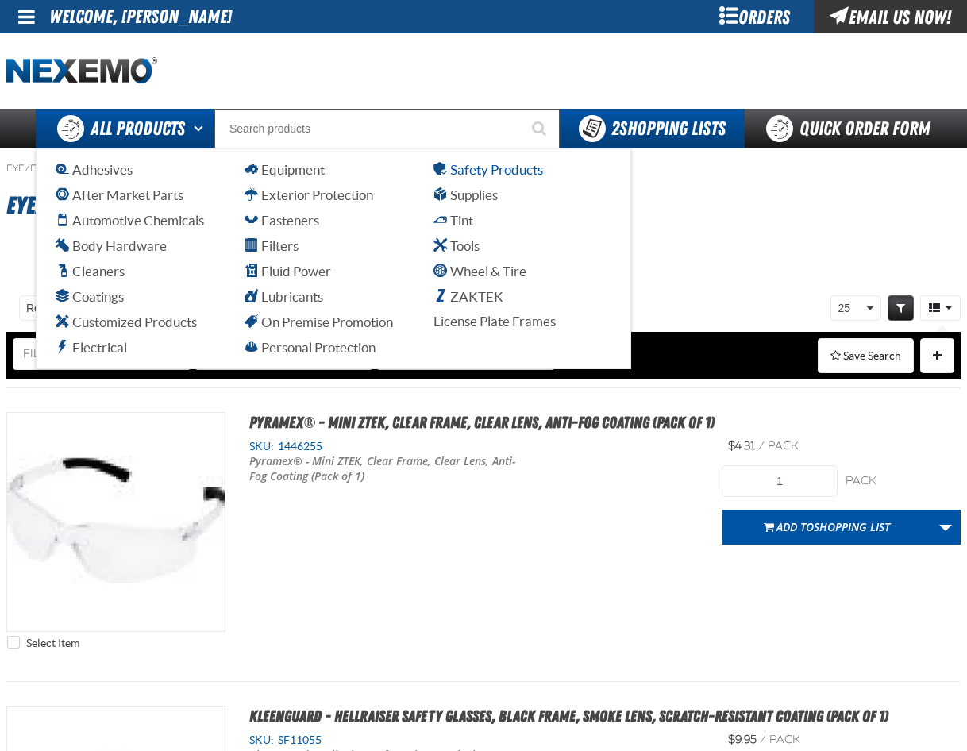
click at [485, 169] on span "Safety Products" at bounding box center [488, 169] width 110 height 15
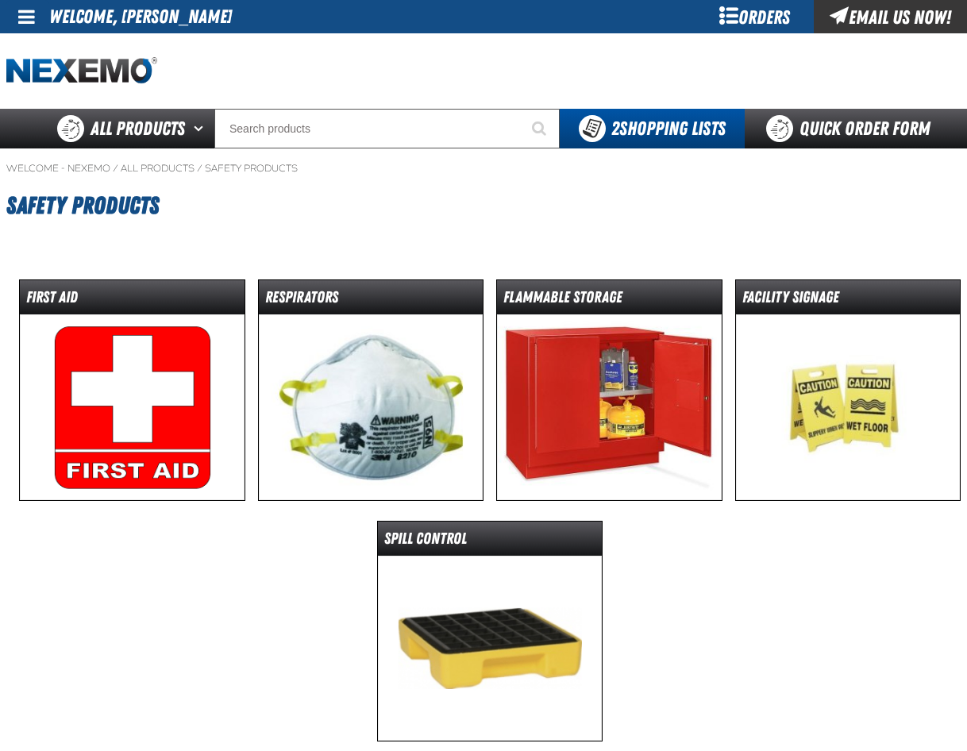
click at [61, 440] on img at bounding box center [132, 407] width 225 height 186
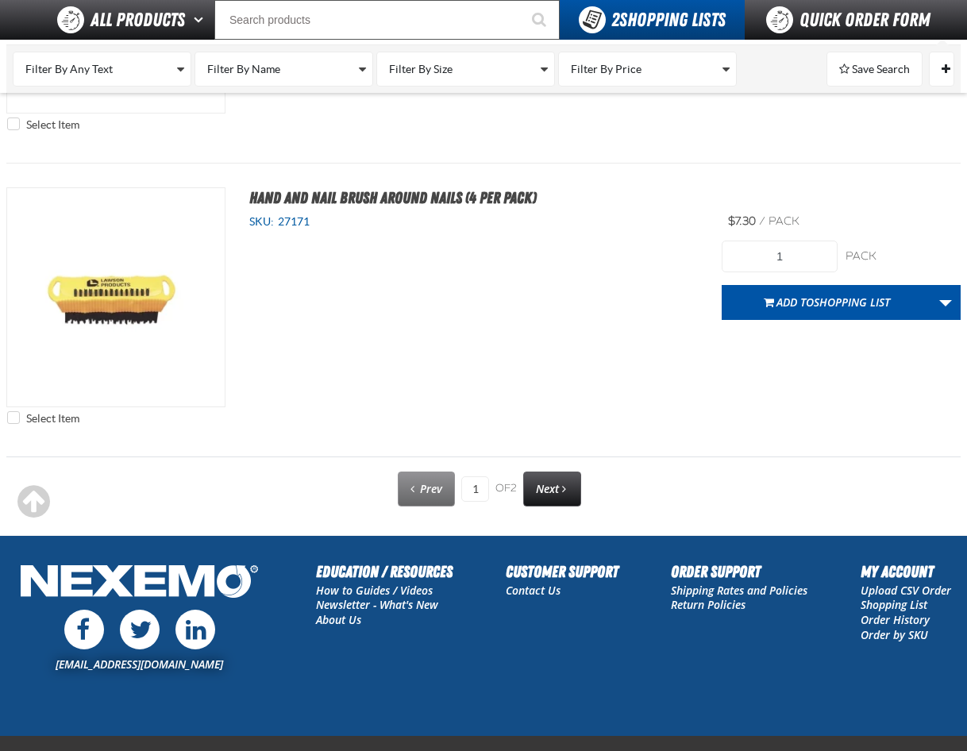
scroll to position [7312, 0]
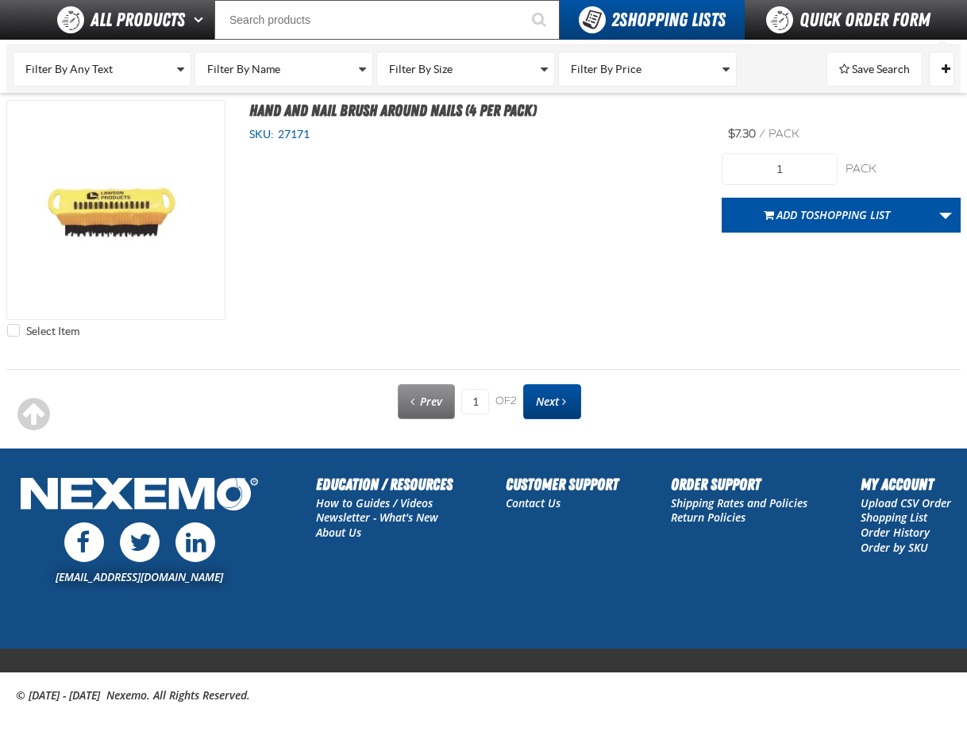
click at [561, 405] on link "Next" at bounding box center [552, 401] width 58 height 35
type input "2"
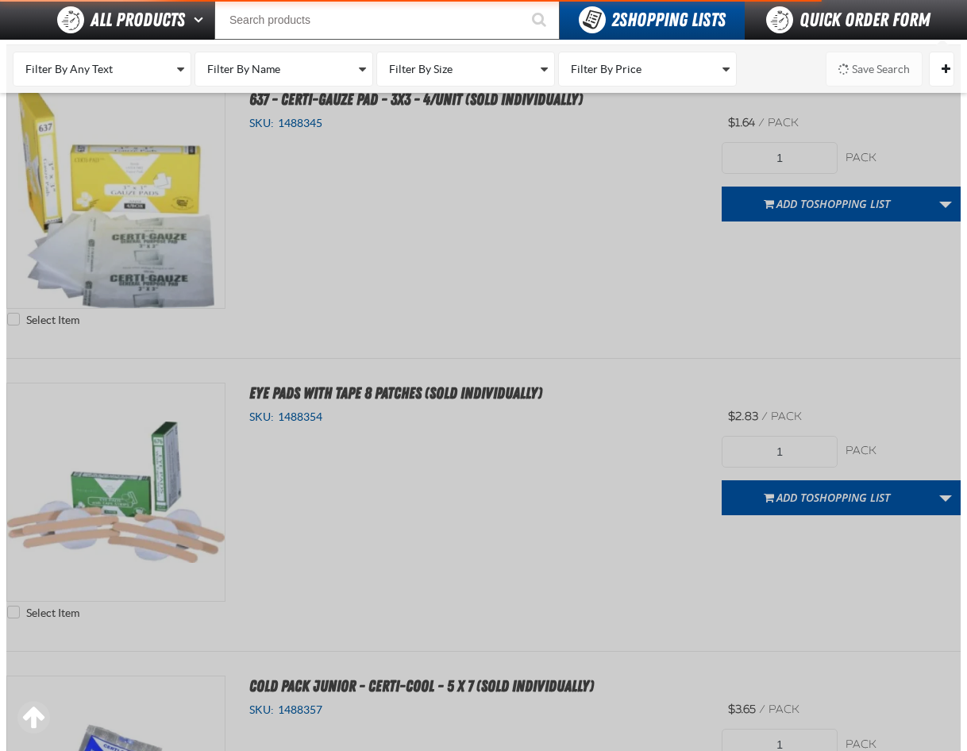
scroll to position [0, 0]
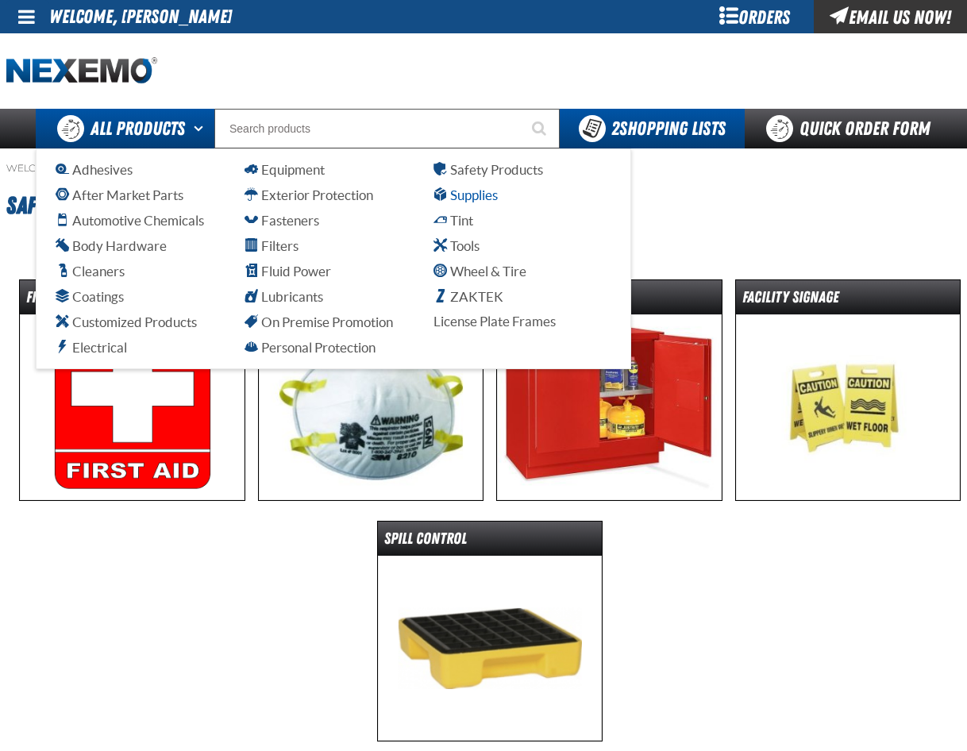
click at [471, 195] on span "Supplies" at bounding box center [465, 194] width 64 height 15
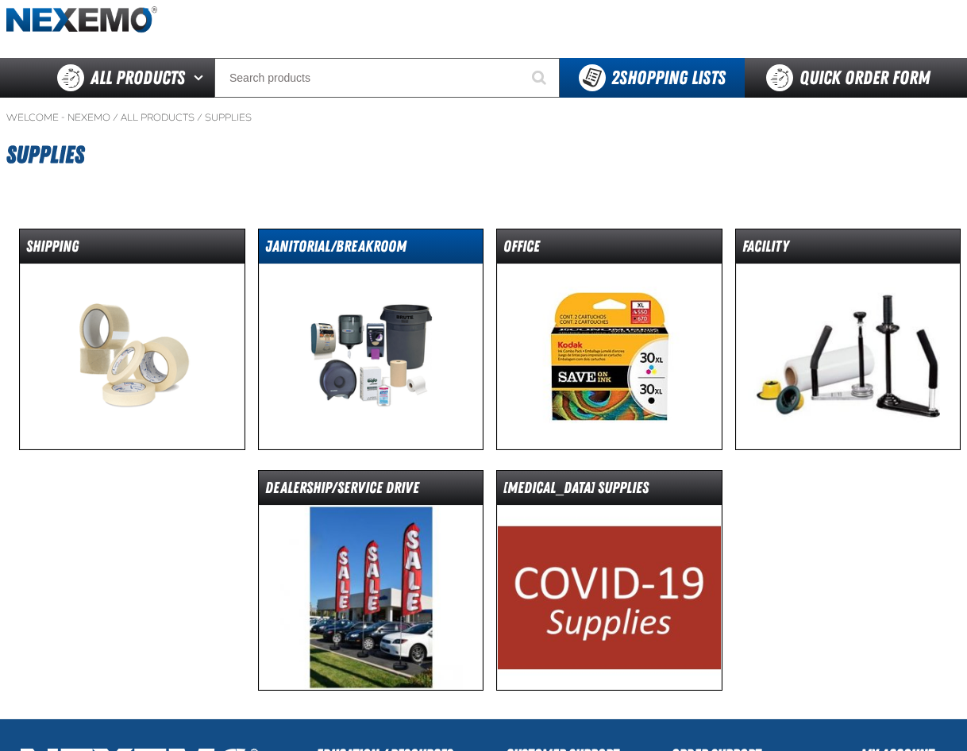
scroll to position [79, 0]
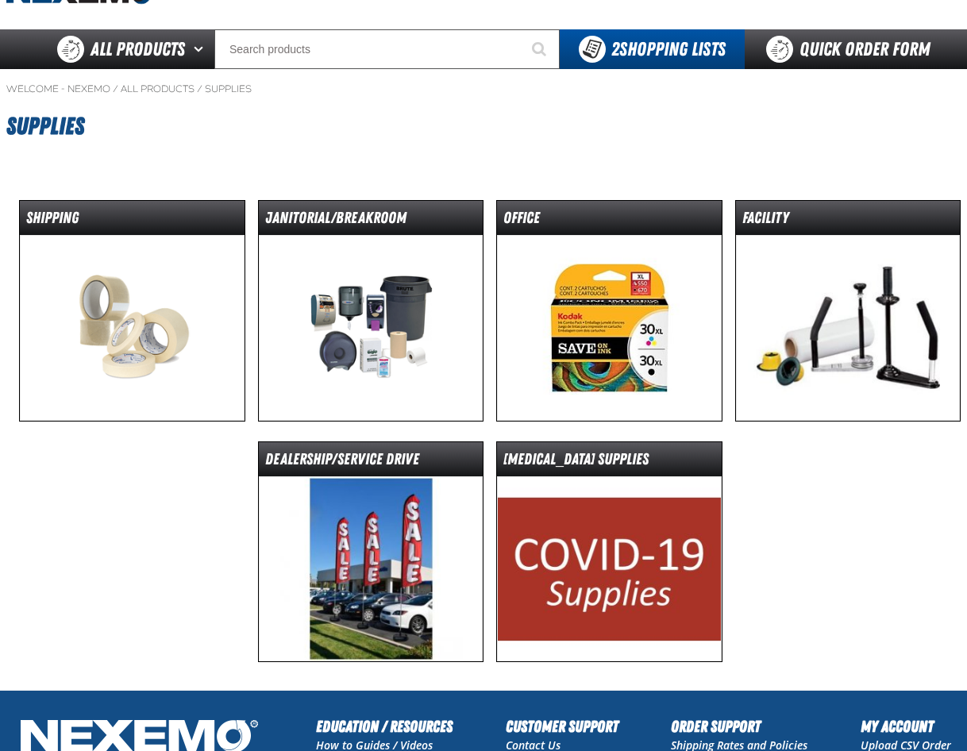
click at [833, 317] on img at bounding box center [848, 328] width 225 height 186
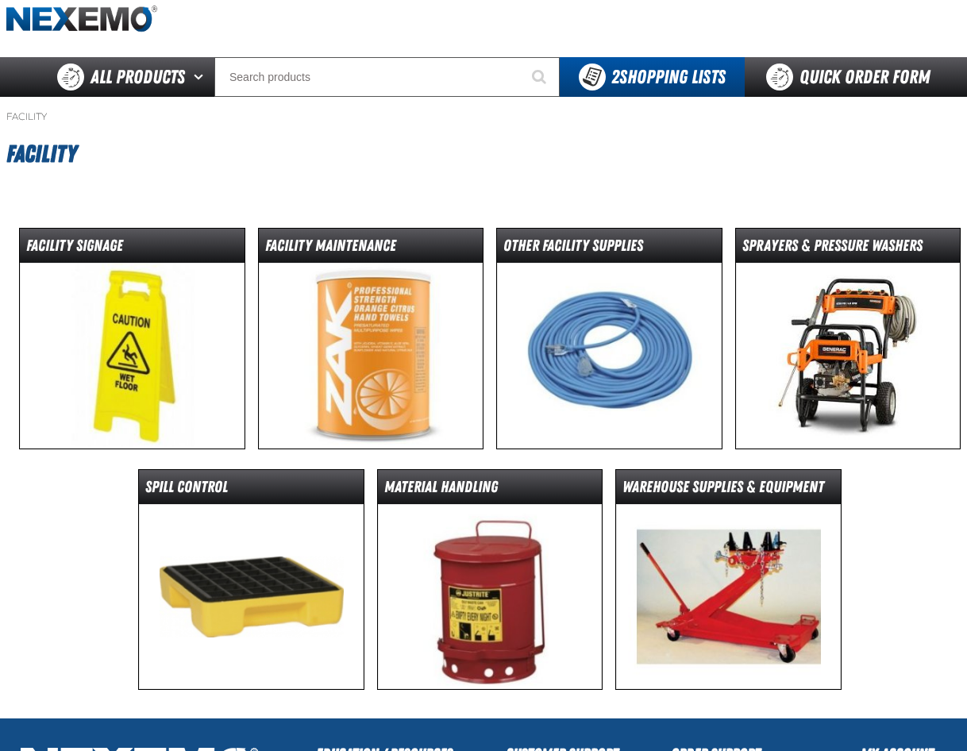
scroll to position [159, 0]
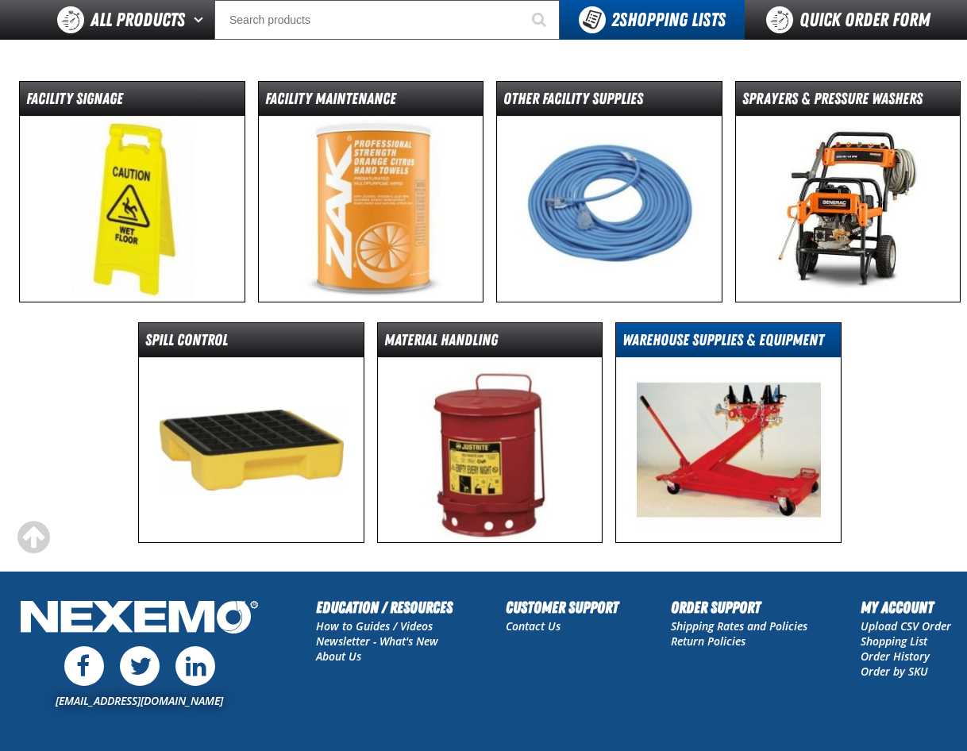
click at [711, 341] on dt "Warehouse Supplies & Equipment" at bounding box center [728, 343] width 225 height 28
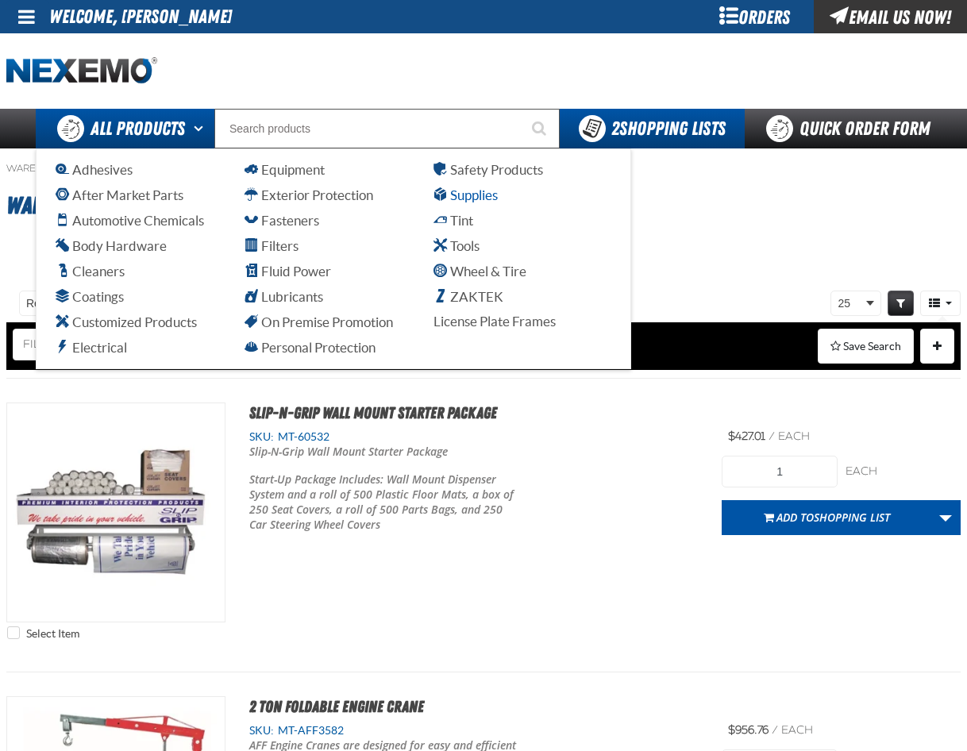
click at [453, 197] on span "Supplies" at bounding box center [465, 194] width 64 height 15
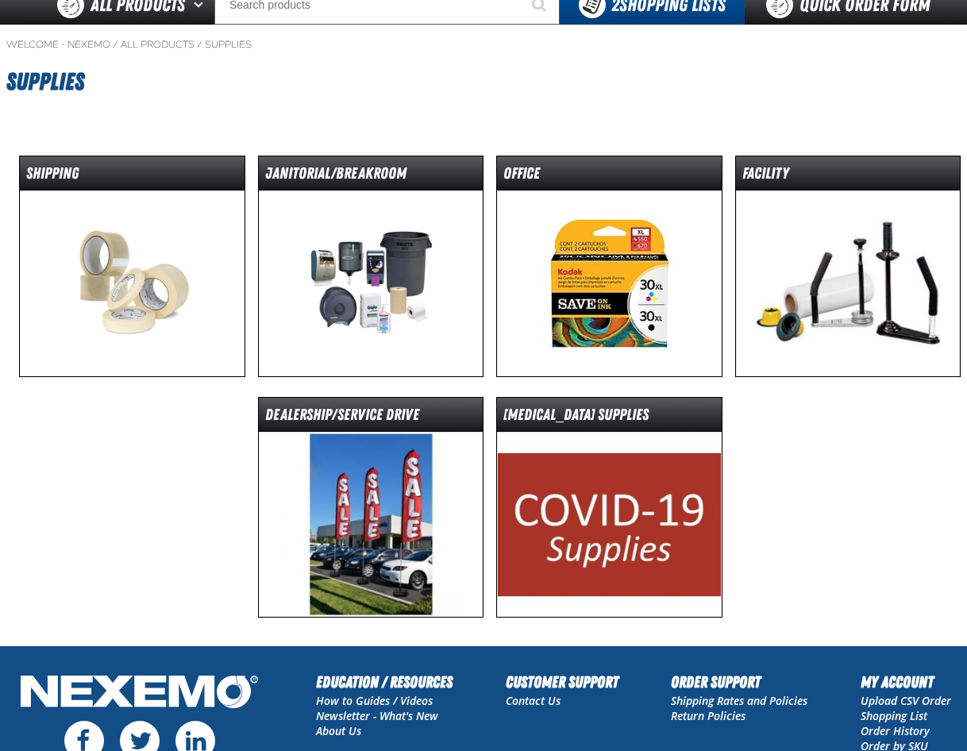
scroll to position [159, 0]
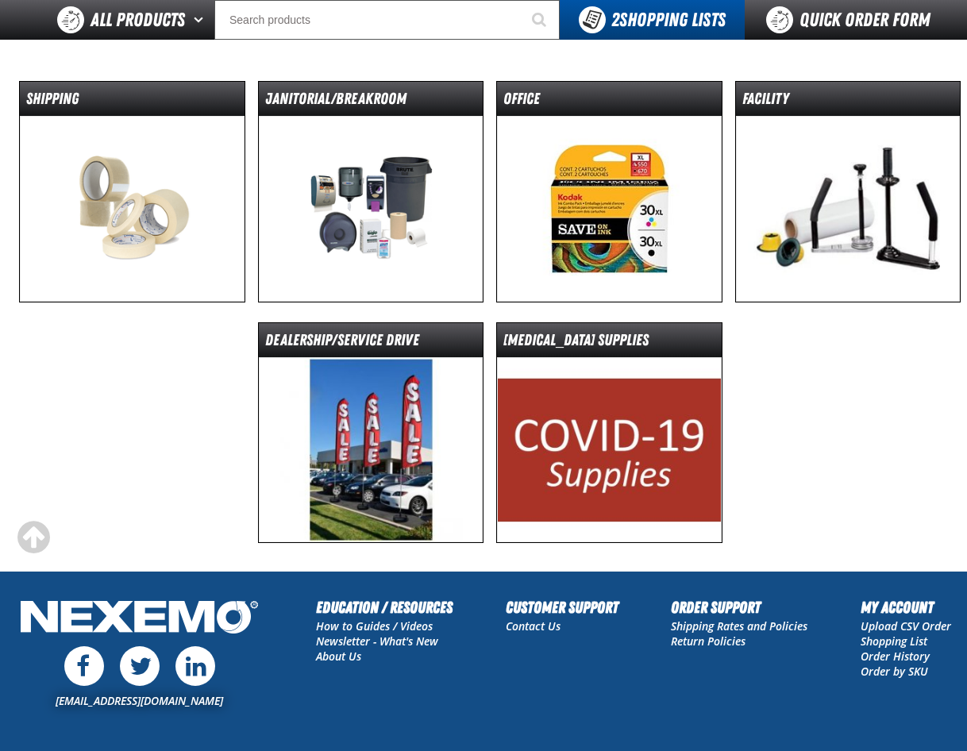
click at [154, 211] on img at bounding box center [132, 209] width 225 height 186
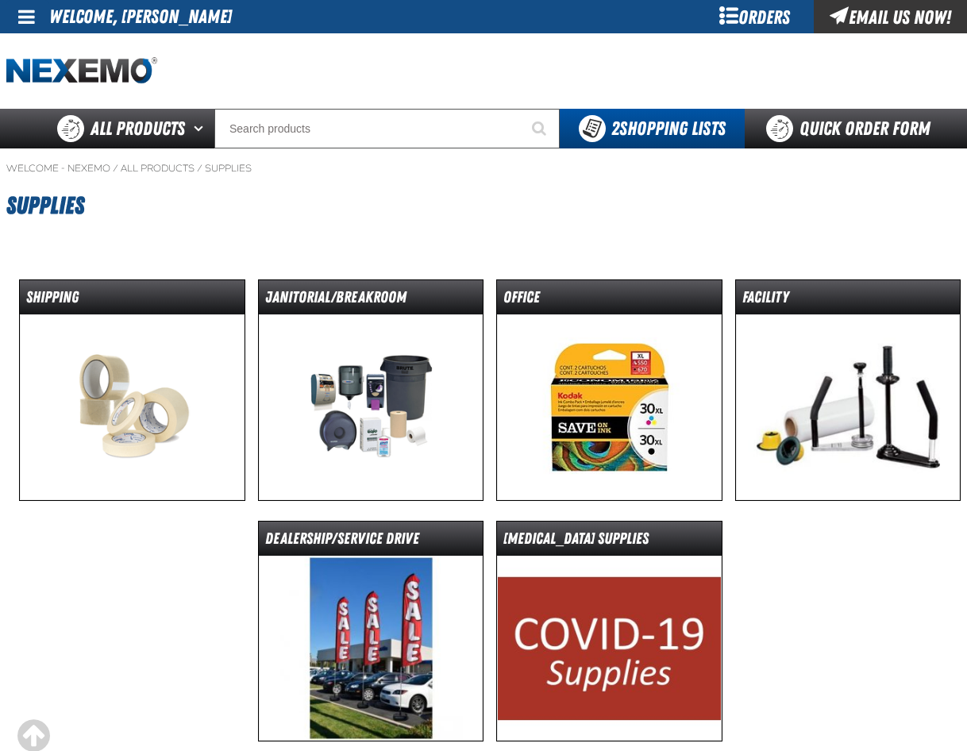
scroll to position [191, 0]
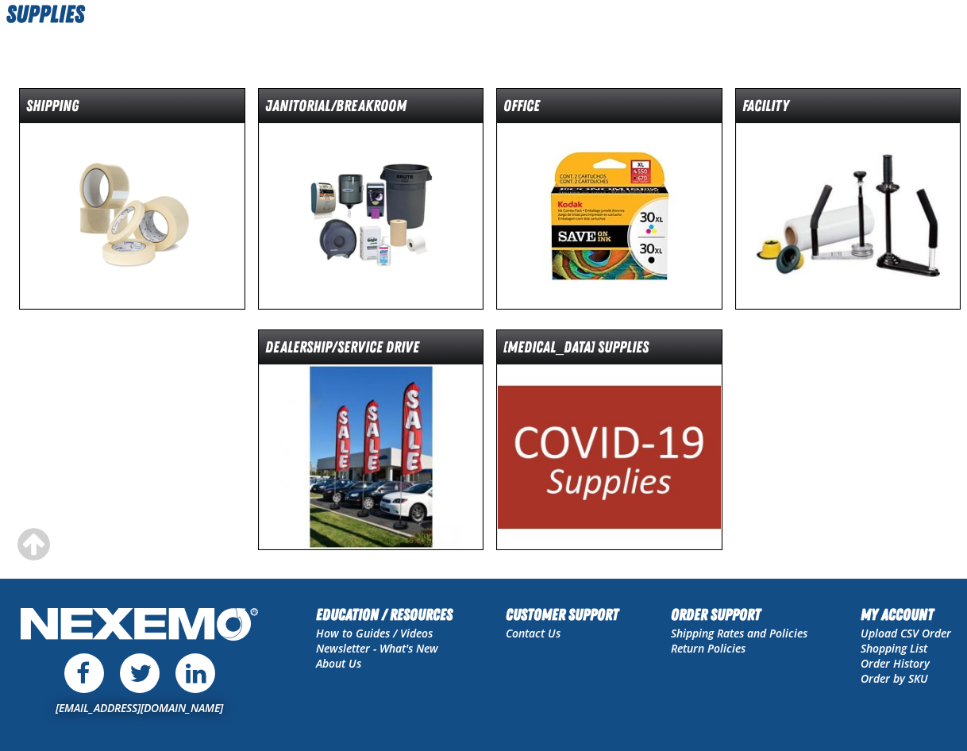
click at [333, 201] on img at bounding box center [371, 216] width 225 height 186
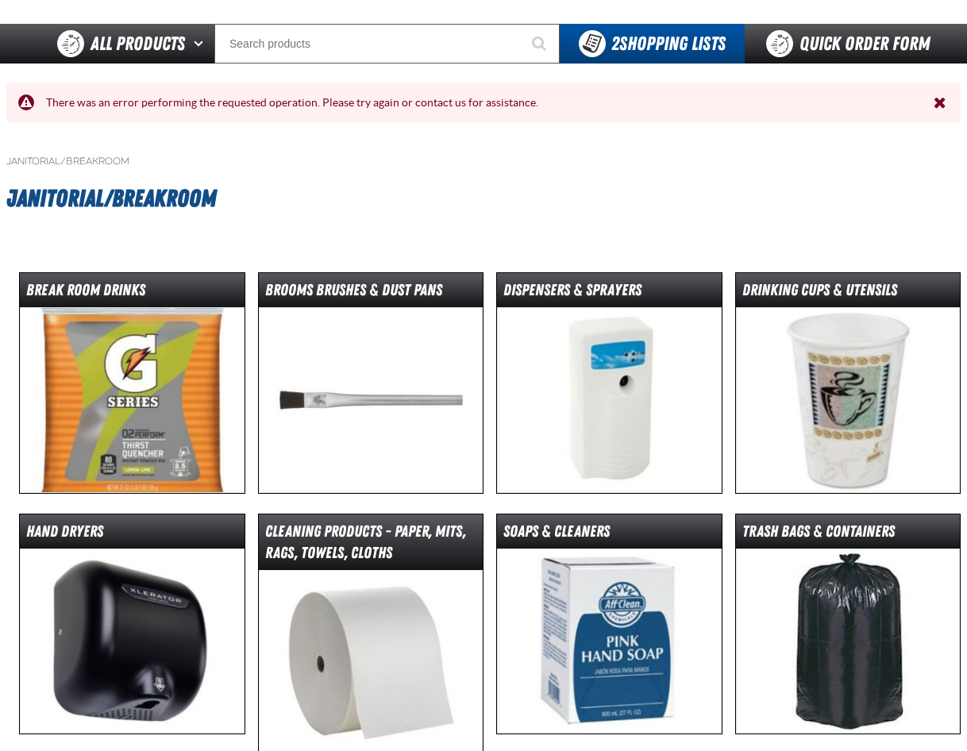
scroll to position [79, 0]
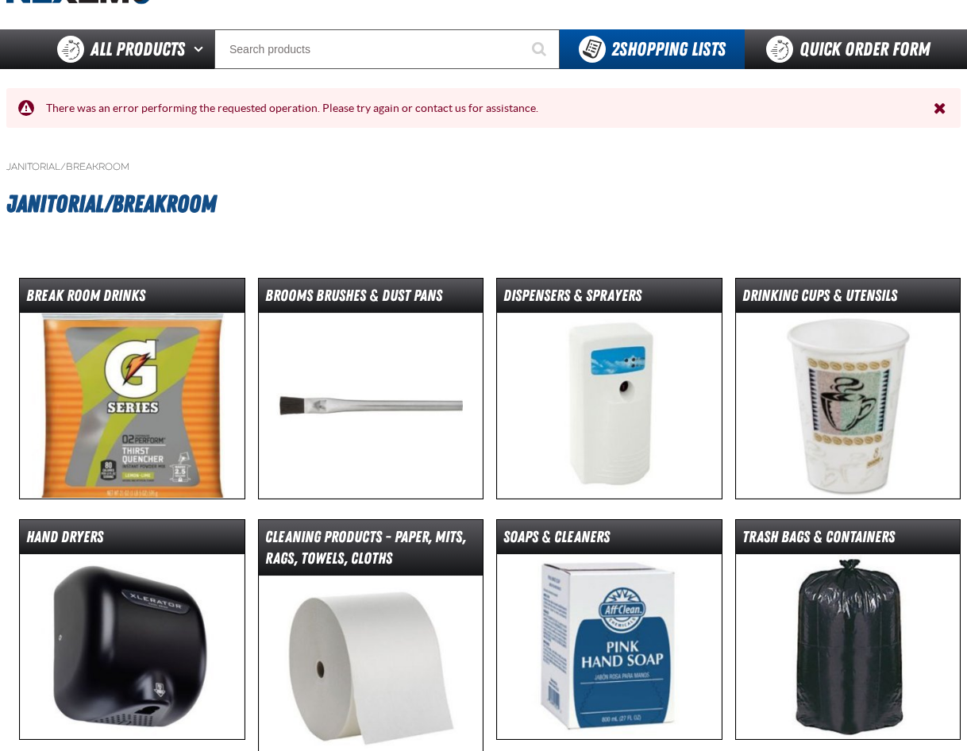
click at [109, 386] on img at bounding box center [132, 406] width 225 height 186
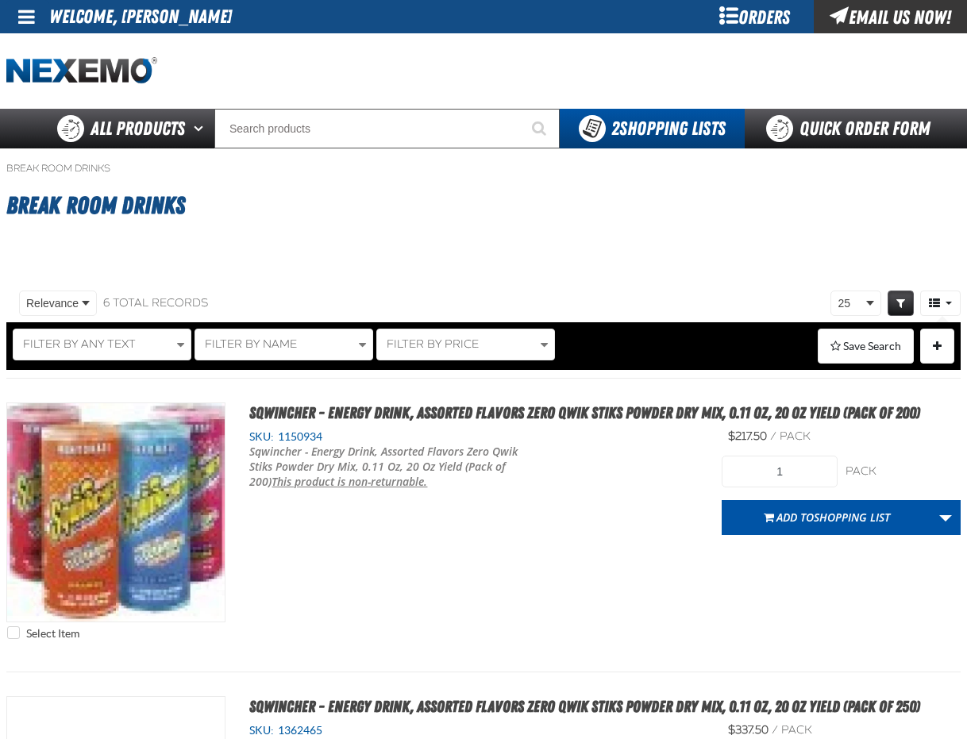
click at [25, 19] on span at bounding box center [26, 16] width 17 height 19
click at [248, 87] on div at bounding box center [483, 70] width 954 height 75
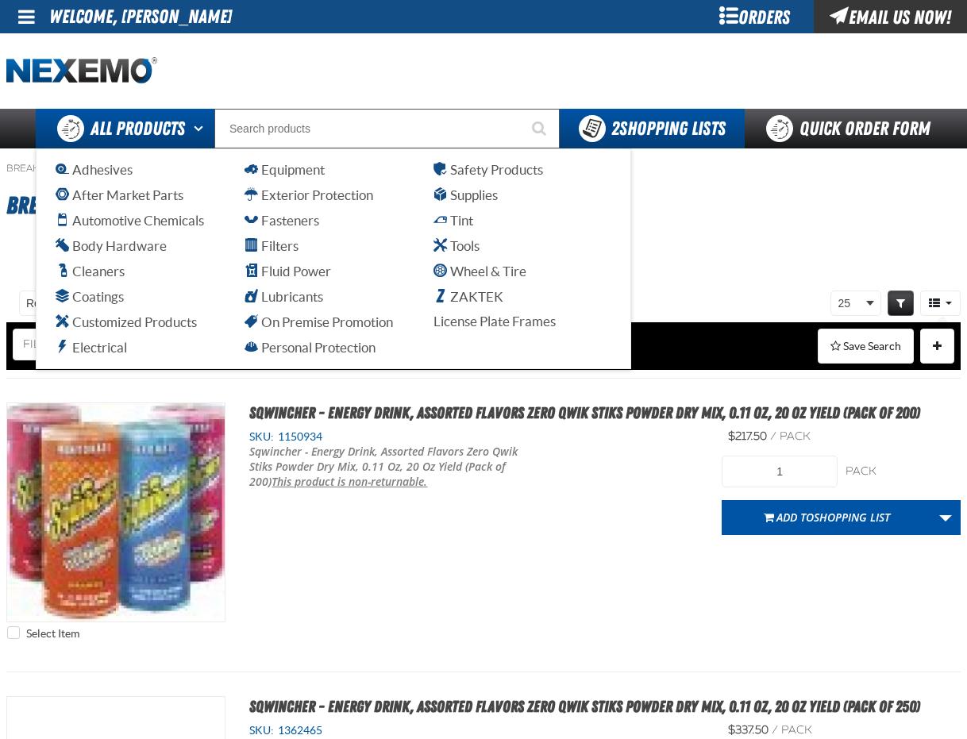
click at [137, 129] on span "All Products" at bounding box center [138, 128] width 94 height 29
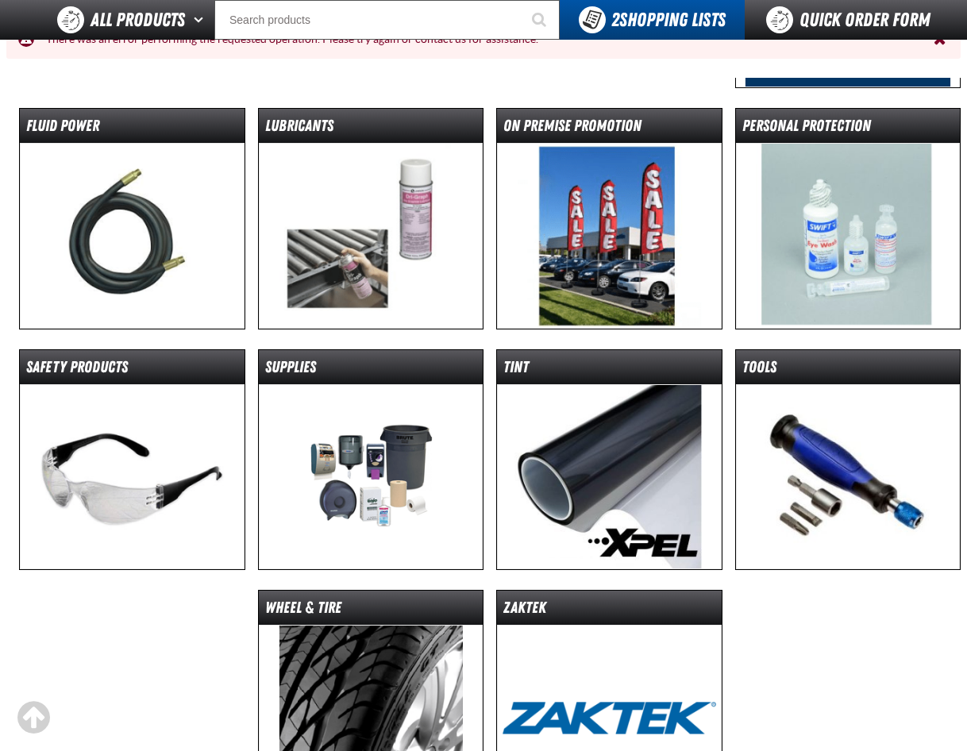
scroll to position [953, 0]
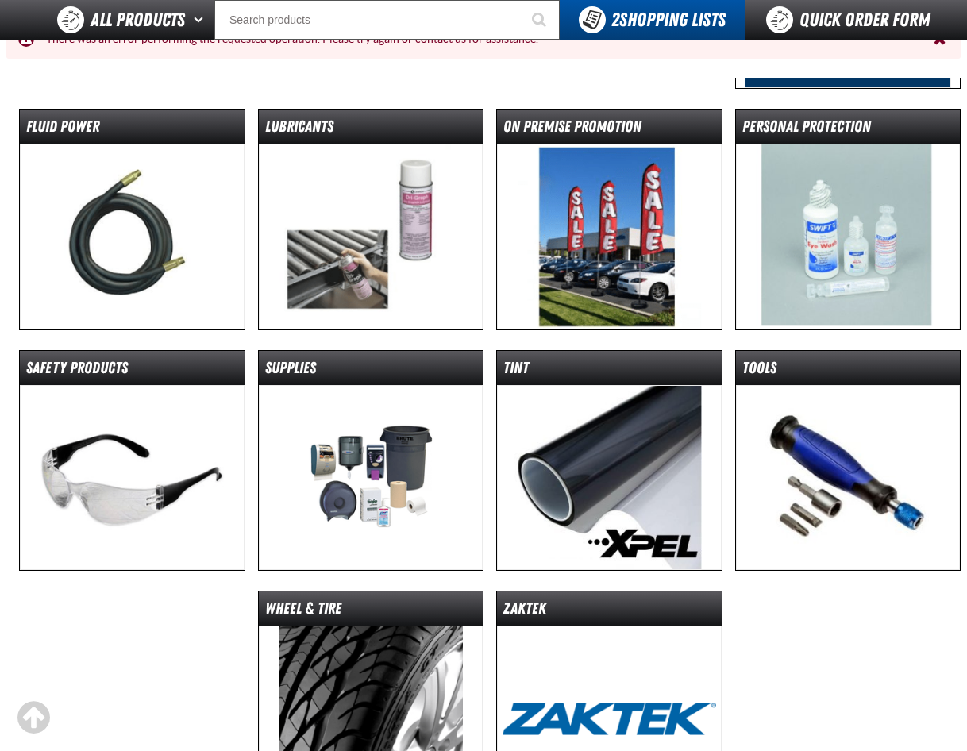
click at [840, 223] on img at bounding box center [848, 237] width 225 height 186
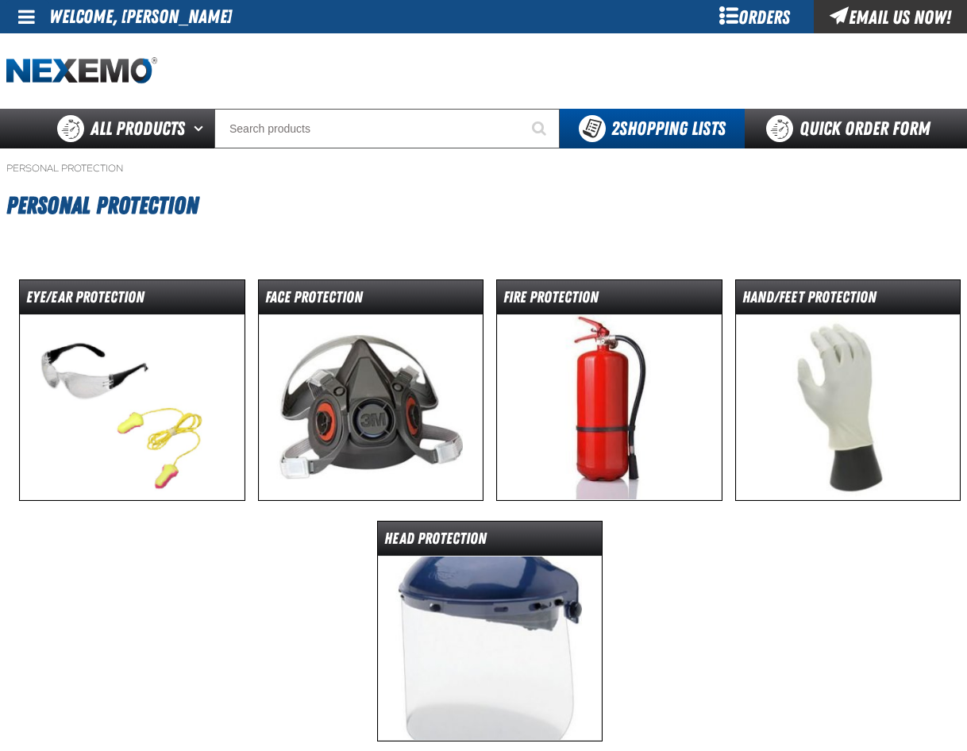
click at [115, 398] on img at bounding box center [132, 407] width 225 height 186
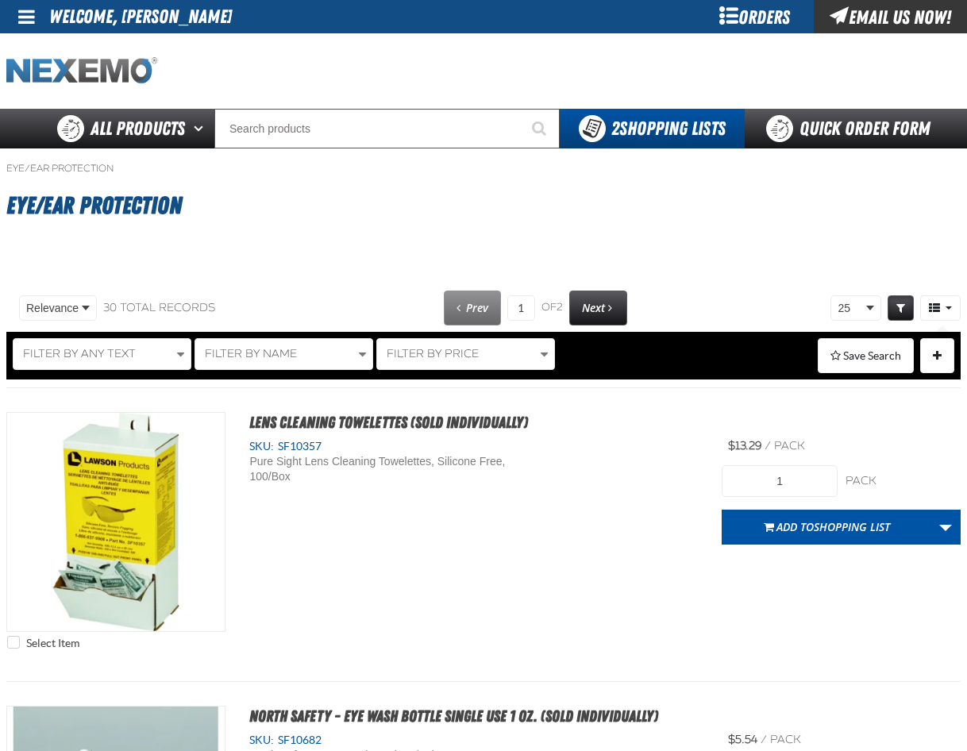
click at [82, 63] on img "Home" at bounding box center [81, 71] width 151 height 28
